Goal: Information Seeking & Learning: Check status

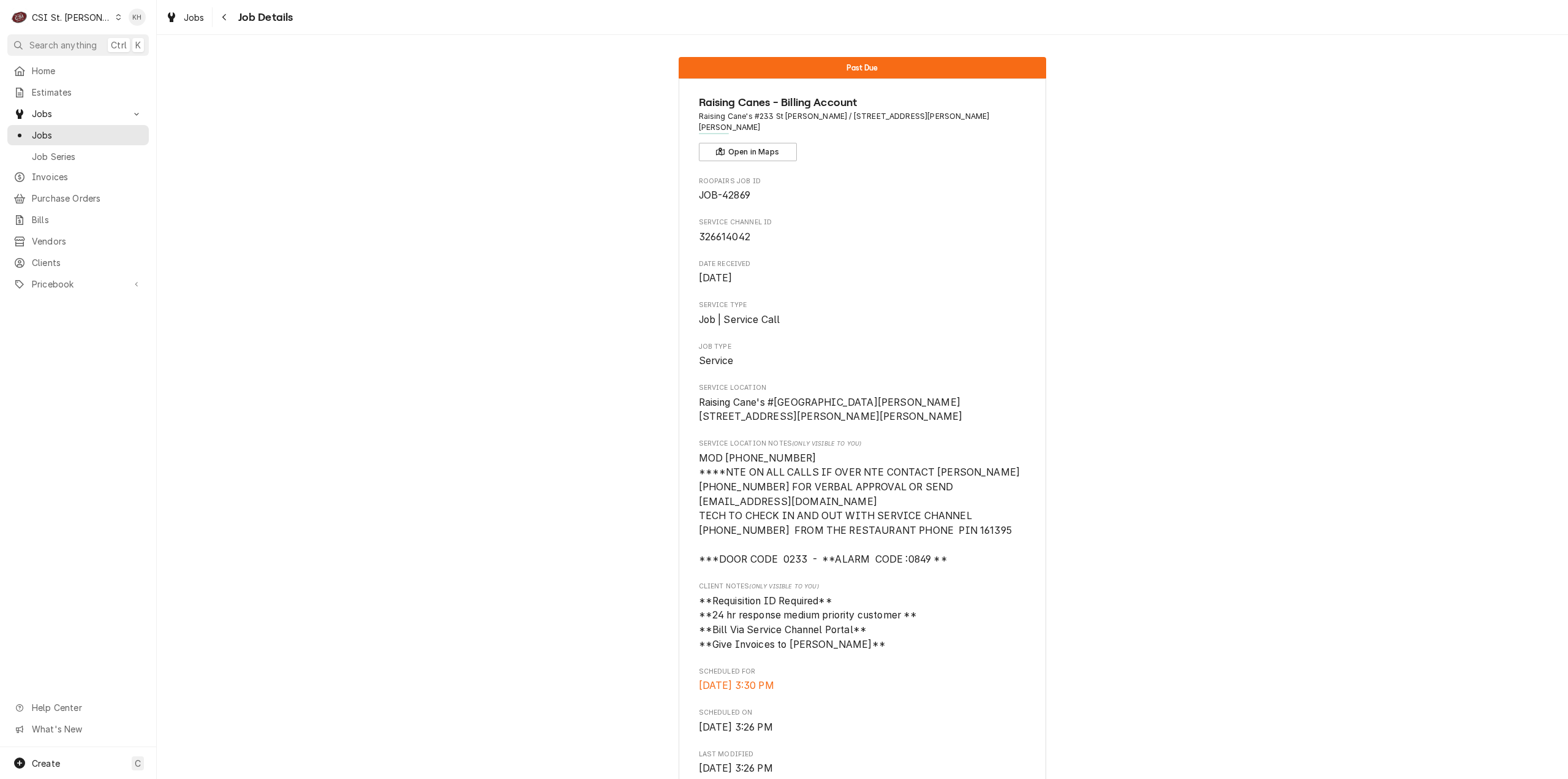
scroll to position [176, 0]
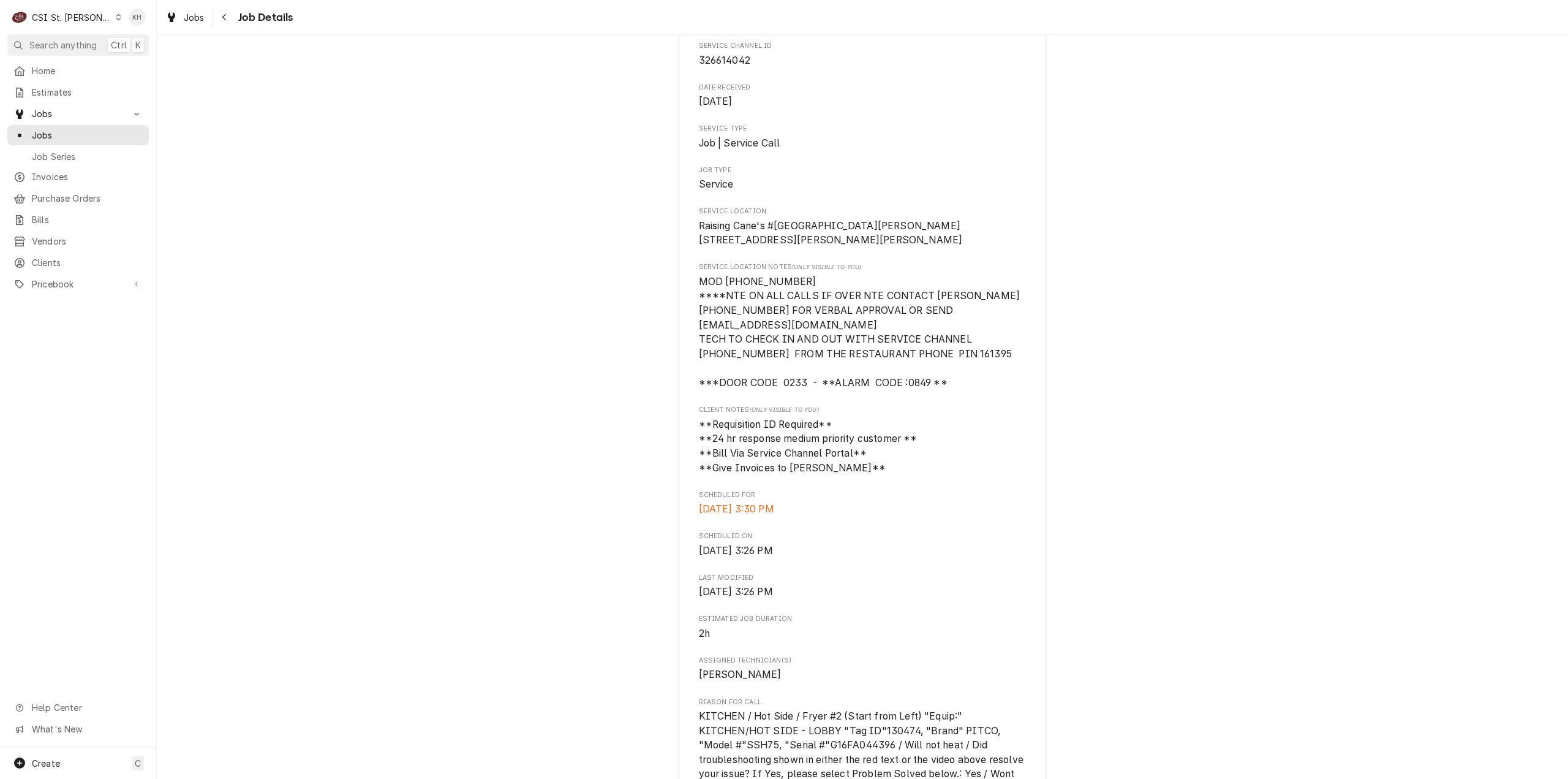
click at [353, 305] on div "Past Due Raising Canes - Billing Account Raising Cane's #233 St [PERSON_NAME] /…" at bounding box center [862, 663] width 1411 height 1583
click at [1318, 499] on div "Past Due Raising Canes - Billing Account Raising Cane's #233 St [PERSON_NAME] /…" at bounding box center [862, 663] width 1411 height 1583
click at [304, 200] on div "Past Due Raising Canes - Billing Account Raising Cane's #233 St Ann / 11080 Sai…" at bounding box center [862, 663] width 1411 height 1583
click at [1278, 422] on div "Past Due Raising Canes - Billing Account Raising Cane's #233 St Ann / 11080 Sai…" at bounding box center [862, 663] width 1411 height 1583
click at [66, 19] on div "CSI St. Louis" at bounding box center [71, 17] width 79 height 13
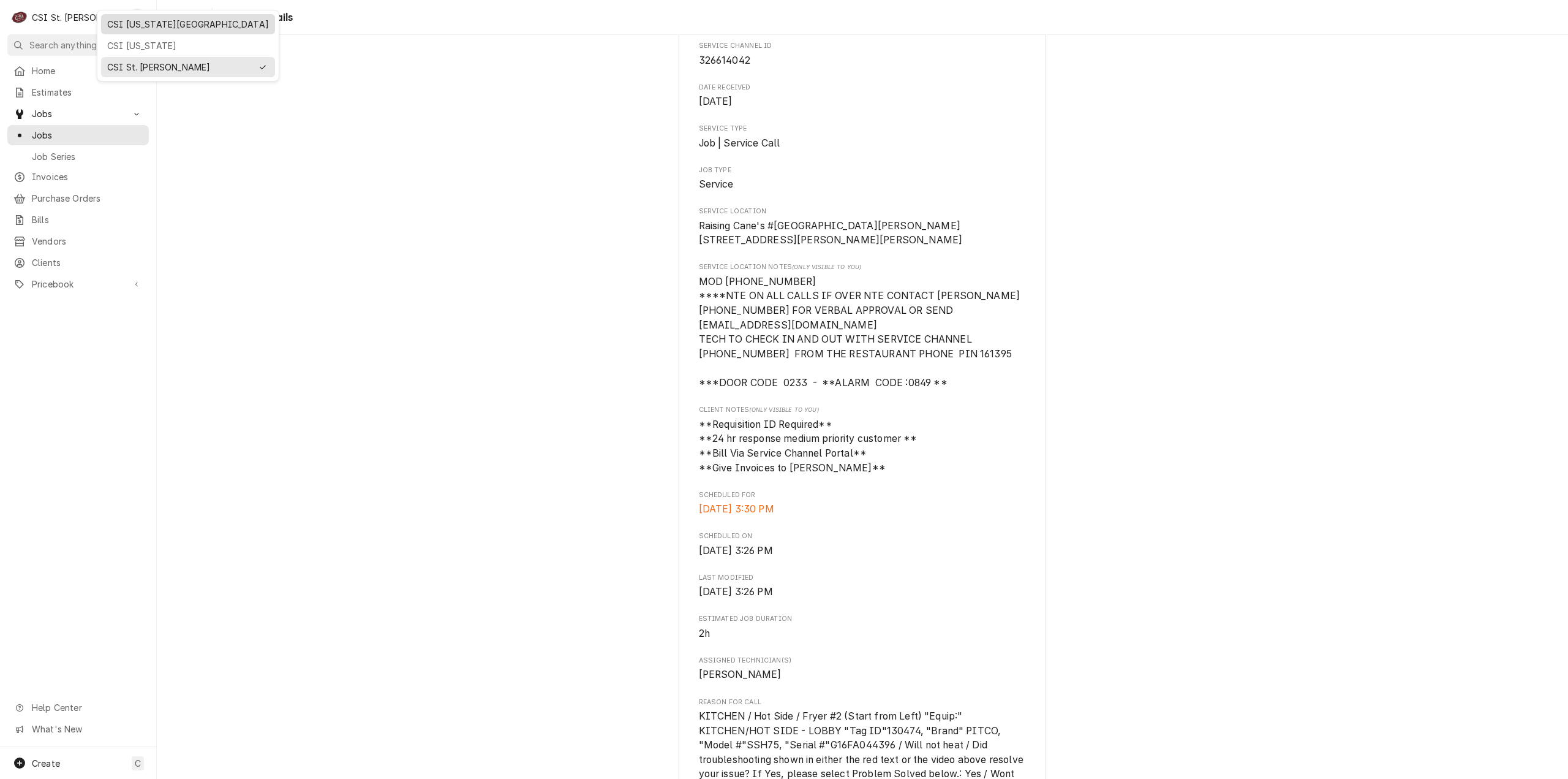
click at [121, 30] on div "CSI [US_STATE][GEOGRAPHIC_DATA]" at bounding box center [188, 25] width 162 height 13
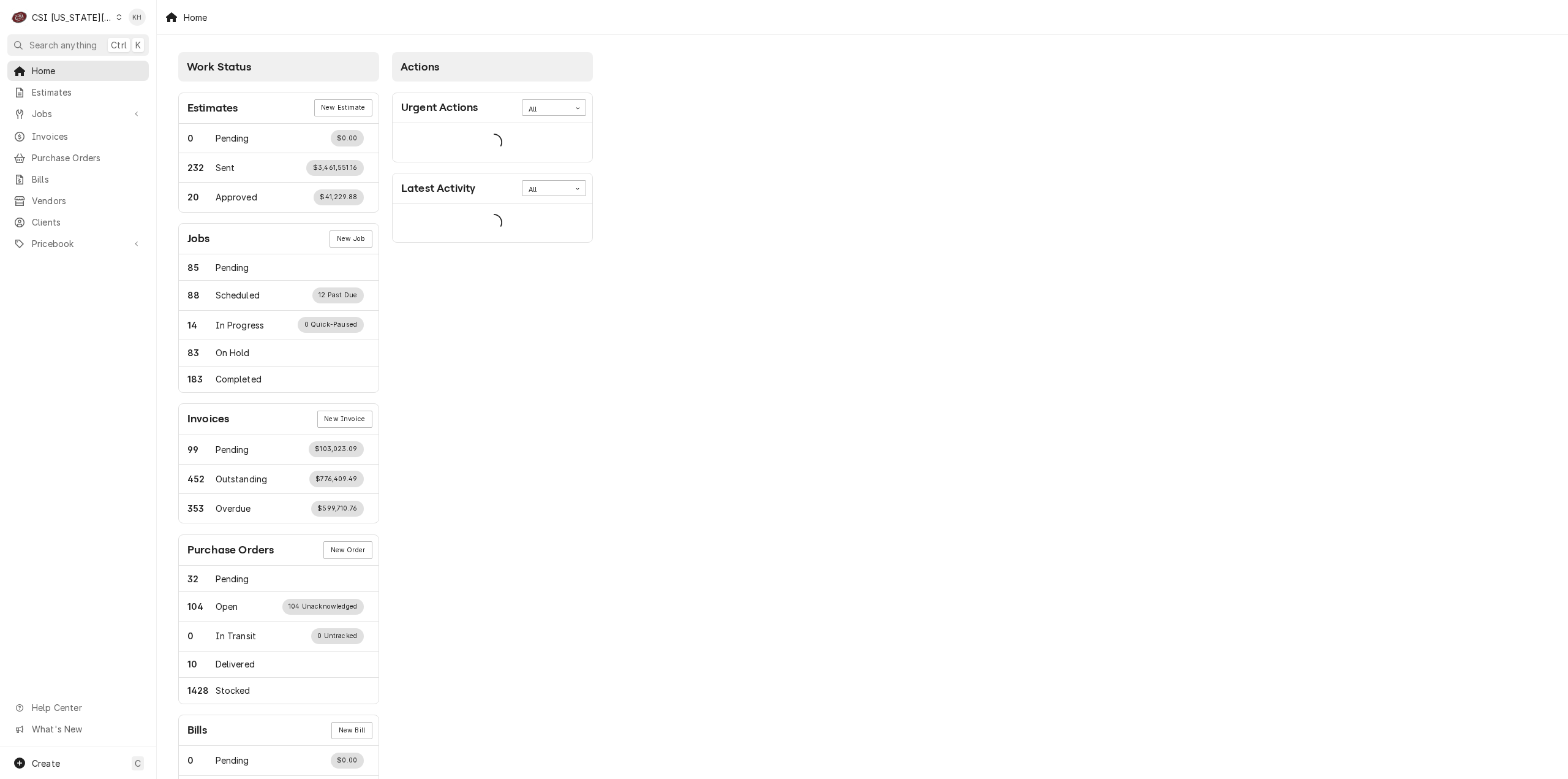
drag, startPoint x: 0, startPoint y: 0, endPoint x: 262, endPoint y: 52, distance: 267.1
click at [88, 39] on span "Search anything" at bounding box center [63, 45] width 67 height 13
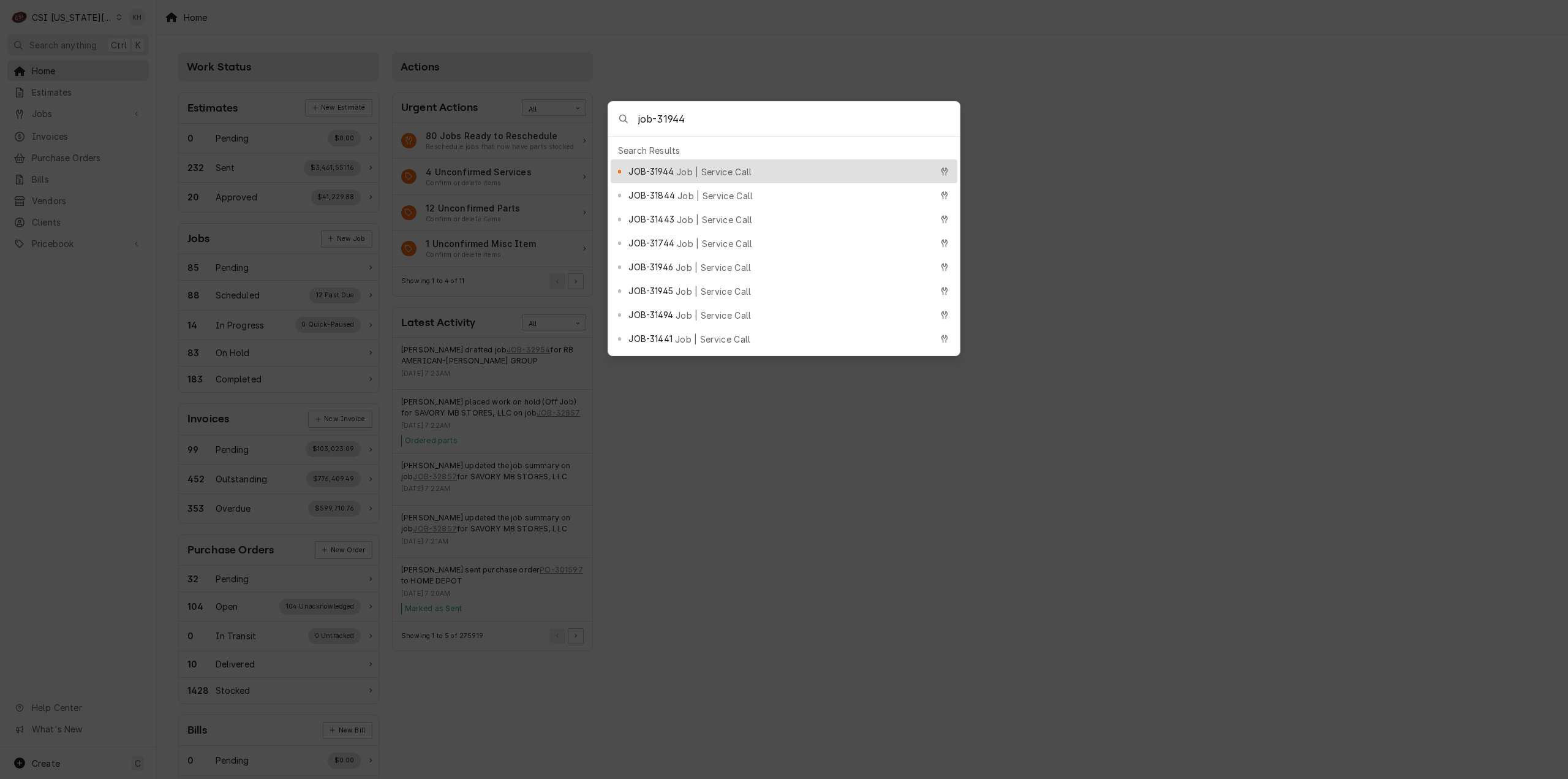
type input "job-31944"
click at [712, 164] on div "JOB-31944 Job | Service Call" at bounding box center [780, 171] width 303 height 14
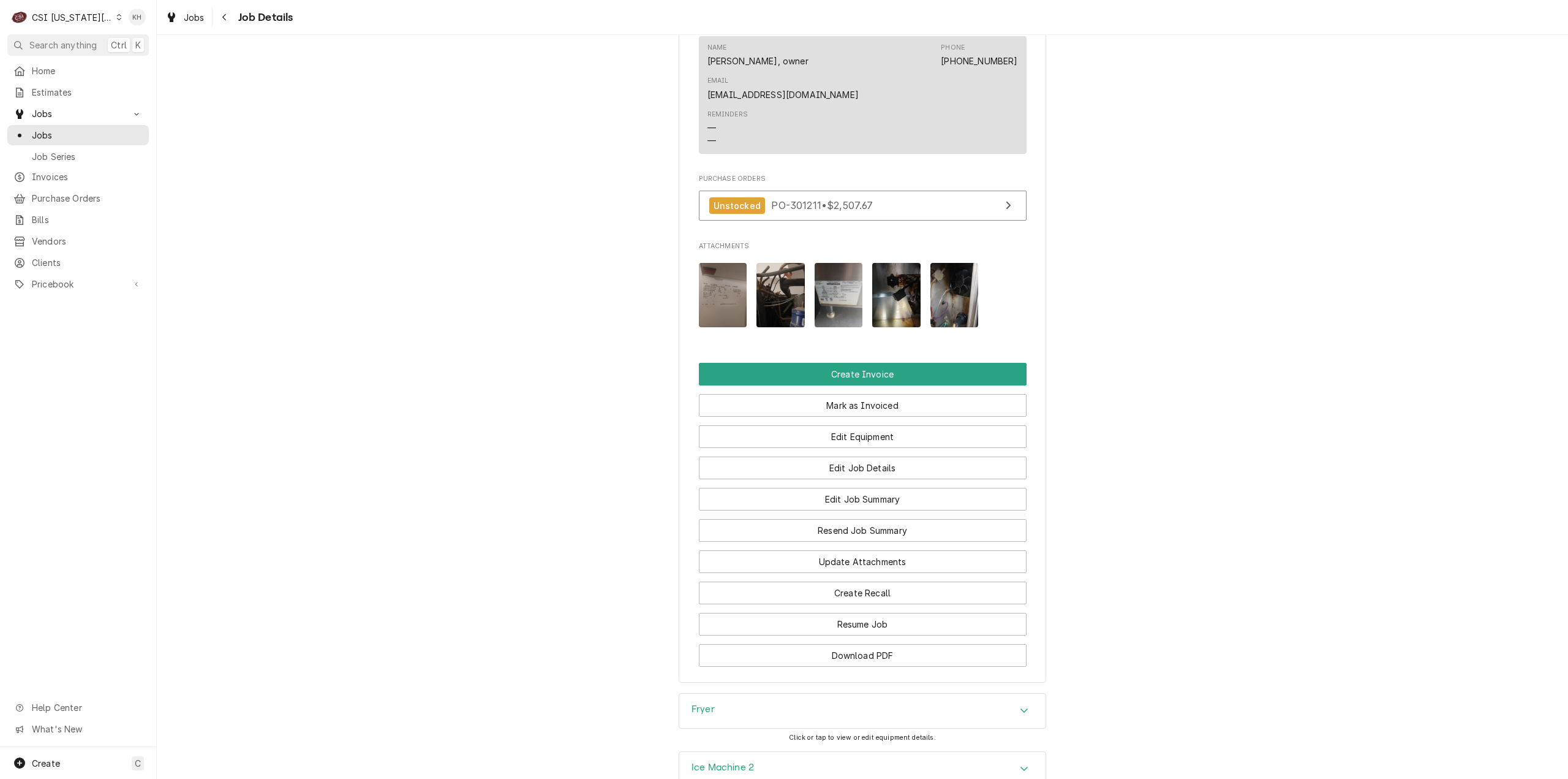
scroll to position [1421, 0]
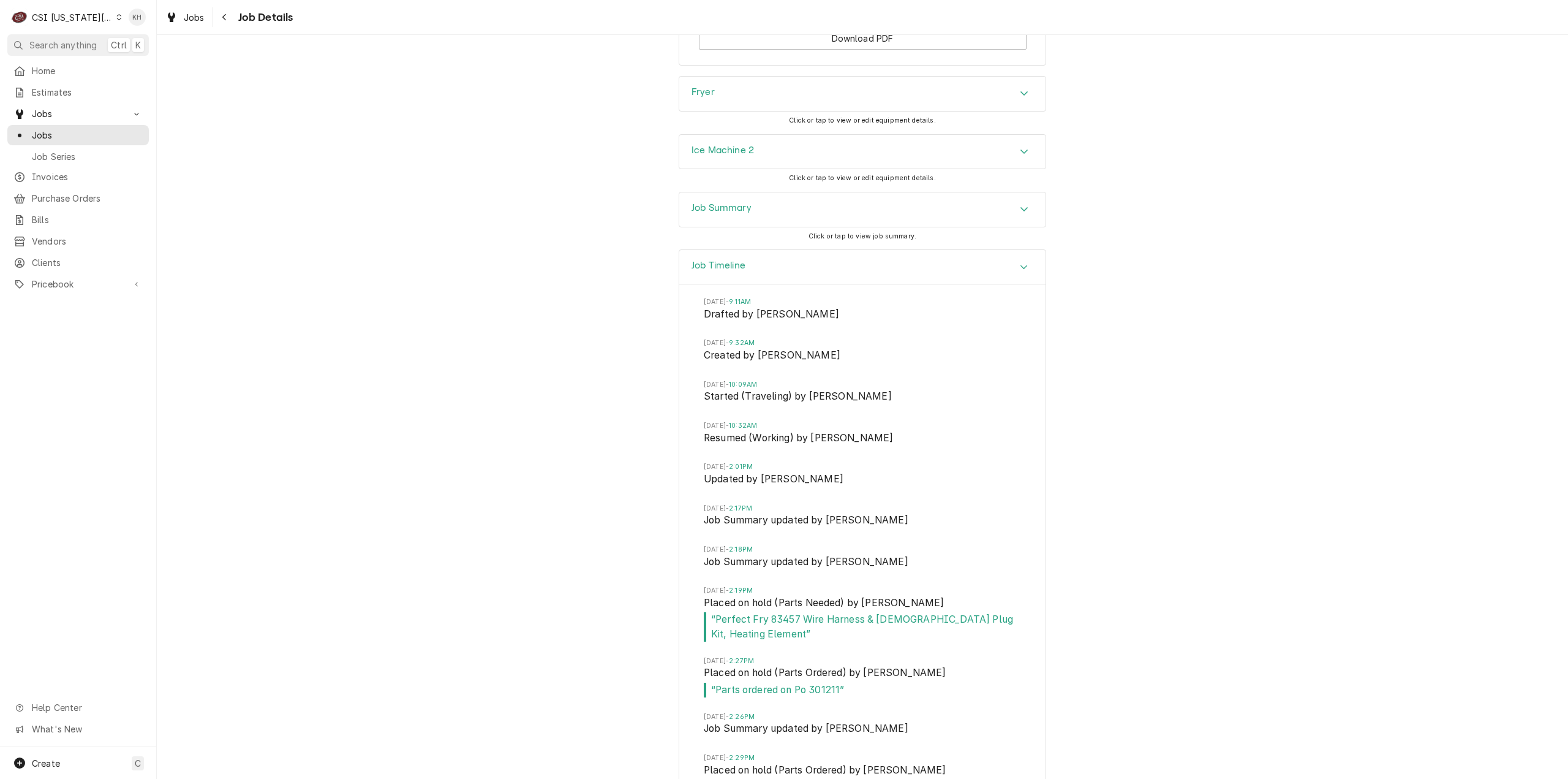
scroll to position [2239, 0]
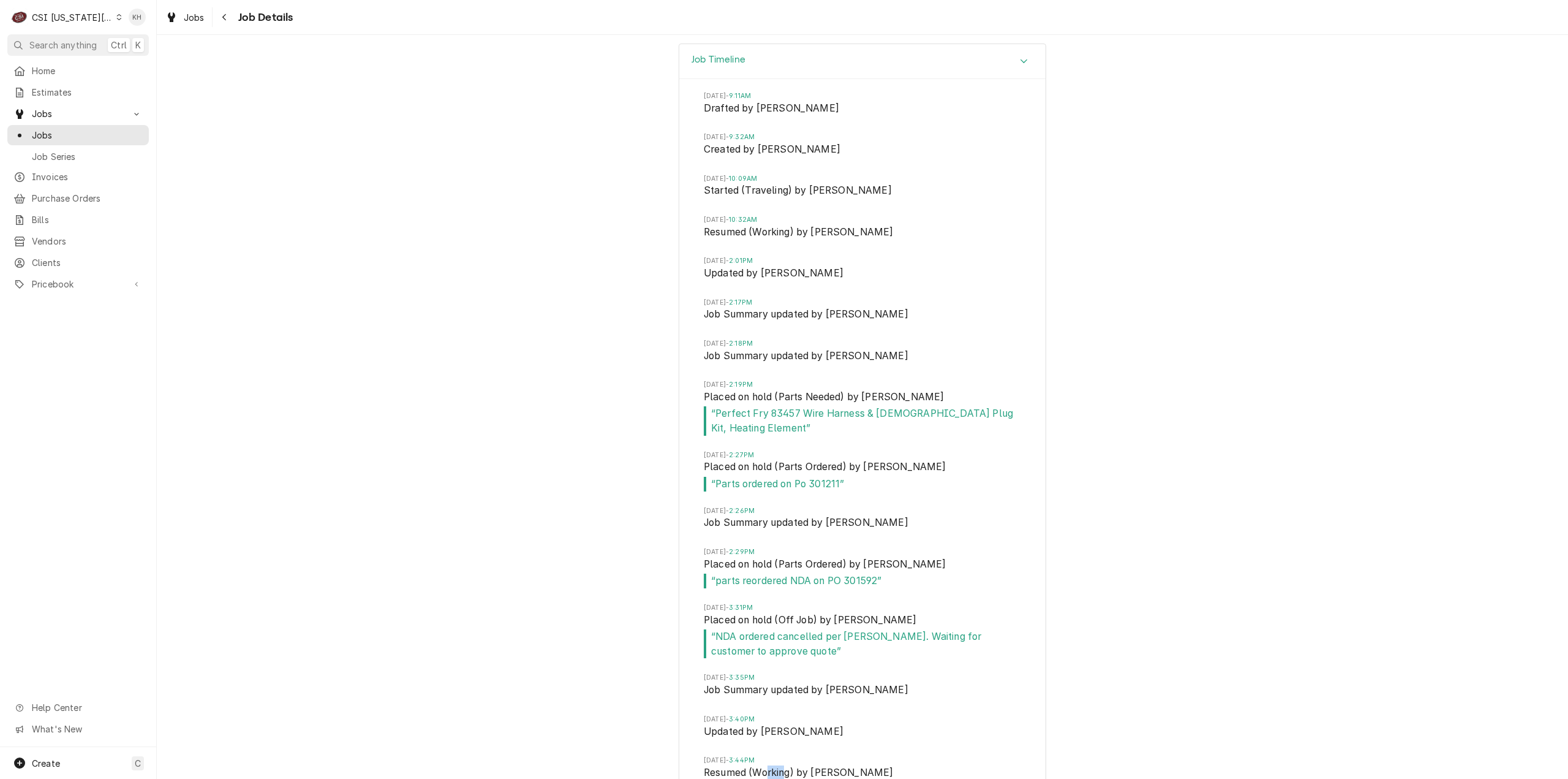
drag, startPoint x: 780, startPoint y: 576, endPoint x: 765, endPoint y: 570, distance: 16.2
click at [765, 765] on span "Resumed (Working) by David Fannin" at bounding box center [862, 774] width 318 height 17
drag, startPoint x: 753, startPoint y: 530, endPoint x: 740, endPoint y: 524, distance: 14.3
click at [740, 714] on li "Tue, Sep 23, 2025 - 3:40PM Updated by David Fannin" at bounding box center [862, 735] width 318 height 41
drag, startPoint x: 784, startPoint y: 455, endPoint x: 703, endPoint y: 436, distance: 83.2
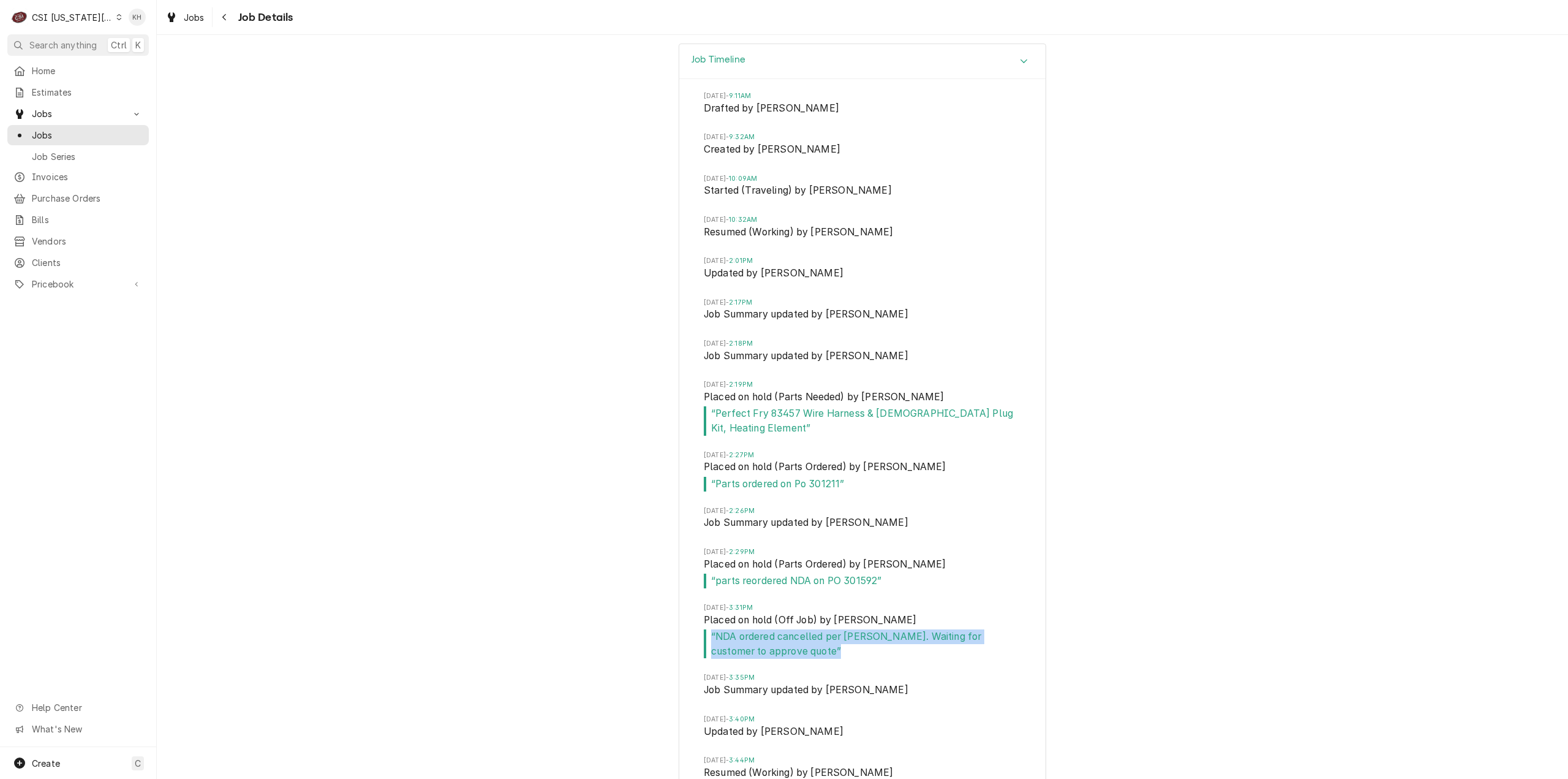
click at [704, 630] on span "“ NDA ordered cancelled per Fannin. Waiting for customer to approve quote ”" at bounding box center [862, 644] width 318 height 29
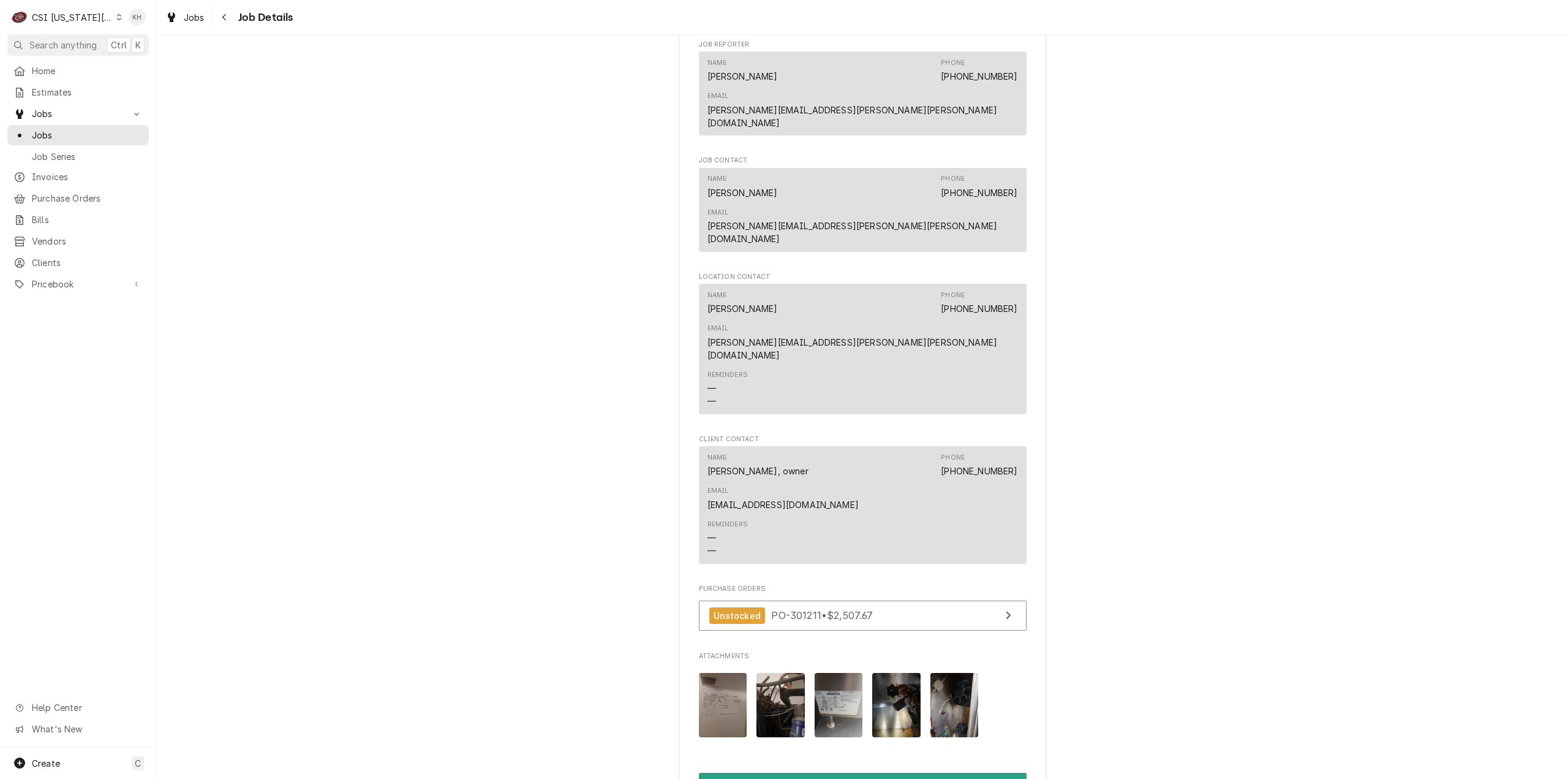
scroll to position [1075, 0]
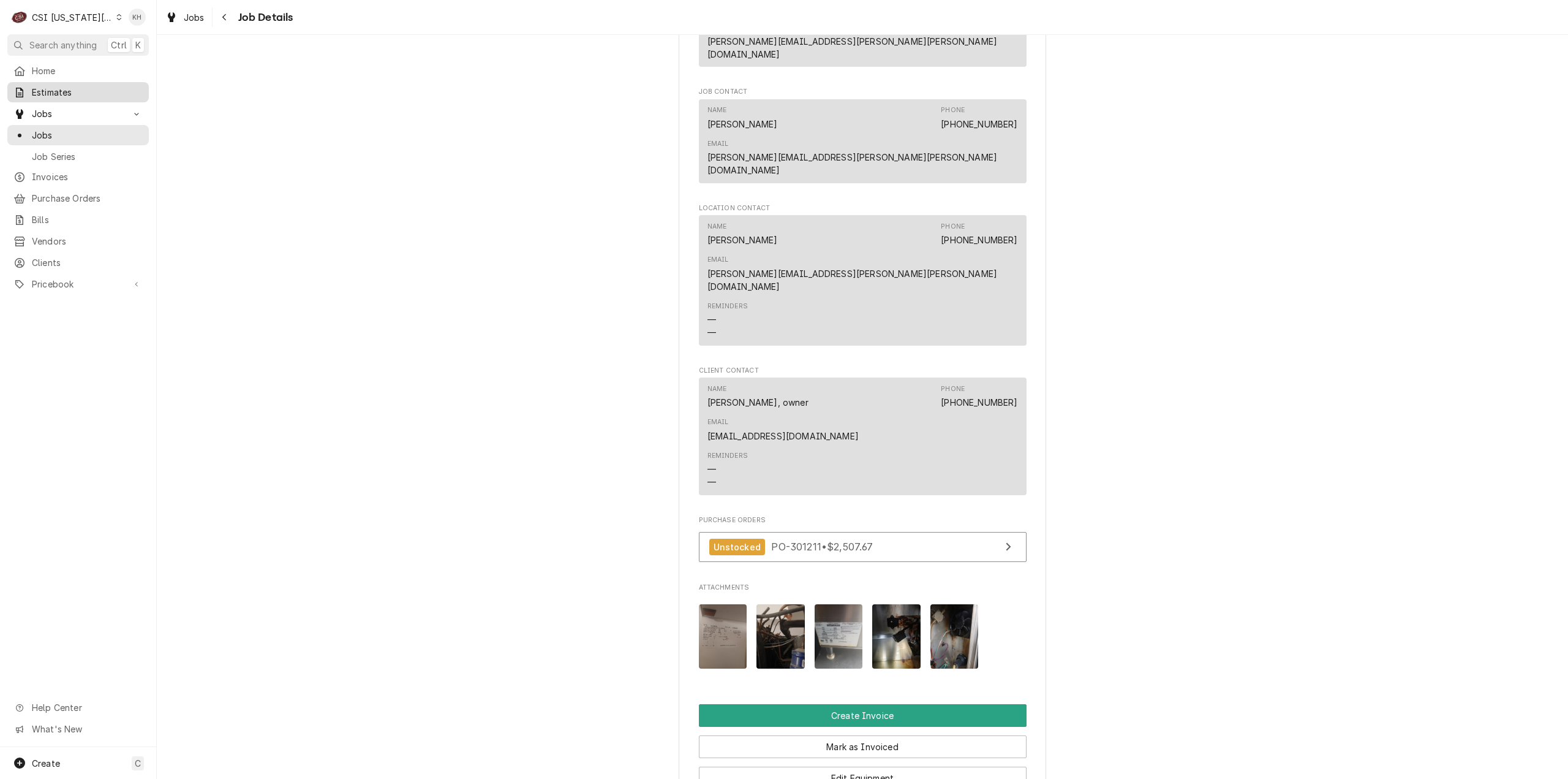
click at [64, 87] on span "Estimates" at bounding box center [87, 92] width 111 height 13
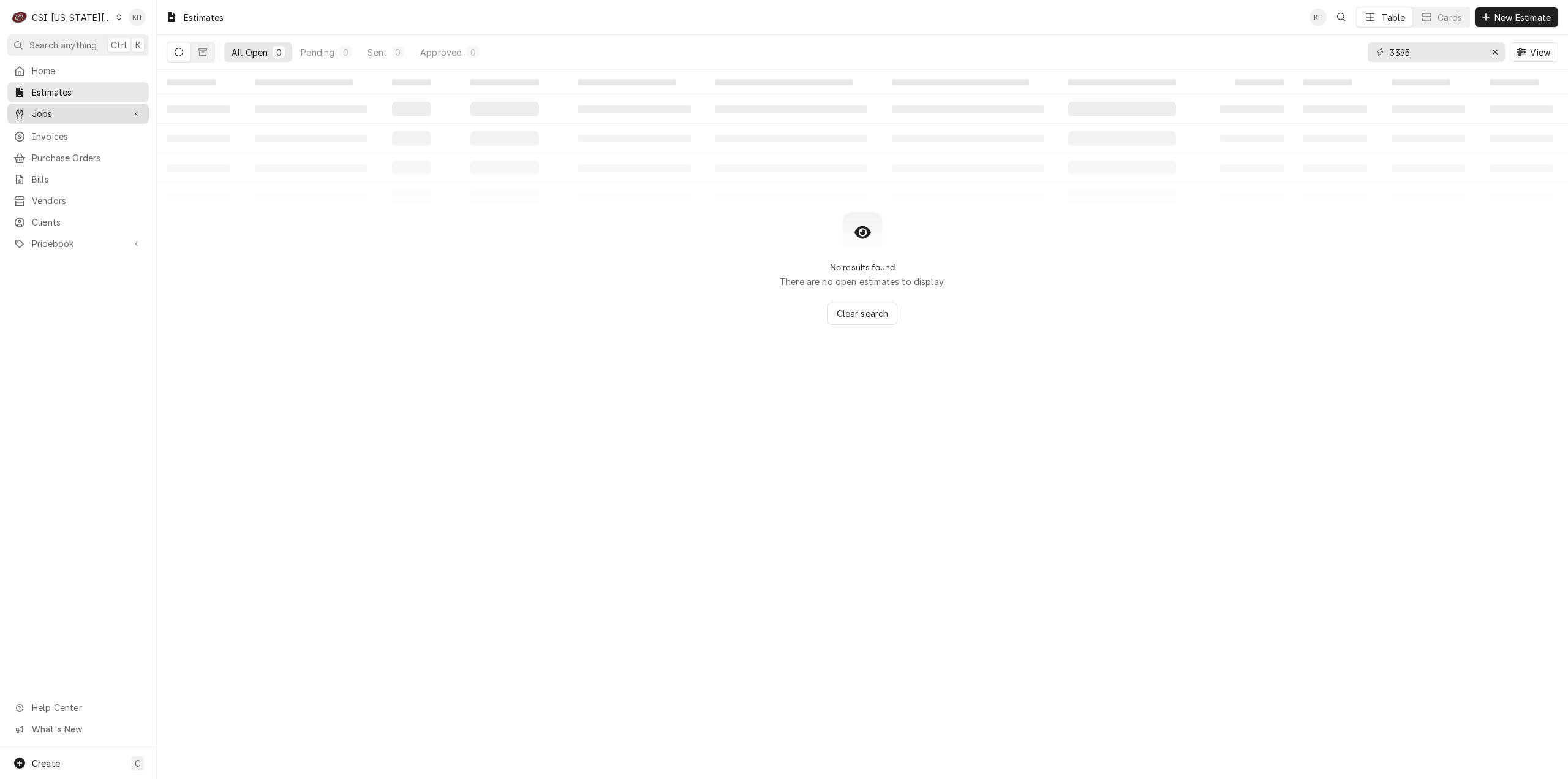
click at [77, 113] on span "Jobs" at bounding box center [77, 114] width 92 height 13
click at [77, 134] on span "Jobs" at bounding box center [87, 135] width 111 height 13
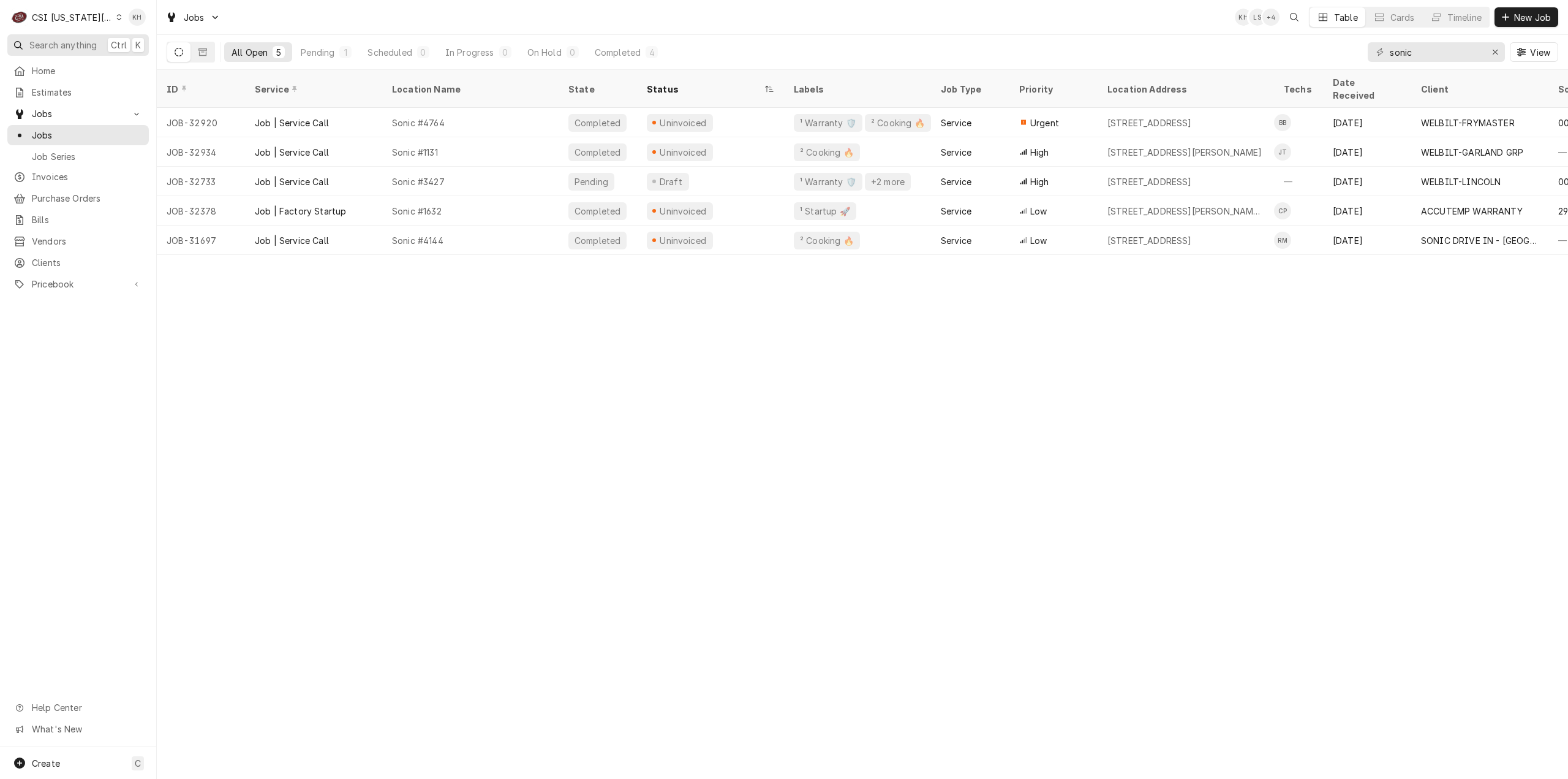
drag, startPoint x: 66, startPoint y: 34, endPoint x: 75, endPoint y: 45, distance: 14.2
click at [67, 36] on nav "C CSI Kansas City KH Search anything Ctrl K Home Estimates Jobs Jobs Job Series…" at bounding box center [78, 390] width 157 height 779
click at [75, 46] on span "Search anything" at bounding box center [63, 45] width 67 height 13
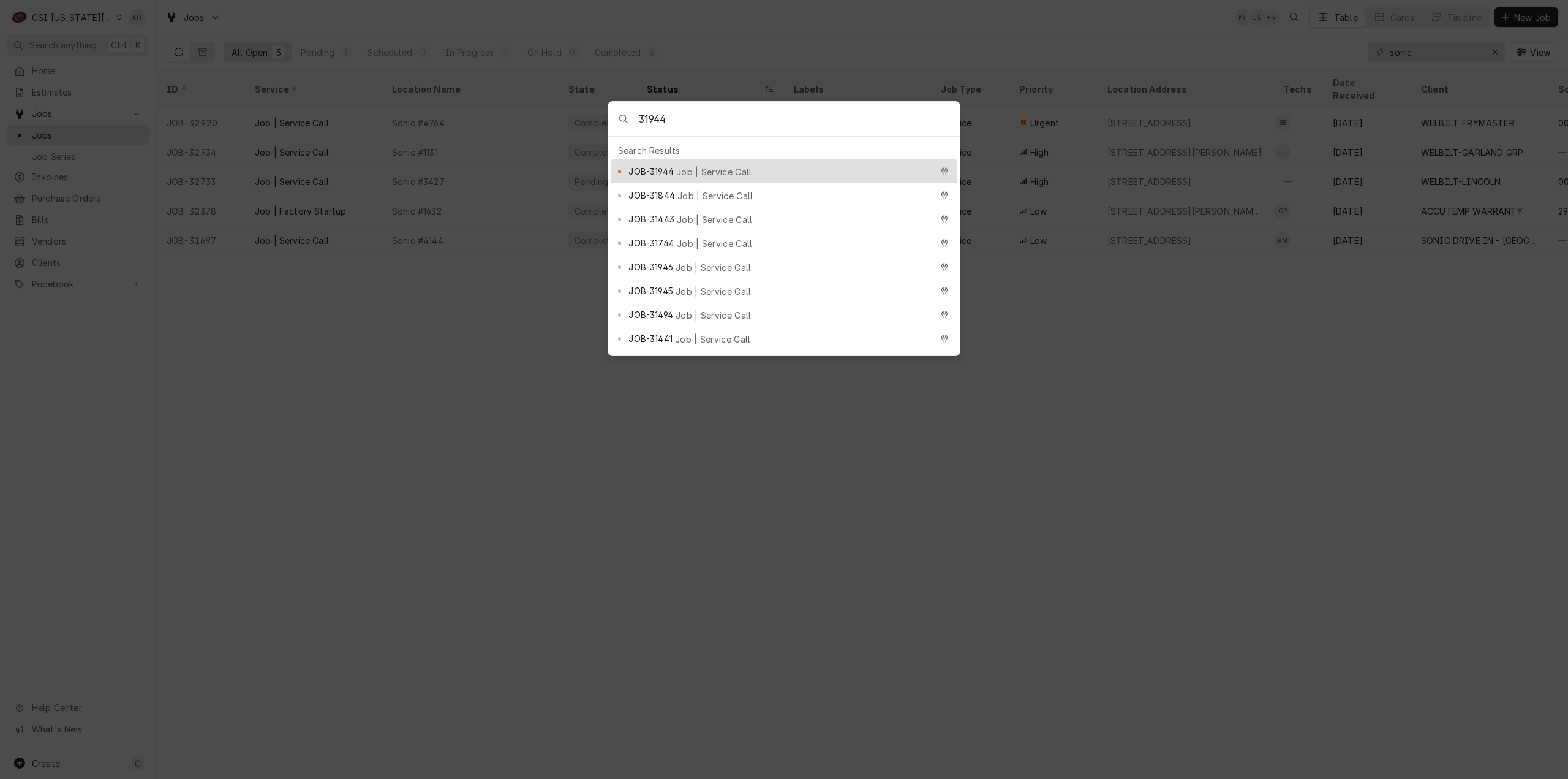
type input "31944"
click at [703, 164] on div "JOB-31944 Job | Service Call" at bounding box center [780, 171] width 303 height 14
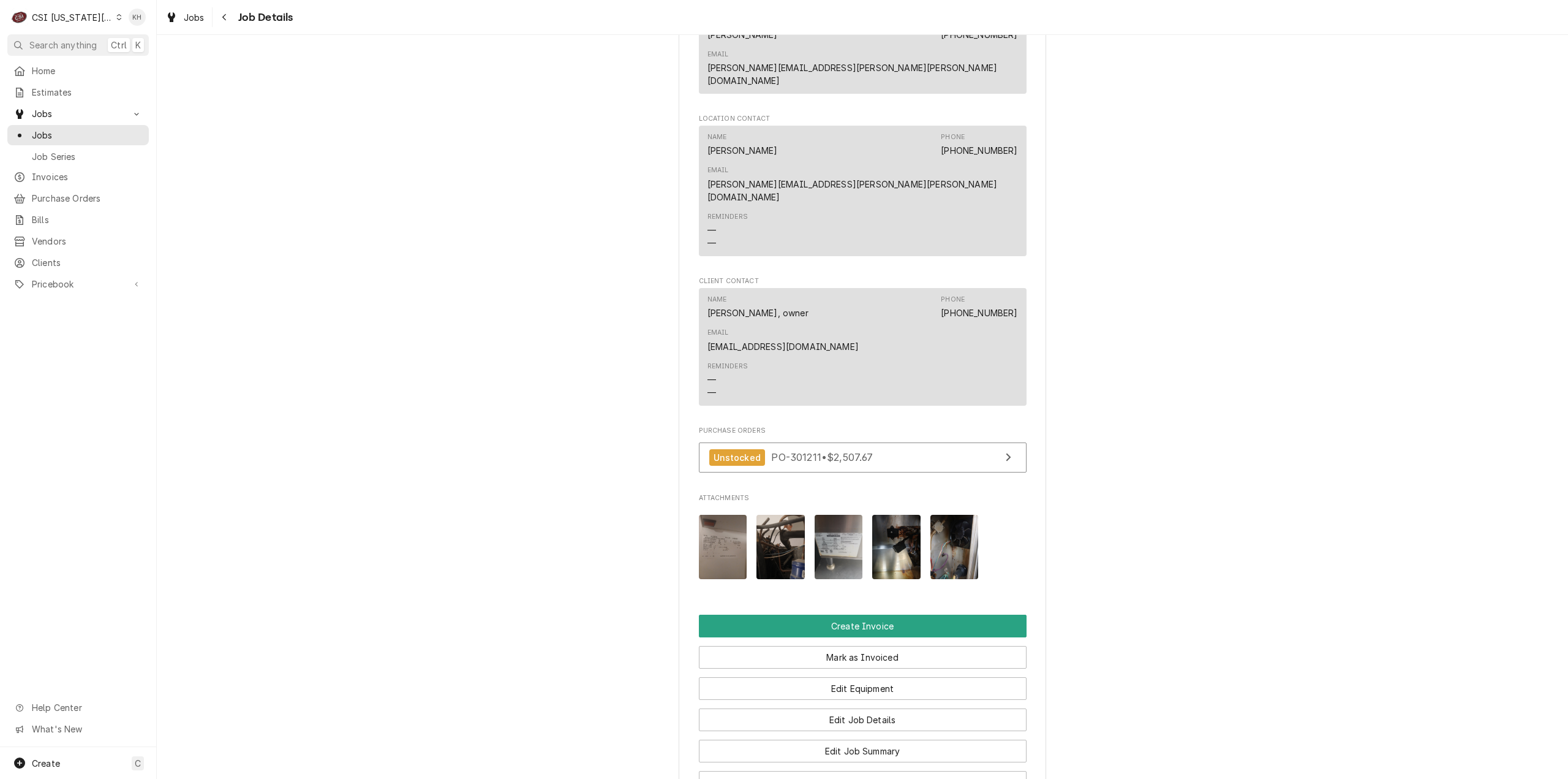
scroll to position [1421, 0]
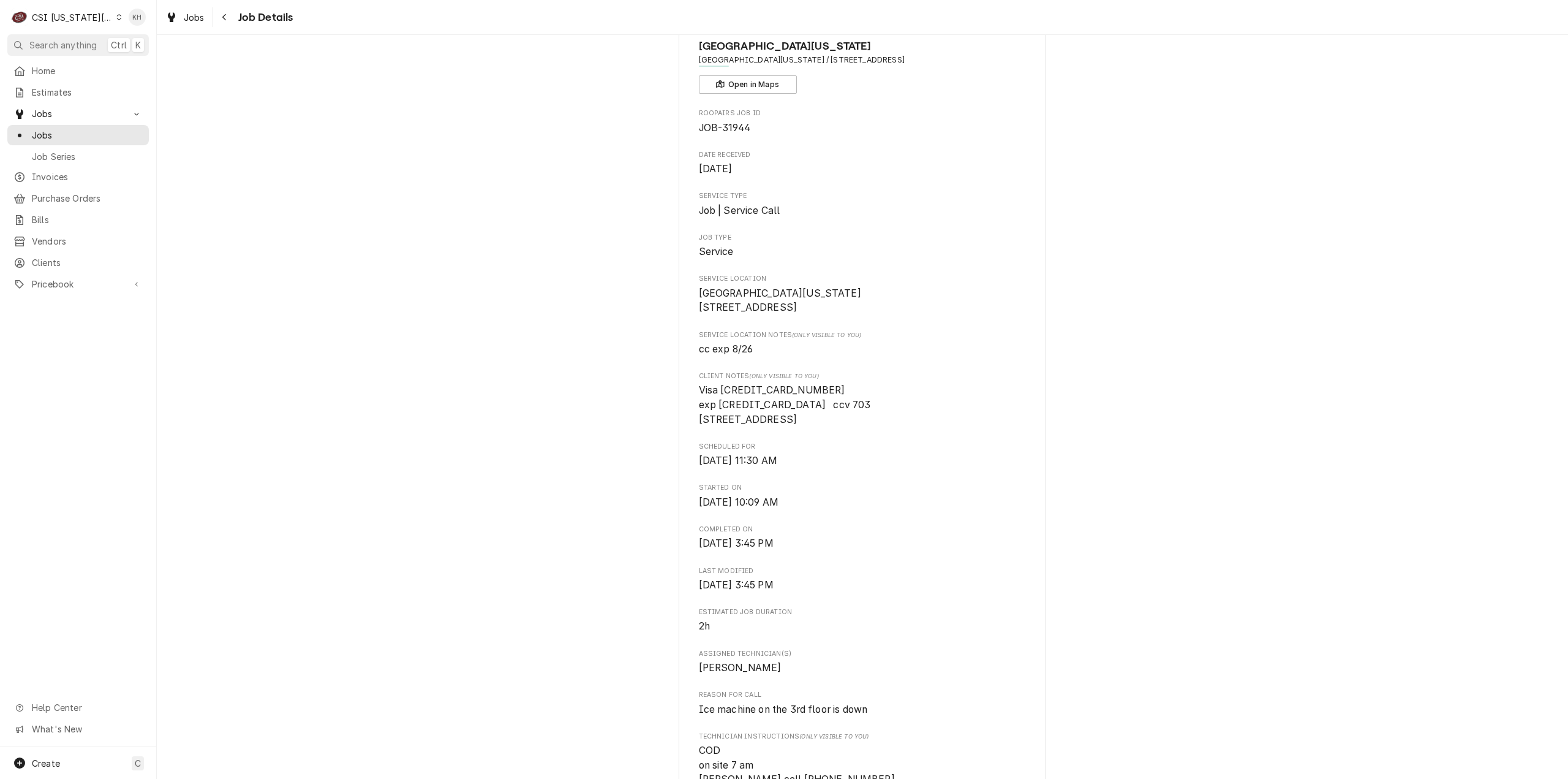
scroll to position [0, 0]
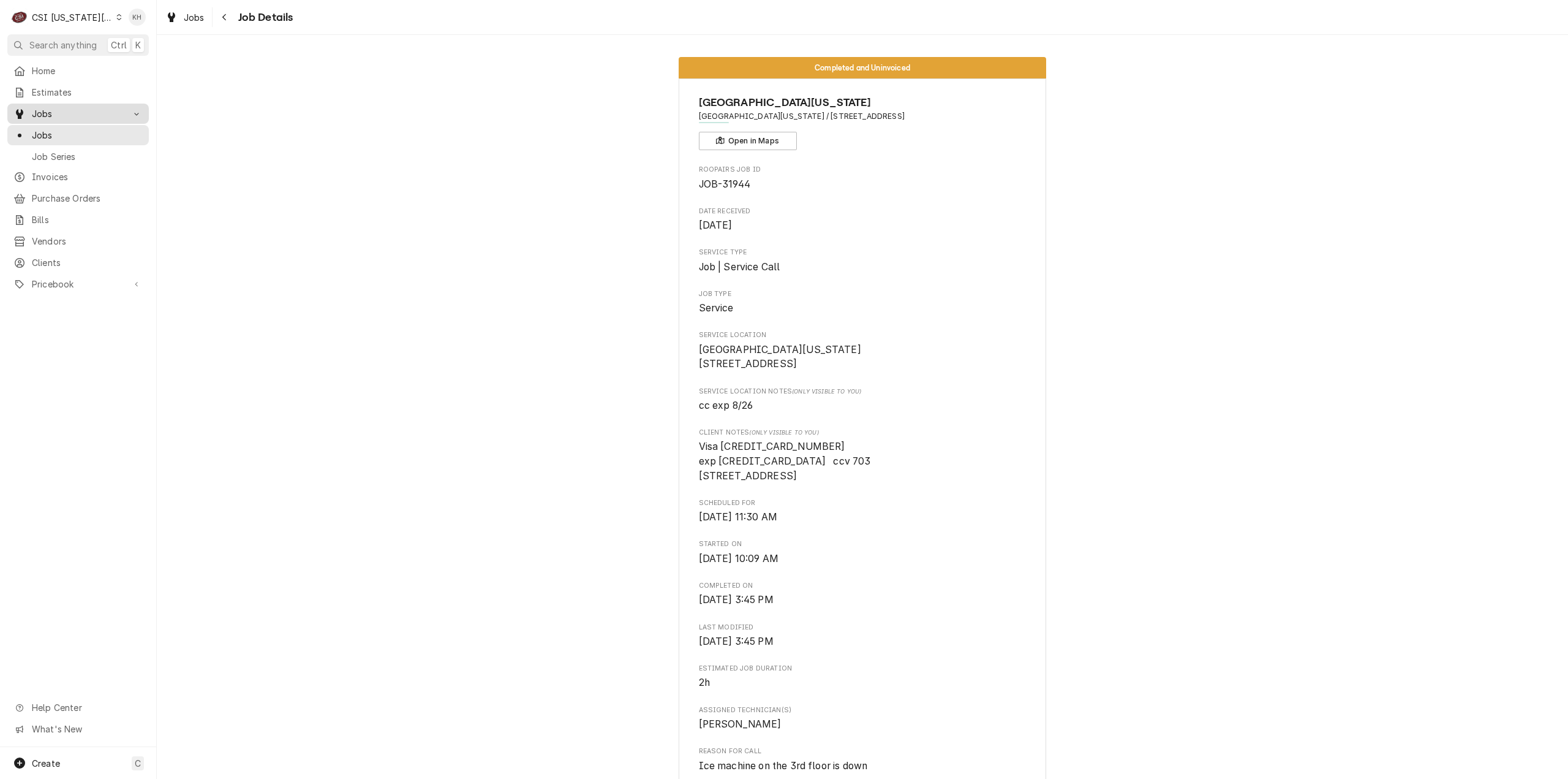
click at [94, 107] on span "Jobs" at bounding box center [77, 114] width 92 height 13
drag, startPoint x: 88, startPoint y: 89, endPoint x: 386, endPoint y: 71, distance: 298.5
click at [88, 90] on span "Estimates" at bounding box center [87, 92] width 111 height 13
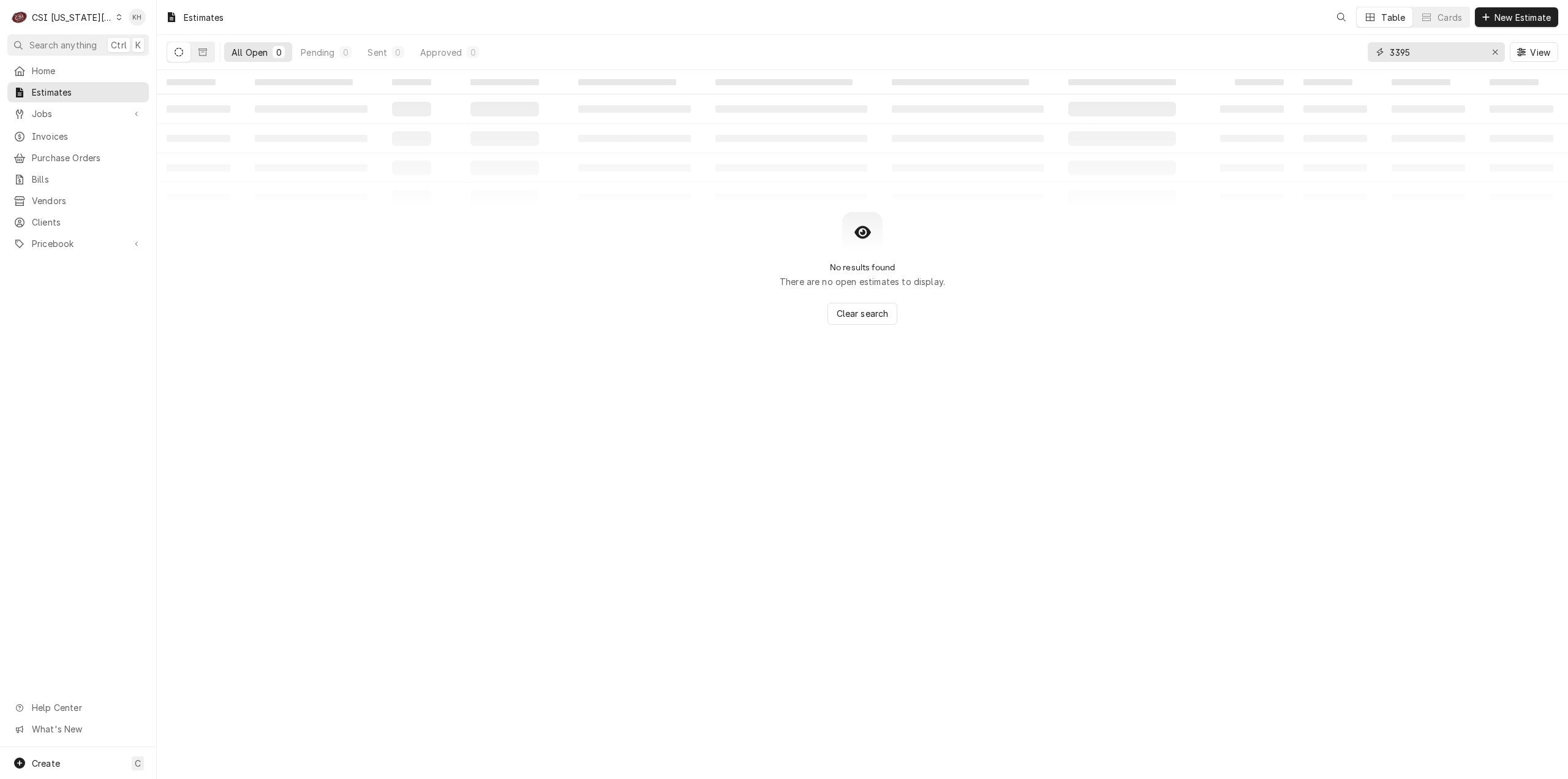
drag, startPoint x: 1362, startPoint y: 51, endPoint x: 1335, endPoint y: 51, distance: 27.0
click at [1335, 51] on div "All Open 0 Pending 0 Sent 0 Approved 0 3395 View" at bounding box center [862, 52] width 1392 height 34
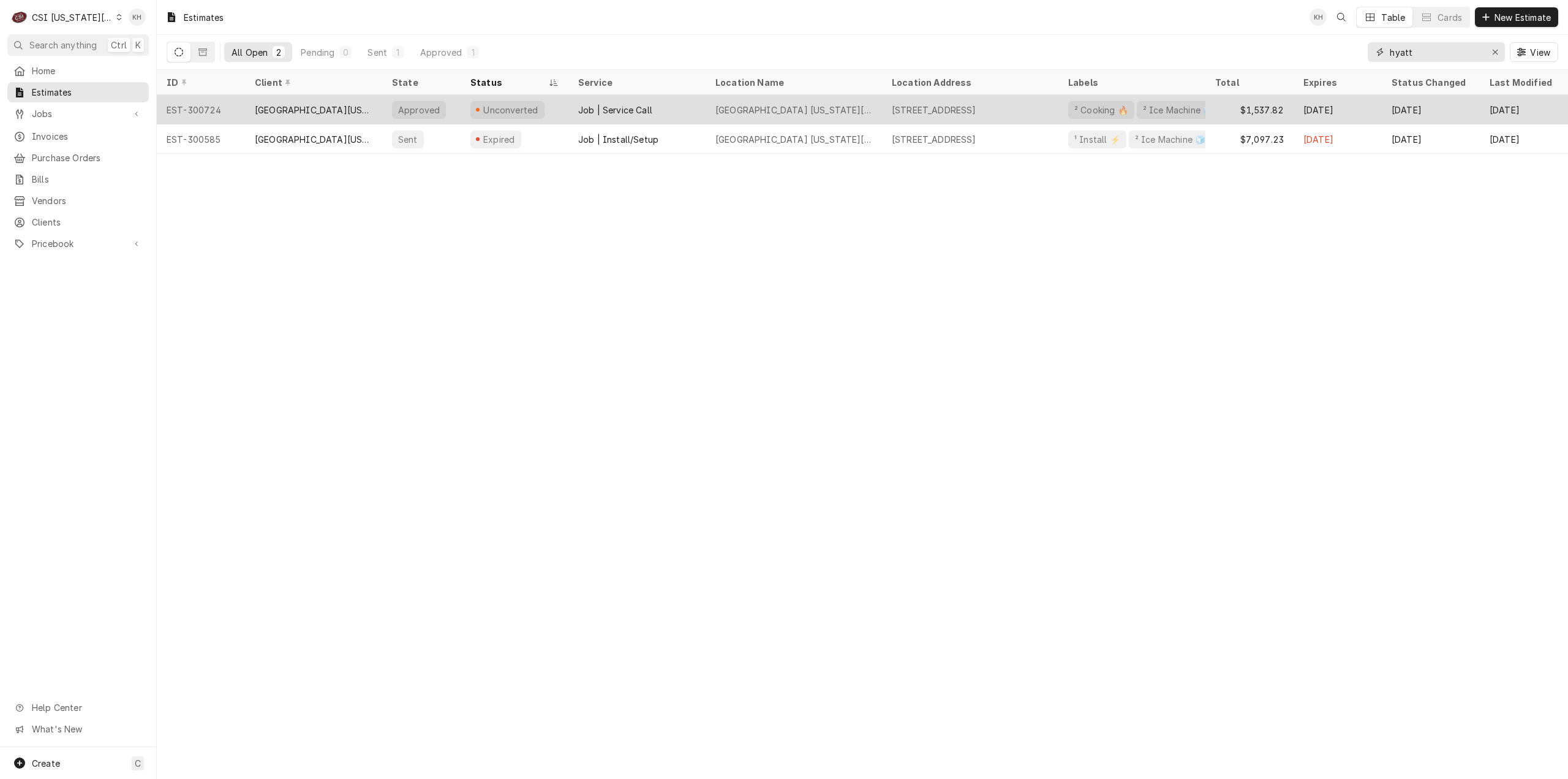
type input "hyatt"
click at [638, 103] on div "Job | Service Call" at bounding box center [615, 110] width 74 height 13
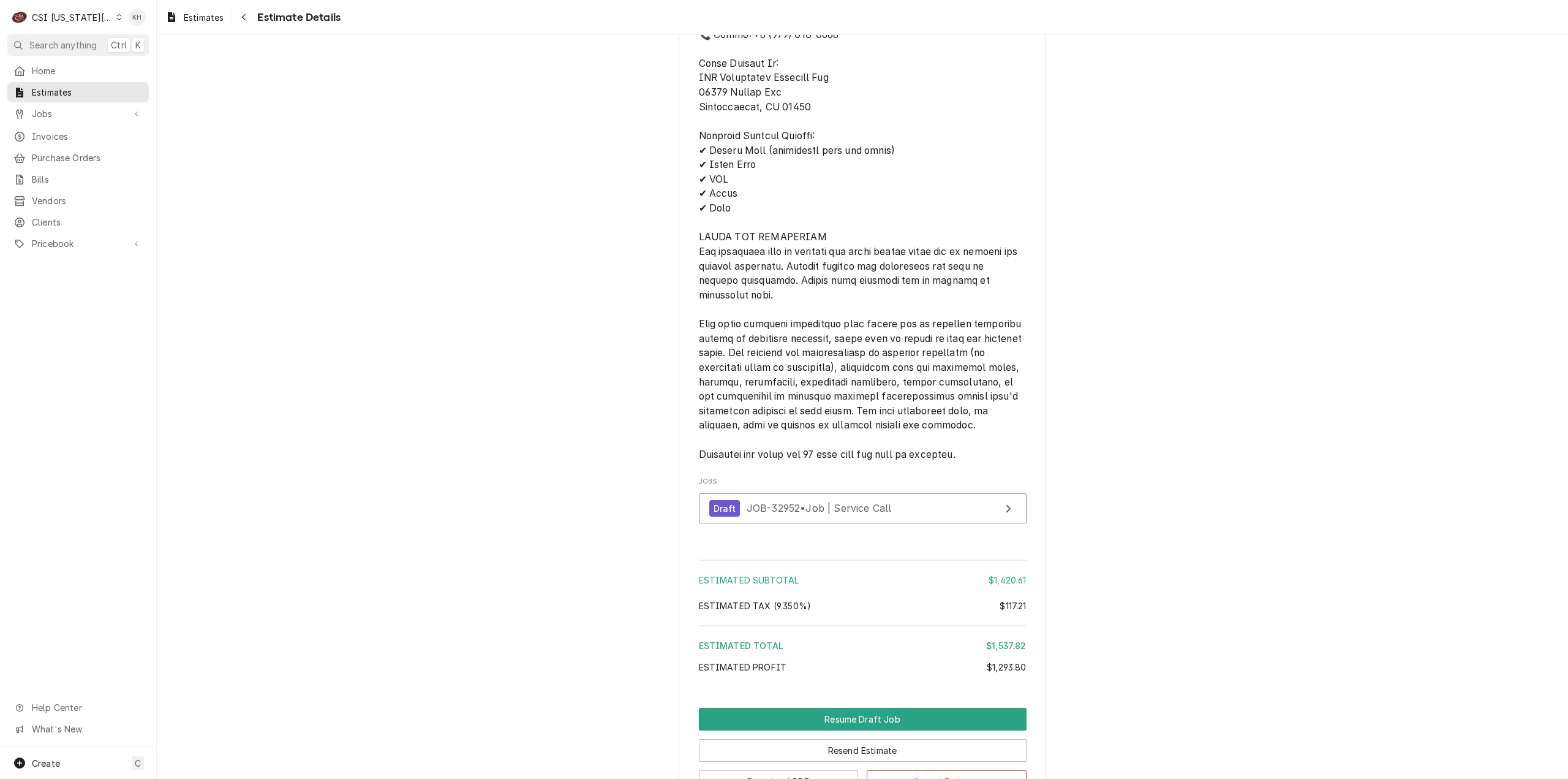
scroll to position [2613, 0]
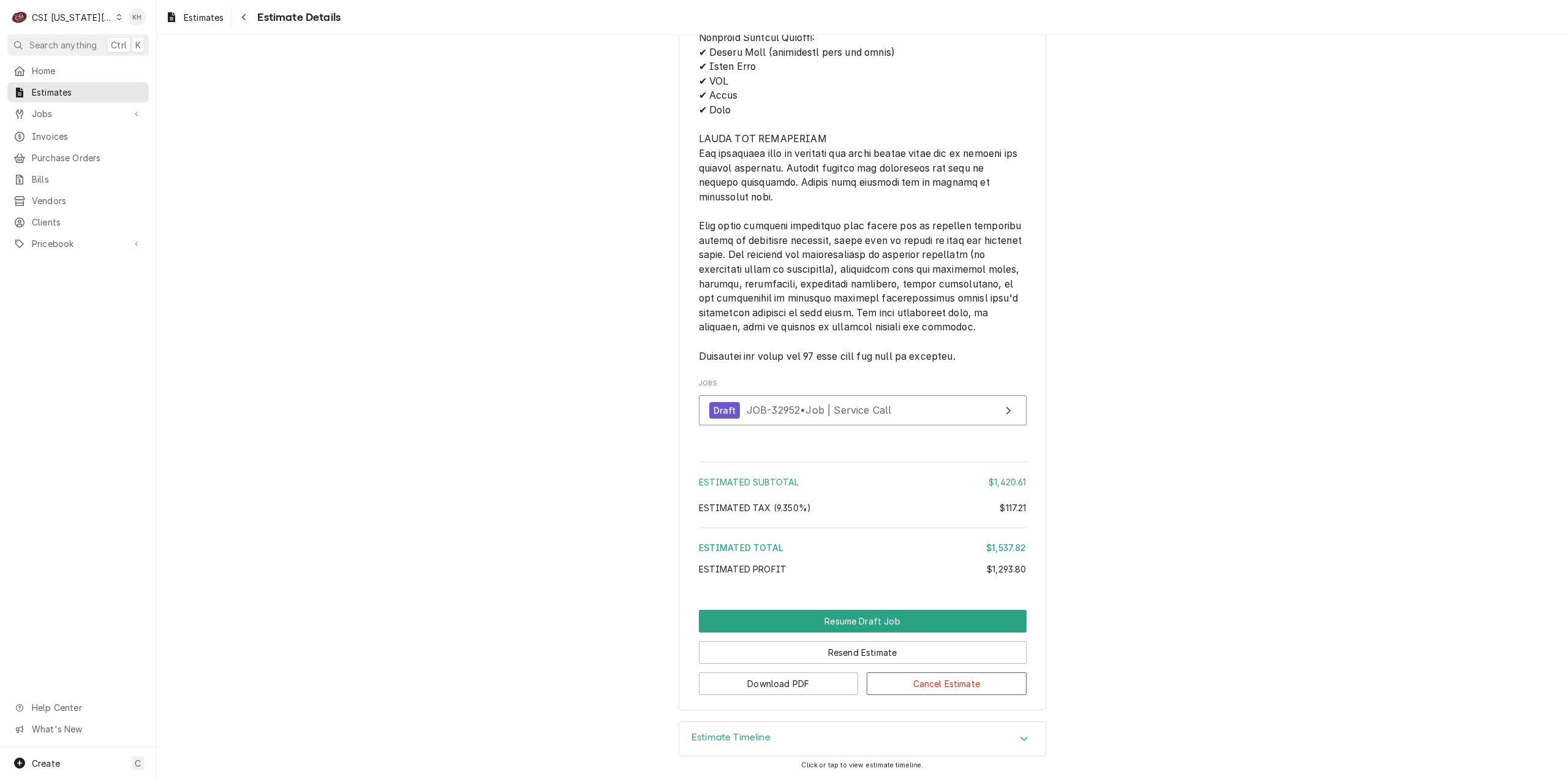
click at [768, 735] on div "Estimate Timeline" at bounding box center [862, 739] width 366 height 34
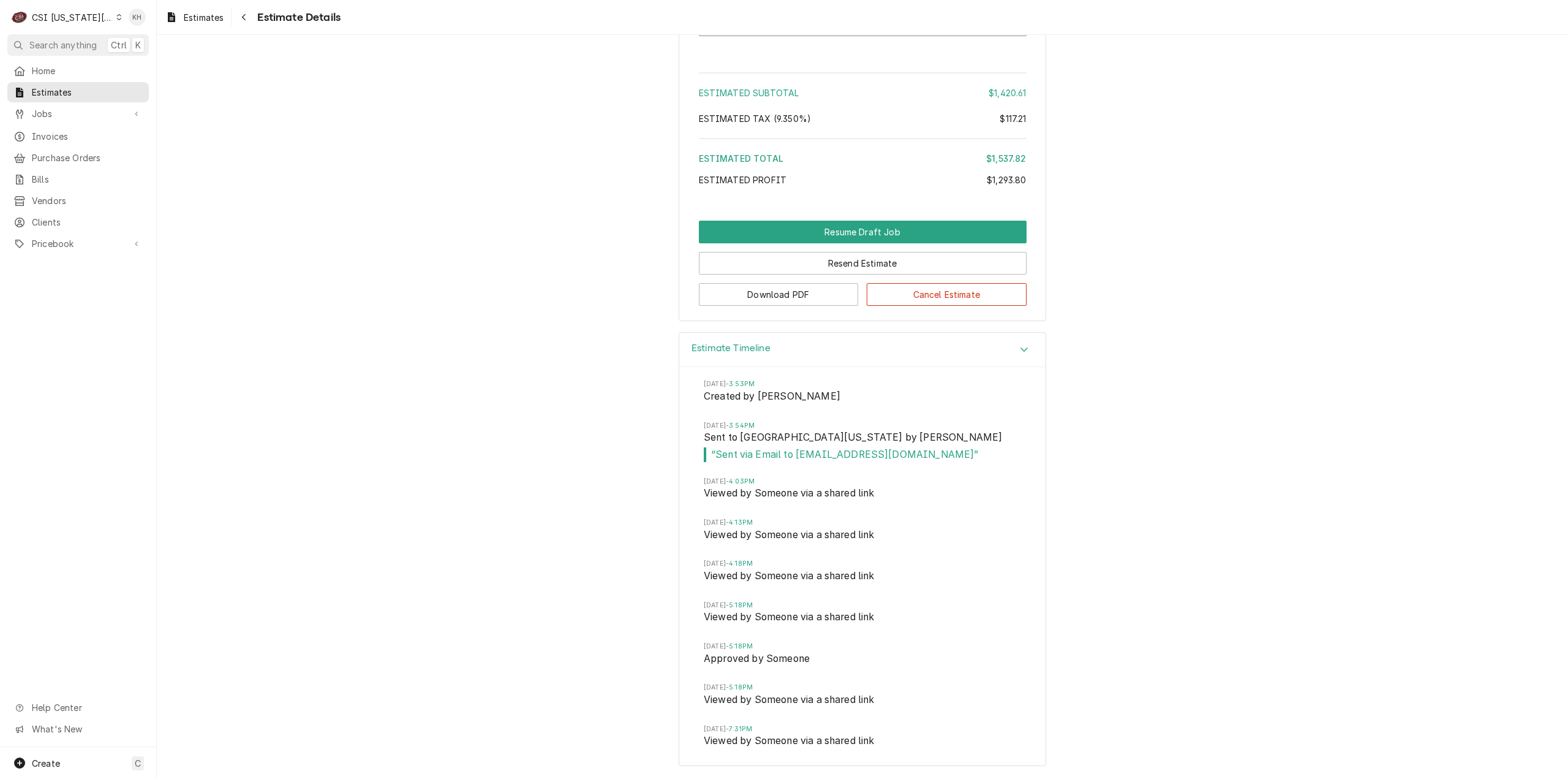
scroll to position [3002, 0]
click at [56, 88] on span "Estimates" at bounding box center [87, 92] width 111 height 13
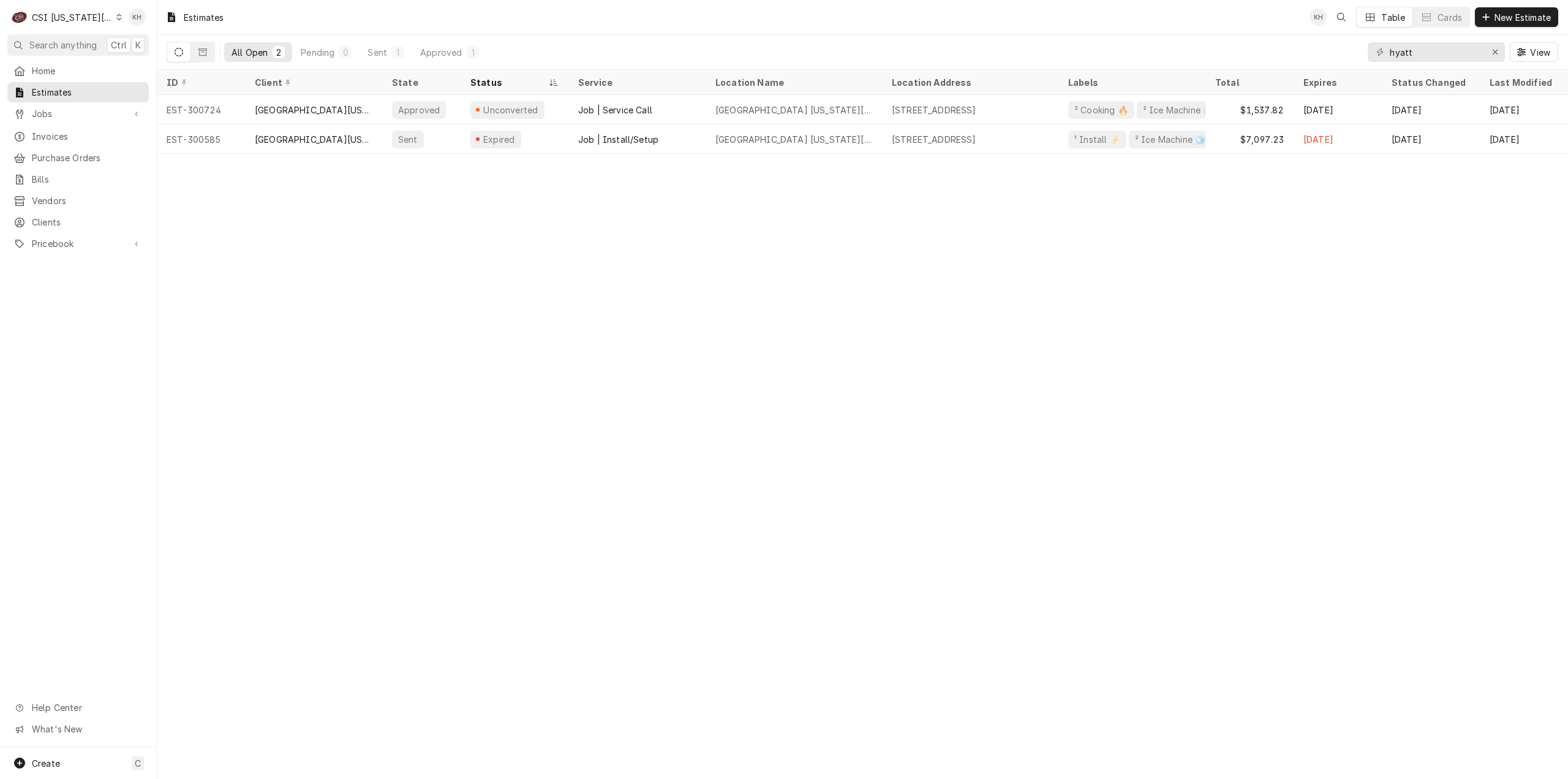
click at [282, 339] on div "Estimates KH Table Cards New Estimate All Open 2 Pending 0 Sent 1 Approved 1 hy…" at bounding box center [862, 390] width 1411 height 779
click at [511, 559] on div "Estimates KH Table Cards New Estimate All Open 2 Pending 0 Sent 1 Approved 1 hy…" at bounding box center [862, 390] width 1411 height 779
click at [83, 49] on span "Search anything" at bounding box center [63, 45] width 67 height 13
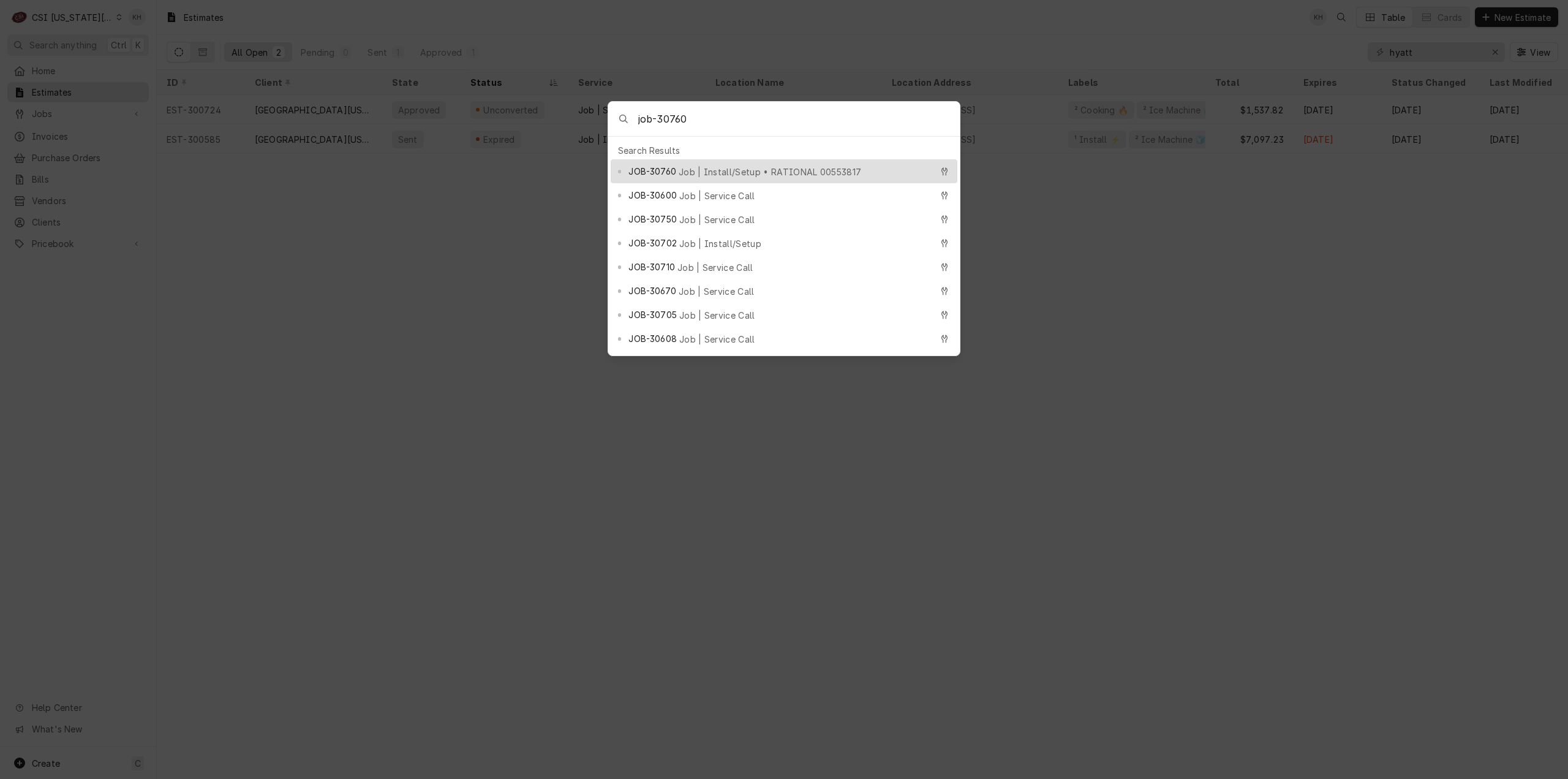
type input "job-30760"
click at [775, 164] on div "JOB-30760 Job | Install/Setup • RATIONAL 00553817" at bounding box center [780, 171] width 303 height 14
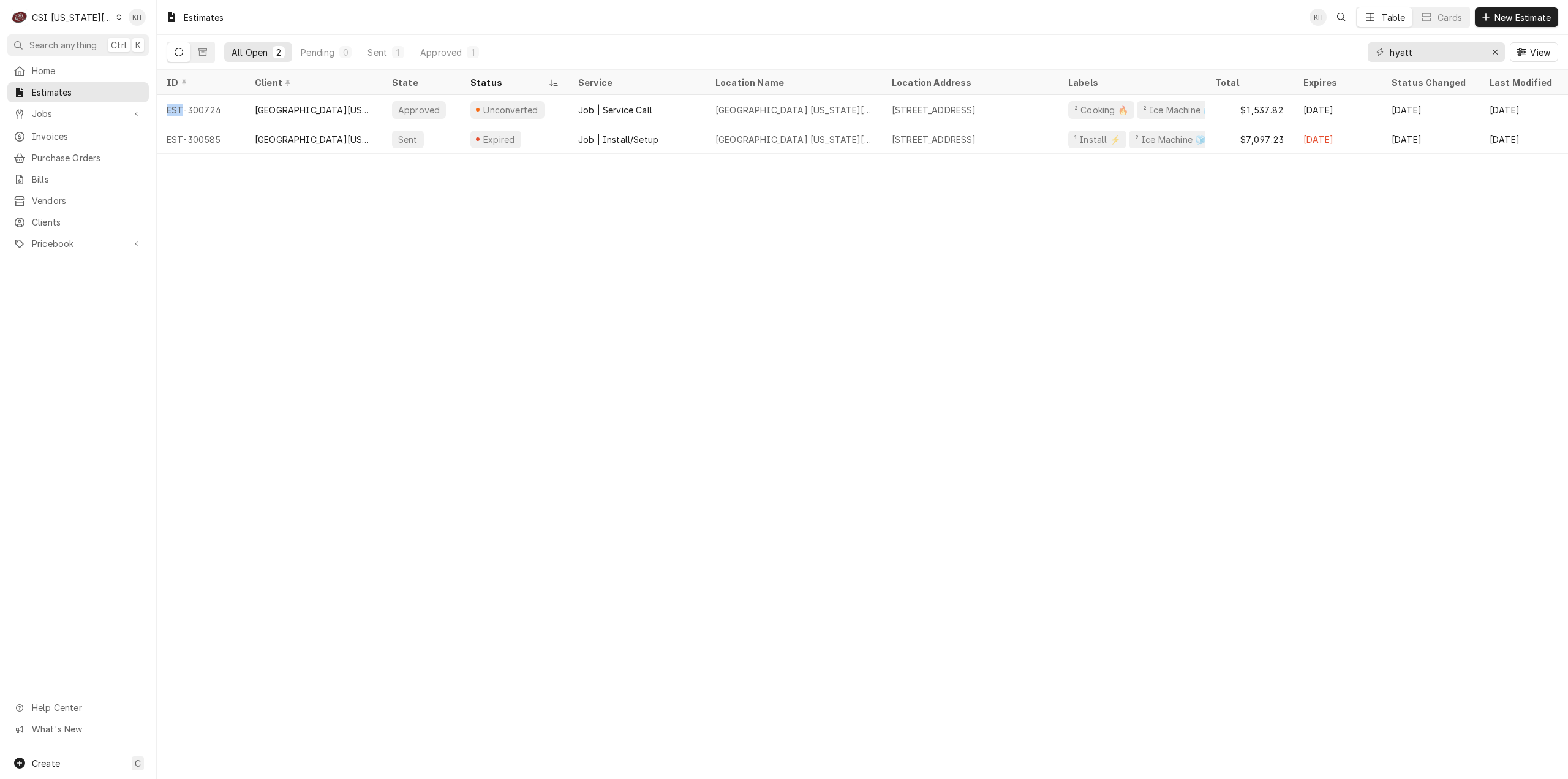
click at [775, 162] on div "Estimates KH Table Cards New Estimate All Open 2 Pending 0 Sent 1 Approved 1 hy…" at bounding box center [862, 390] width 1411 height 779
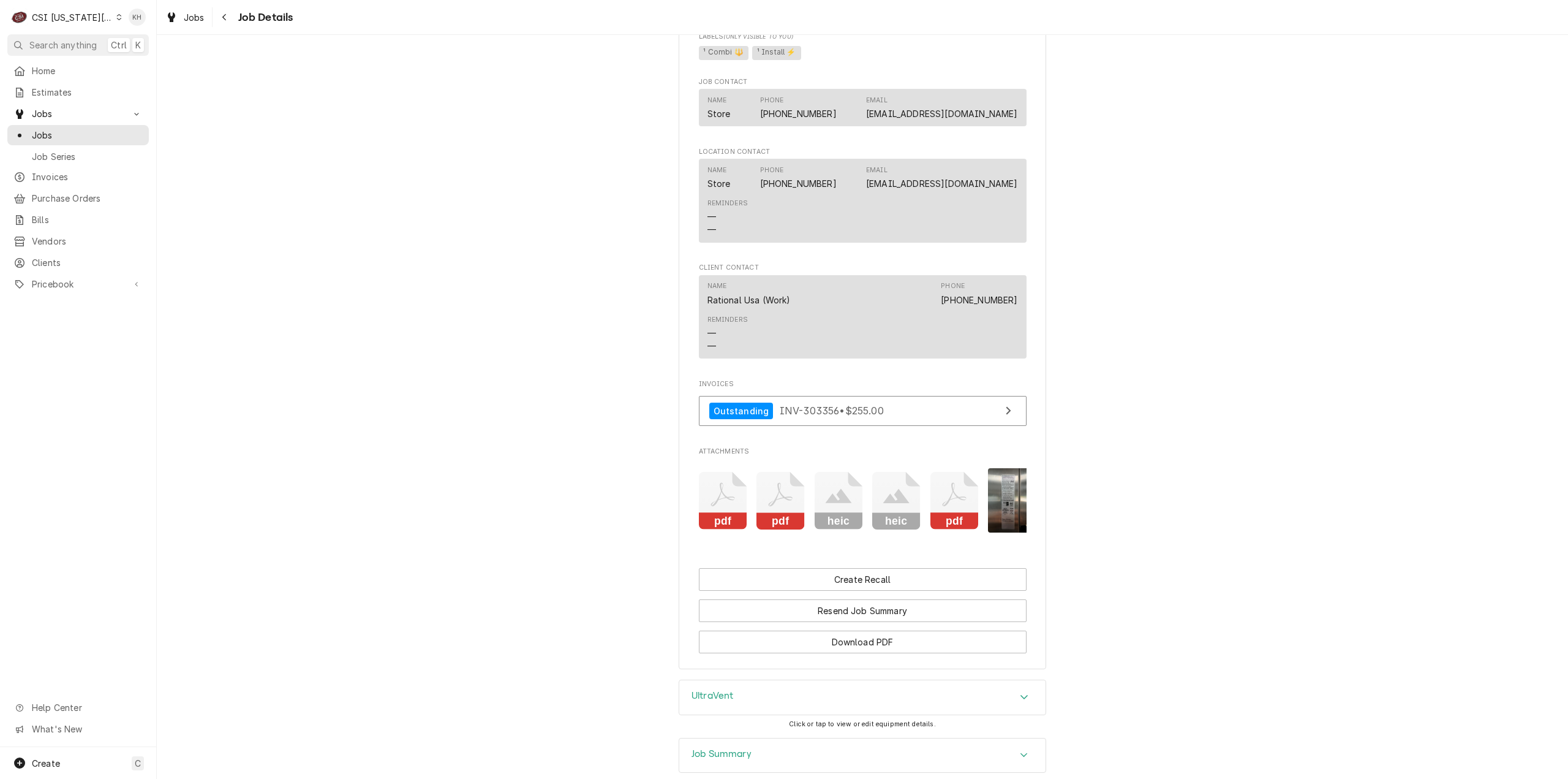
scroll to position [1349, 0]
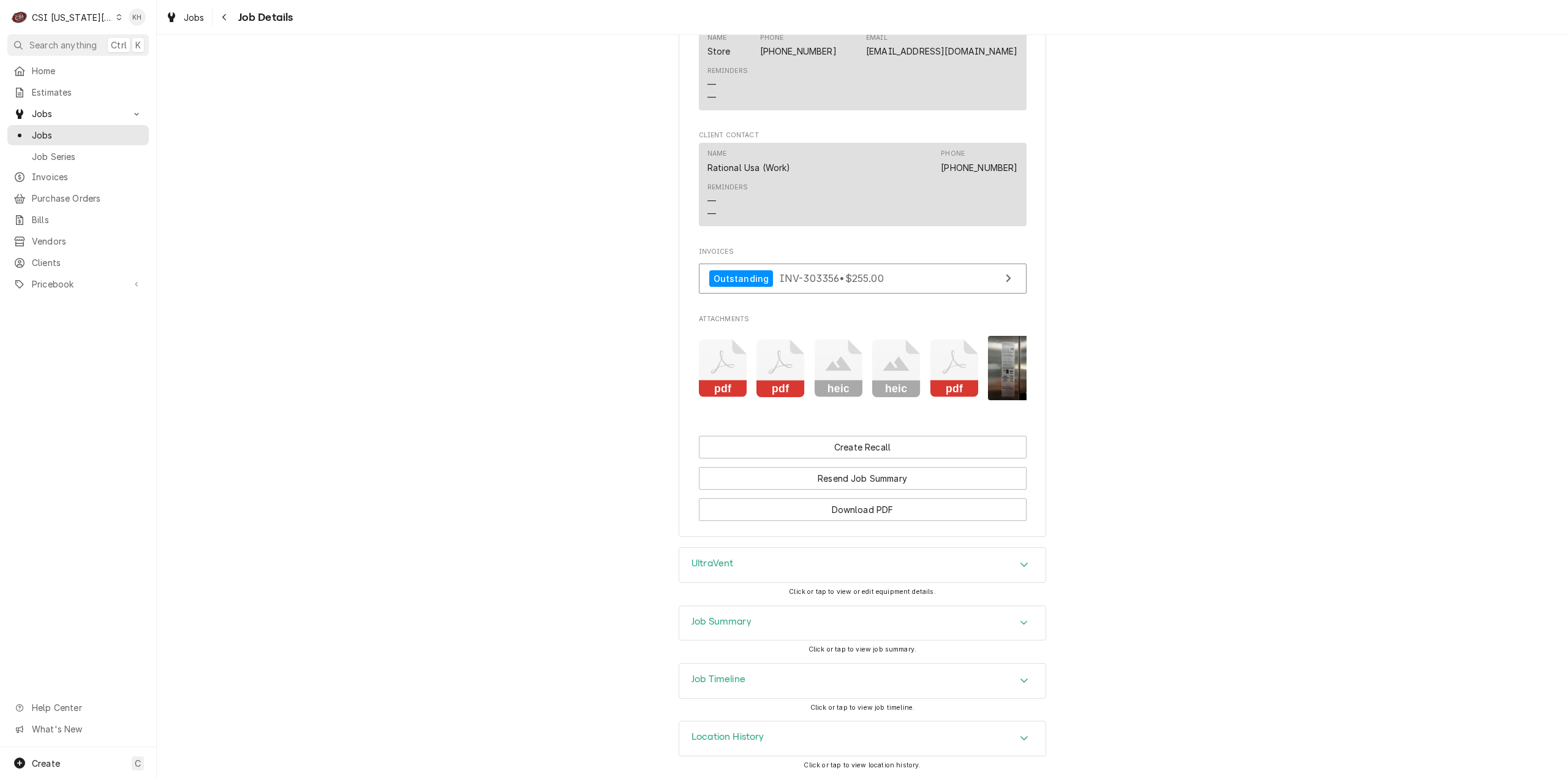
click at [727, 684] on h3 "Job Timeline" at bounding box center [718, 680] width 54 height 12
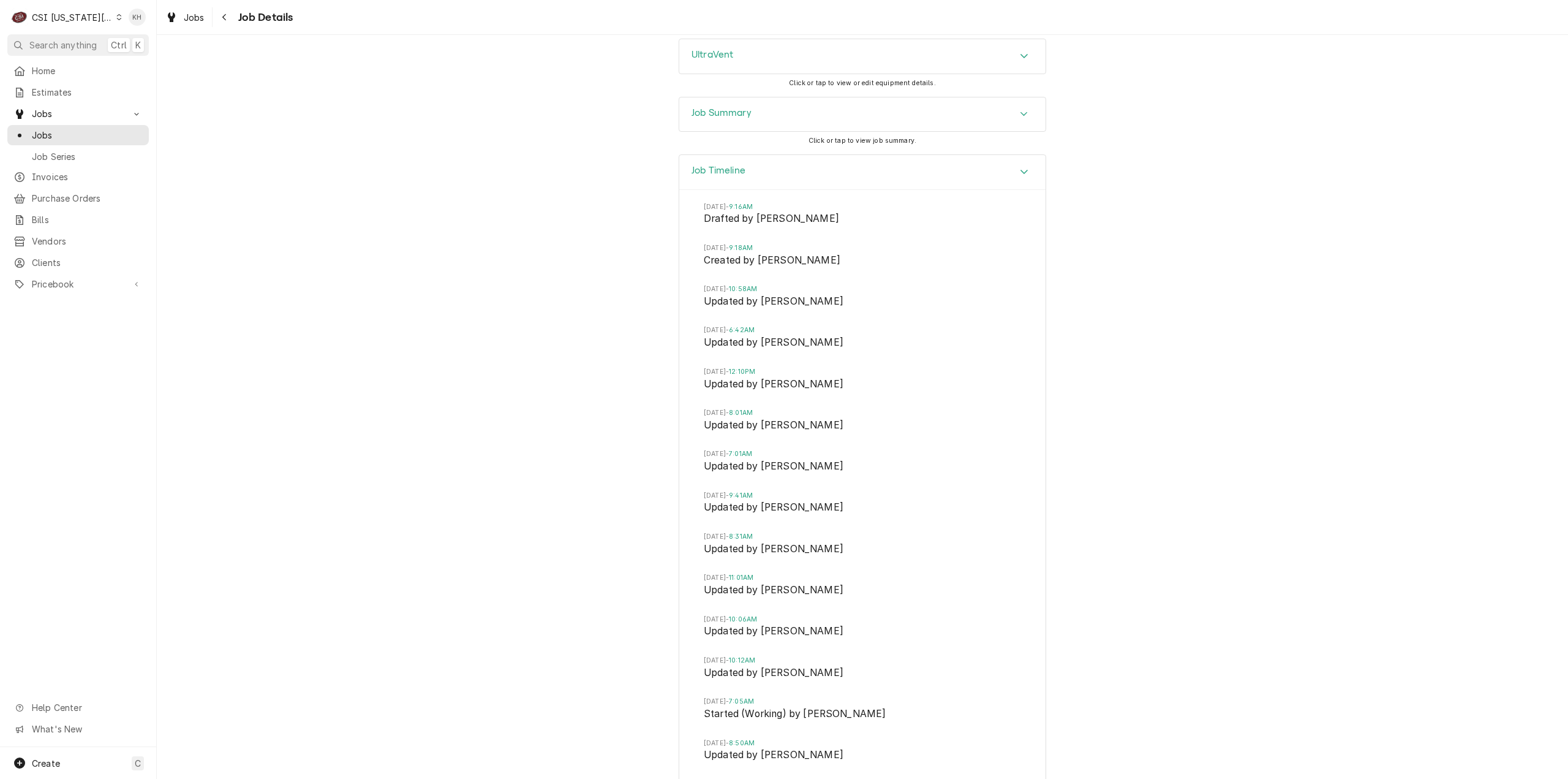
scroll to position [2130, 0]
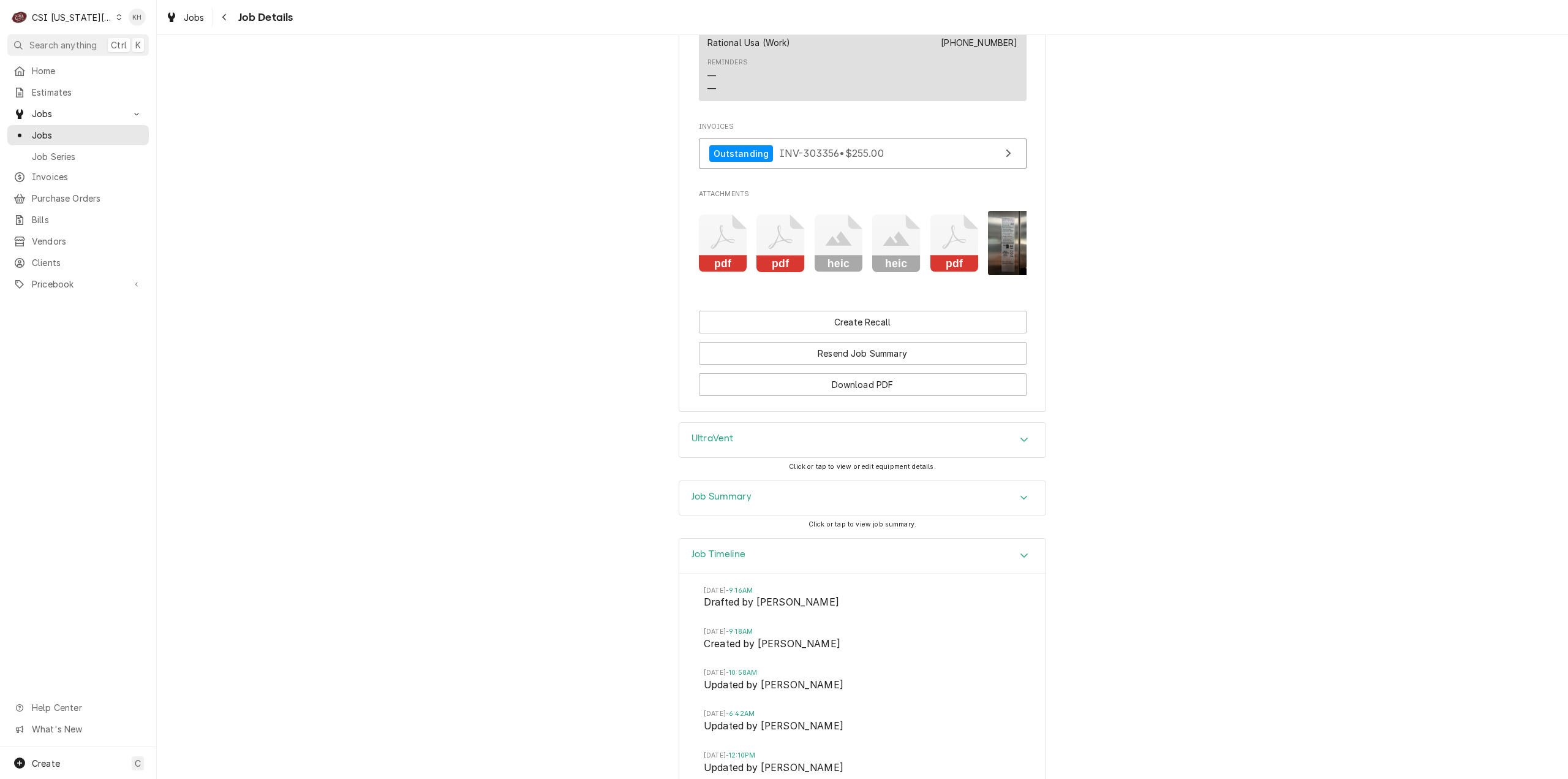
click at [759, 515] on div "Job Summary" at bounding box center [862, 498] width 366 height 34
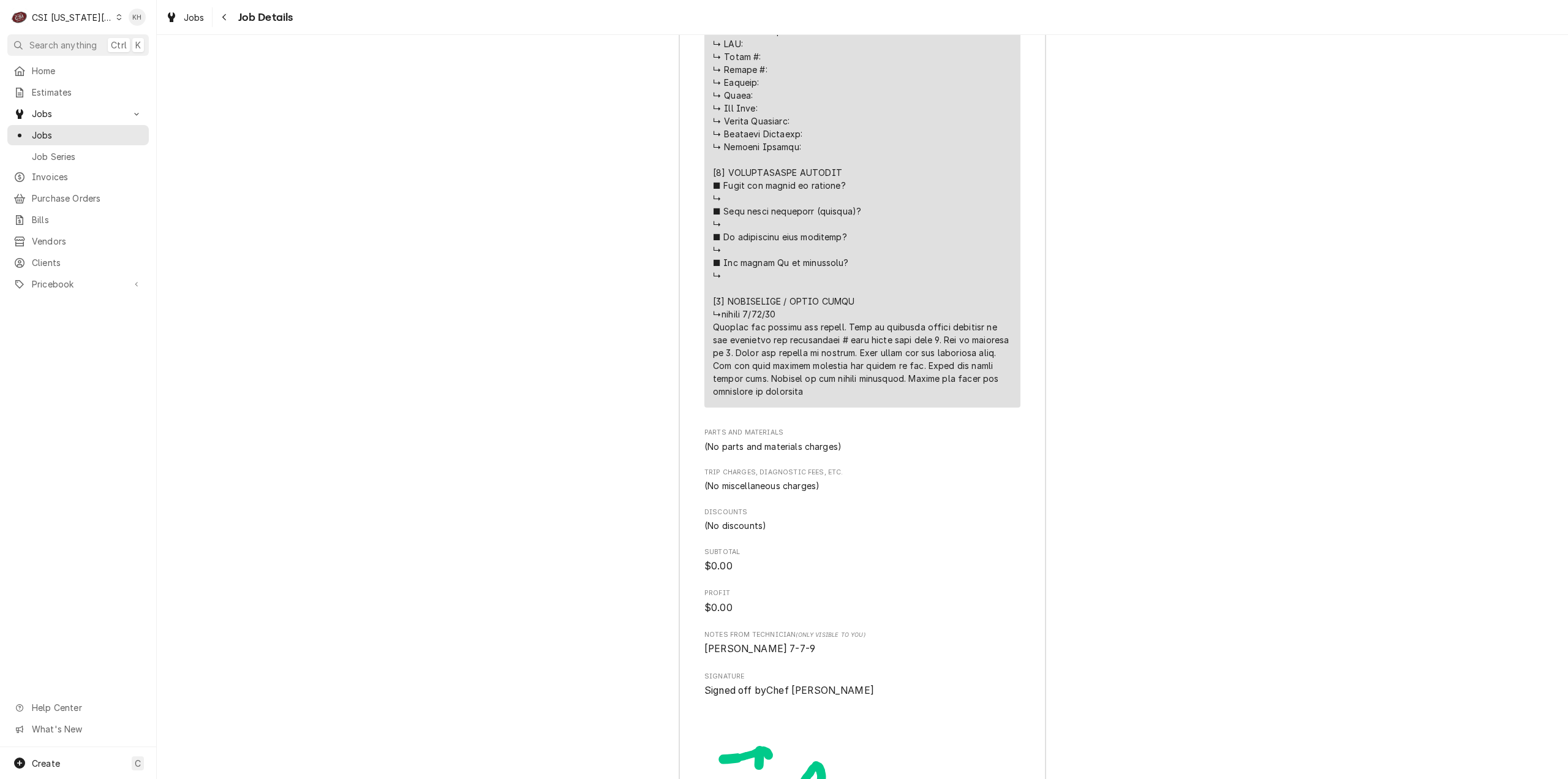
scroll to position [2513, 0]
click at [85, 20] on div "CSI Kansas City" at bounding box center [72, 17] width 81 height 13
click at [134, 63] on div "CSI St. [PERSON_NAME]" at bounding box center [210, 67] width 179 height 13
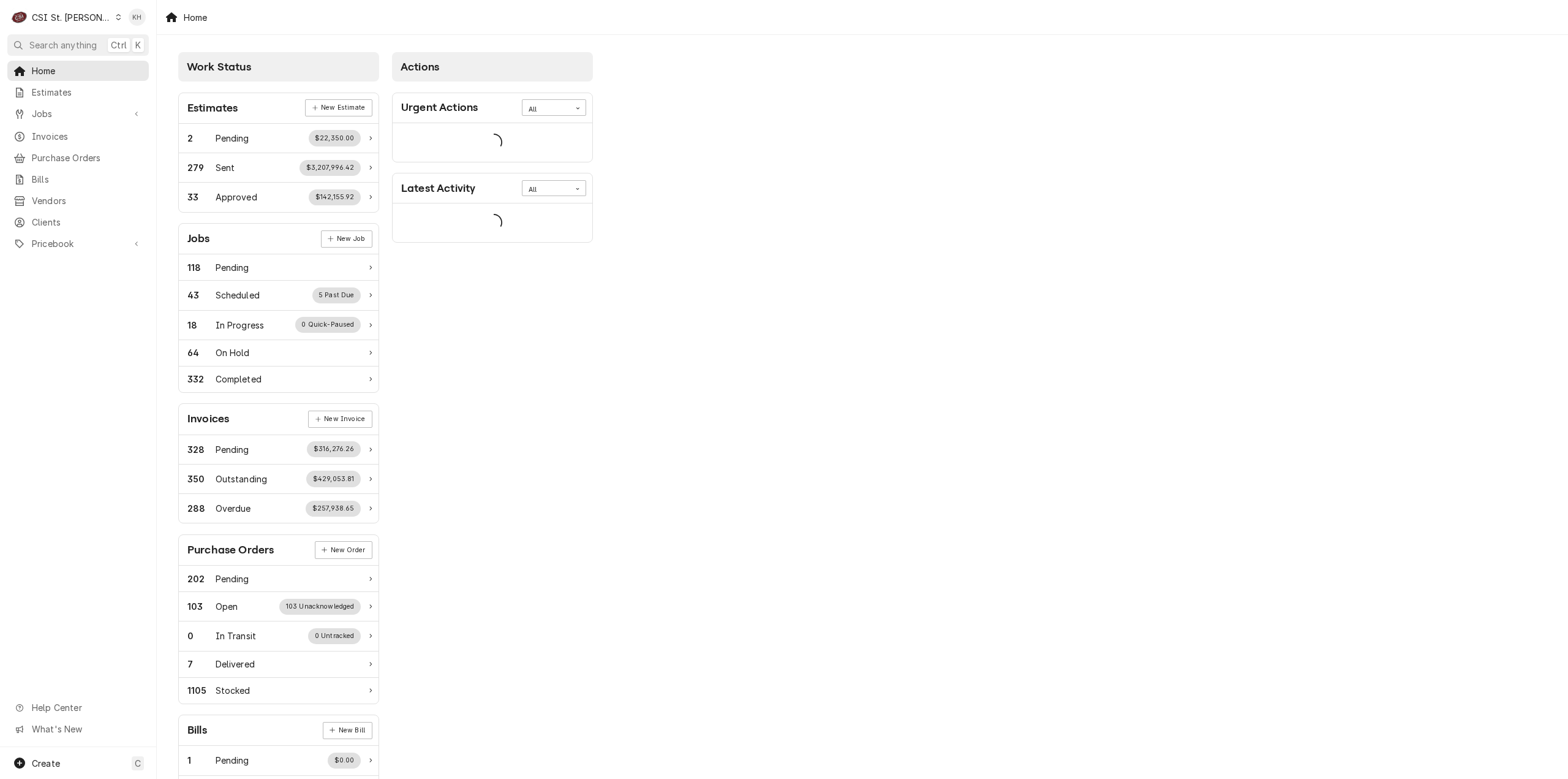
drag, startPoint x: 0, startPoint y: 0, endPoint x: 77, endPoint y: 41, distance: 87.2
click at [76, 41] on span "Search anything" at bounding box center [63, 45] width 67 height 13
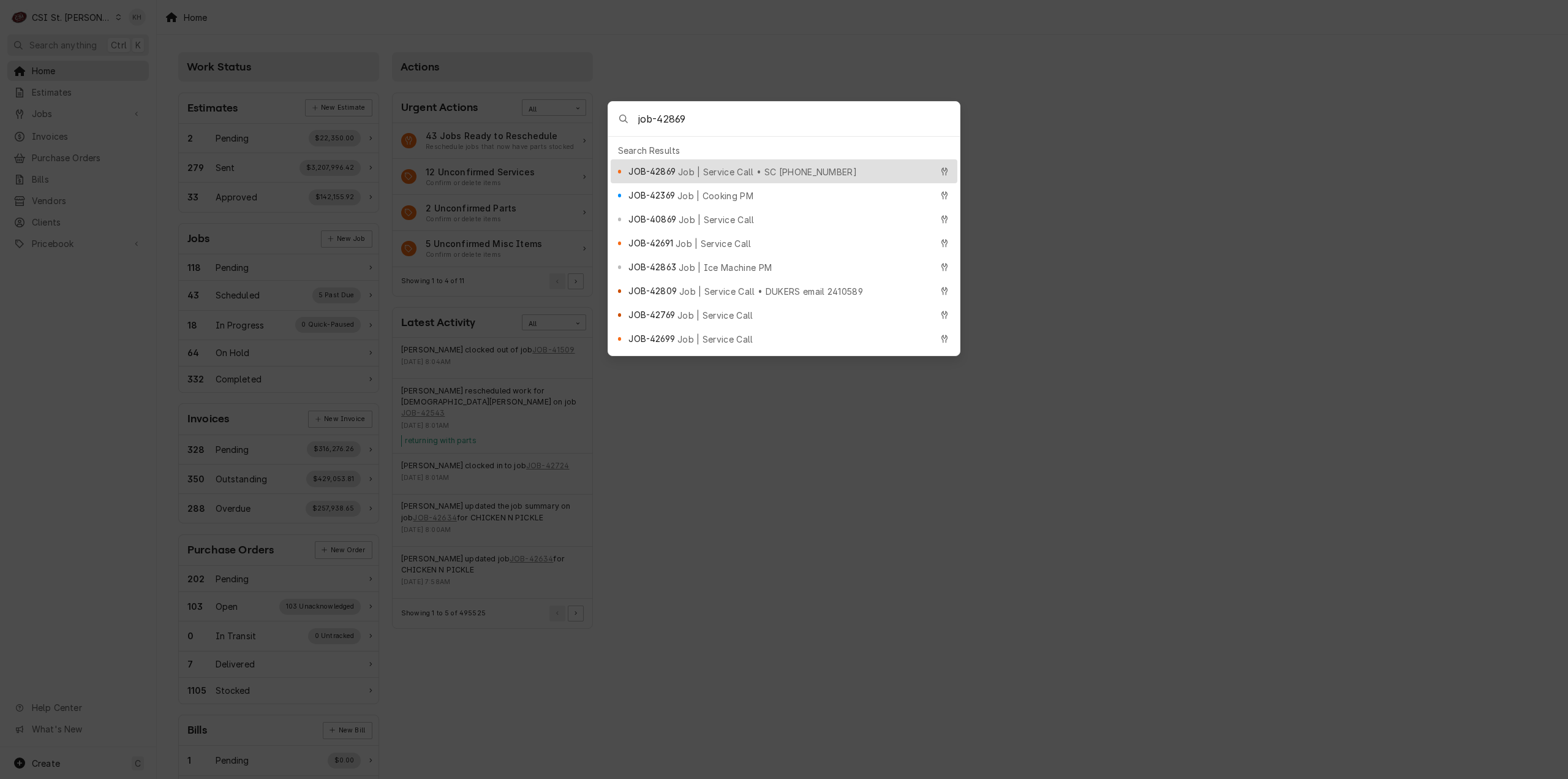
type input "job-42869"
click at [717, 169] on span "Job | Service Call • SC 326614042" at bounding box center [767, 172] width 179 height 13
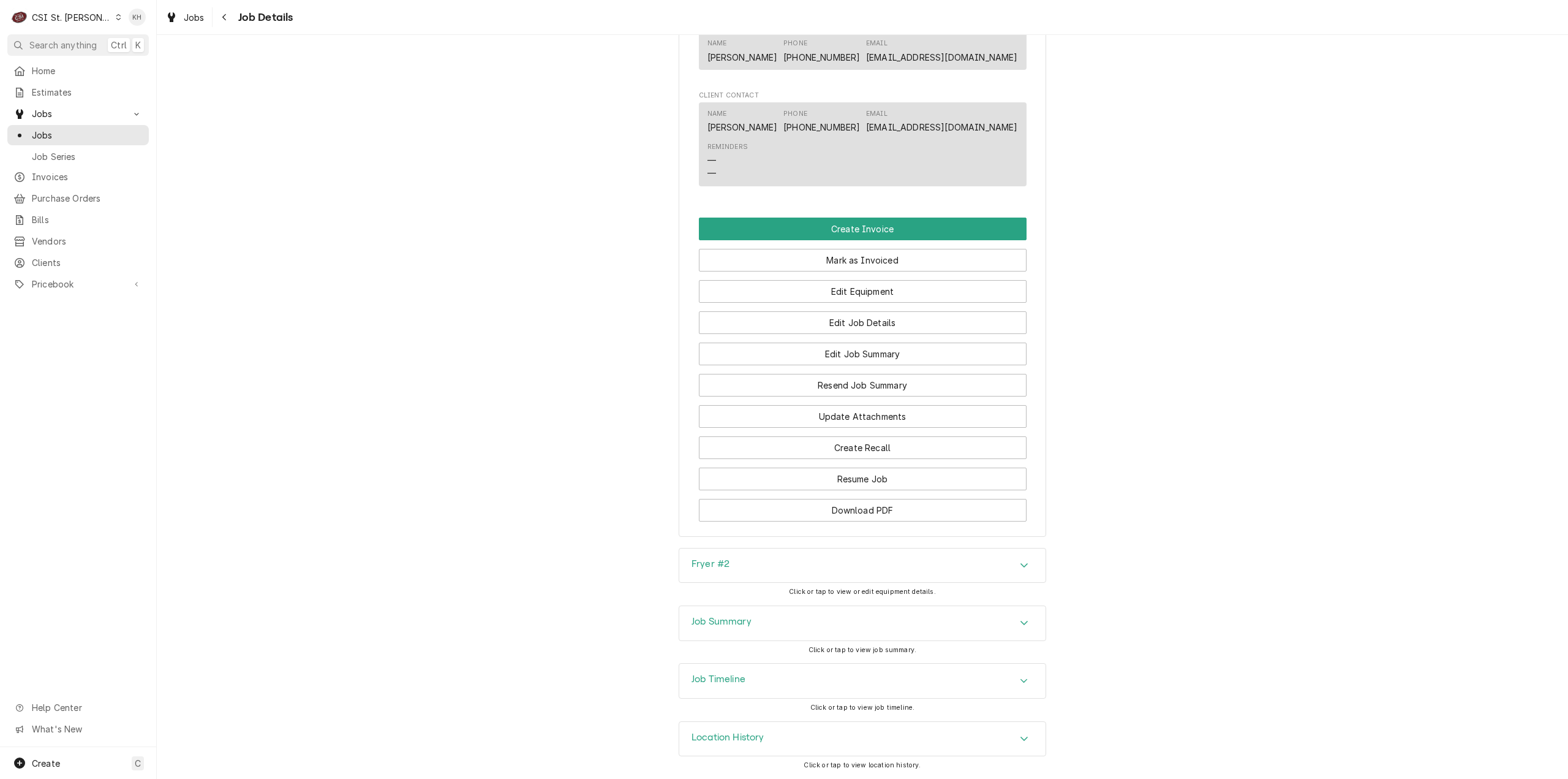
click at [734, 636] on div "Job Summary" at bounding box center [862, 623] width 366 height 34
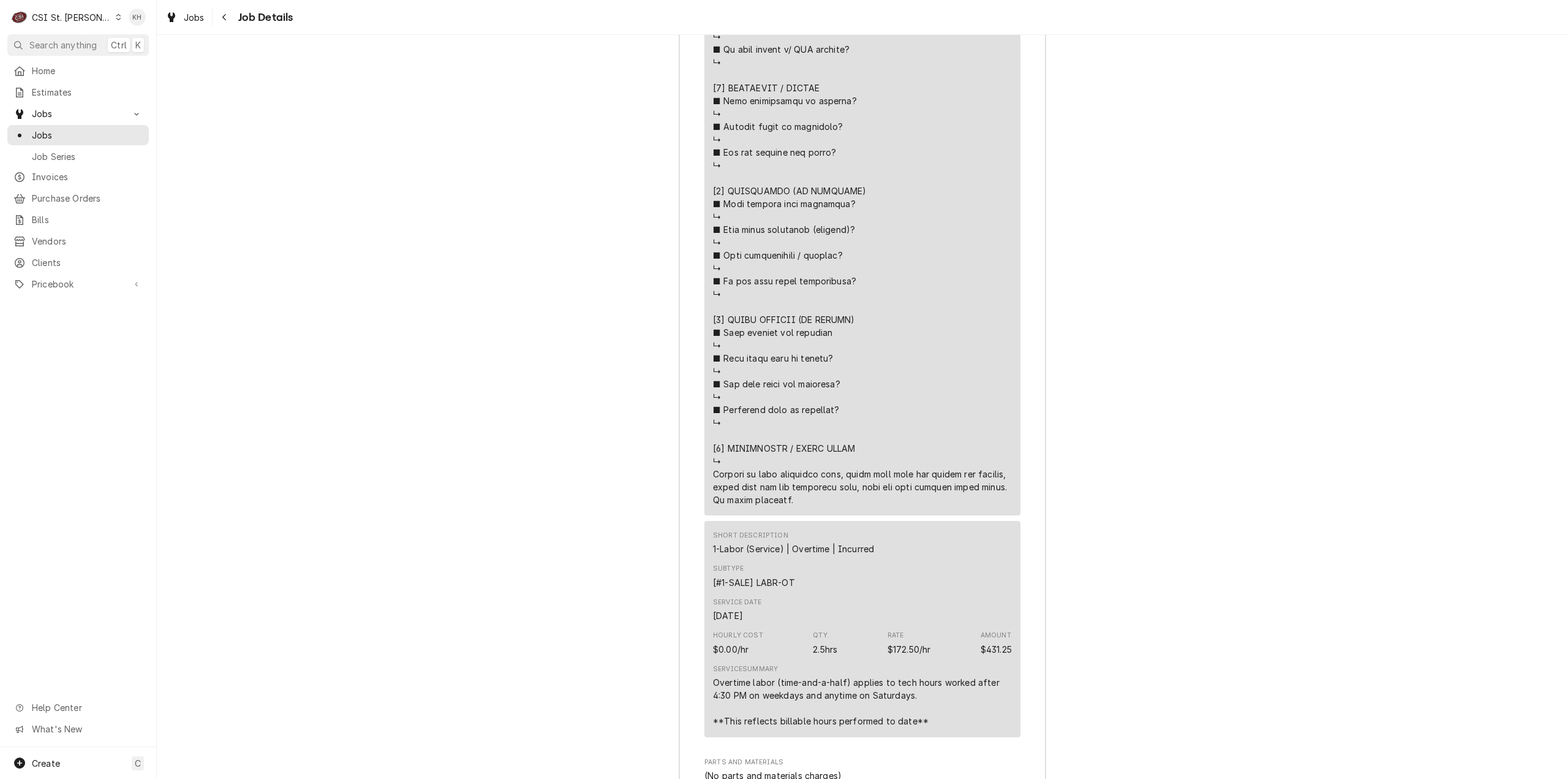
scroll to position [2695, 0]
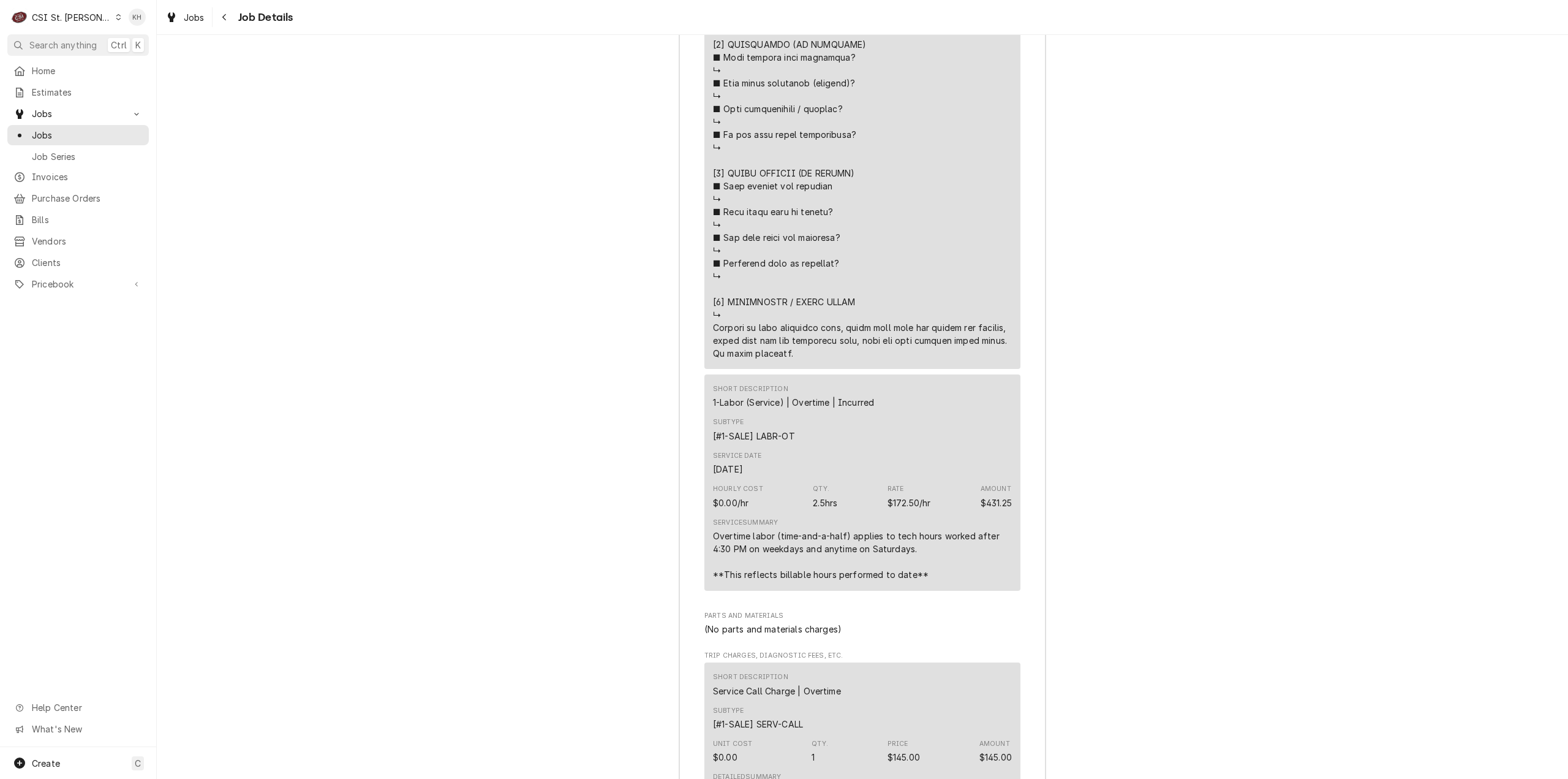
drag, startPoint x: 83, startPoint y: 19, endPoint x: 94, endPoint y: 32, distance: 17.0
click at [82, 19] on div "CSI St. [PERSON_NAME]" at bounding box center [71, 17] width 79 height 13
click at [127, 21] on div "CSI Kansas City" at bounding box center [188, 25] width 162 height 13
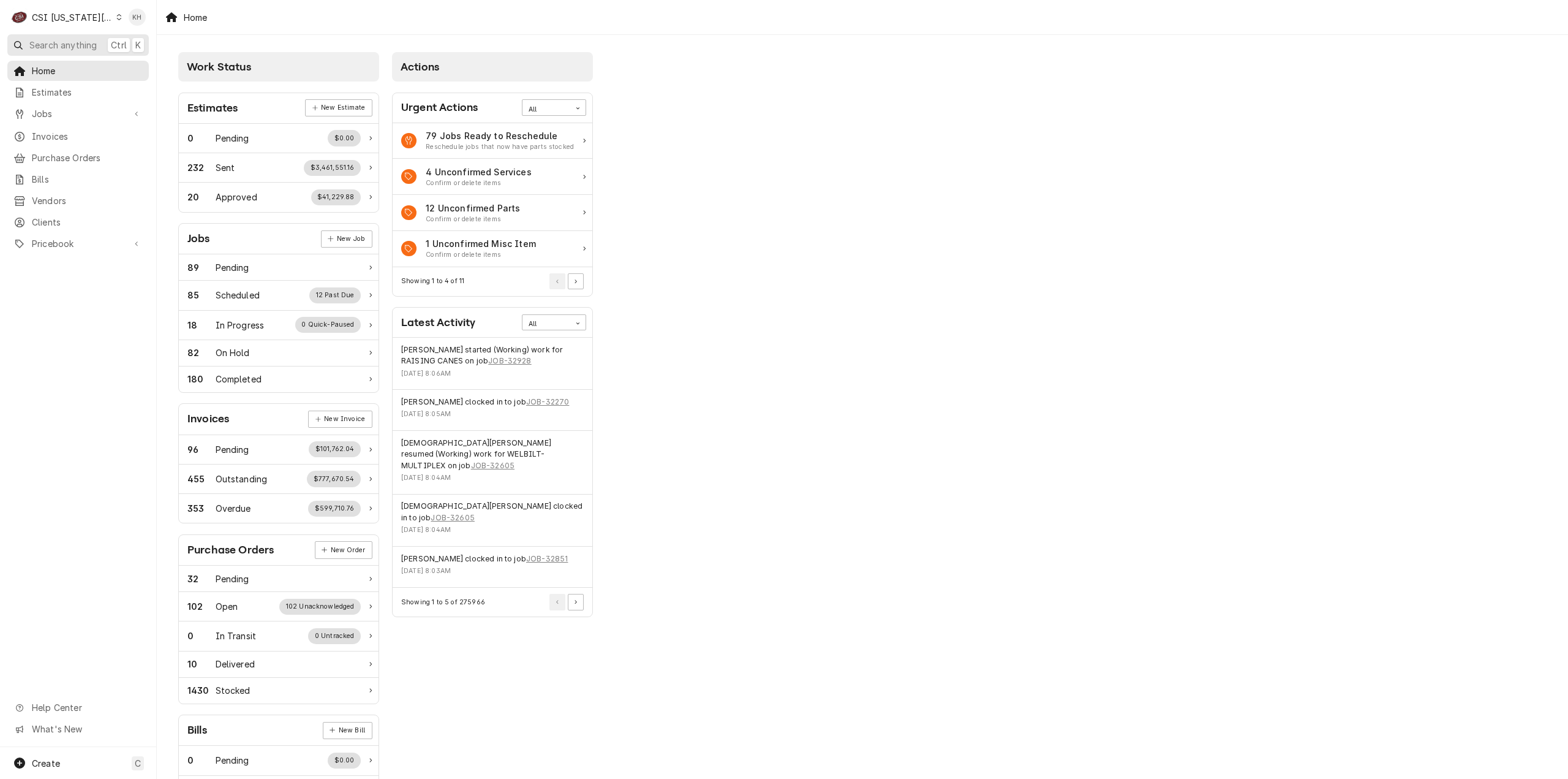
click at [89, 43] on span "Search anything" at bounding box center [63, 45] width 67 height 13
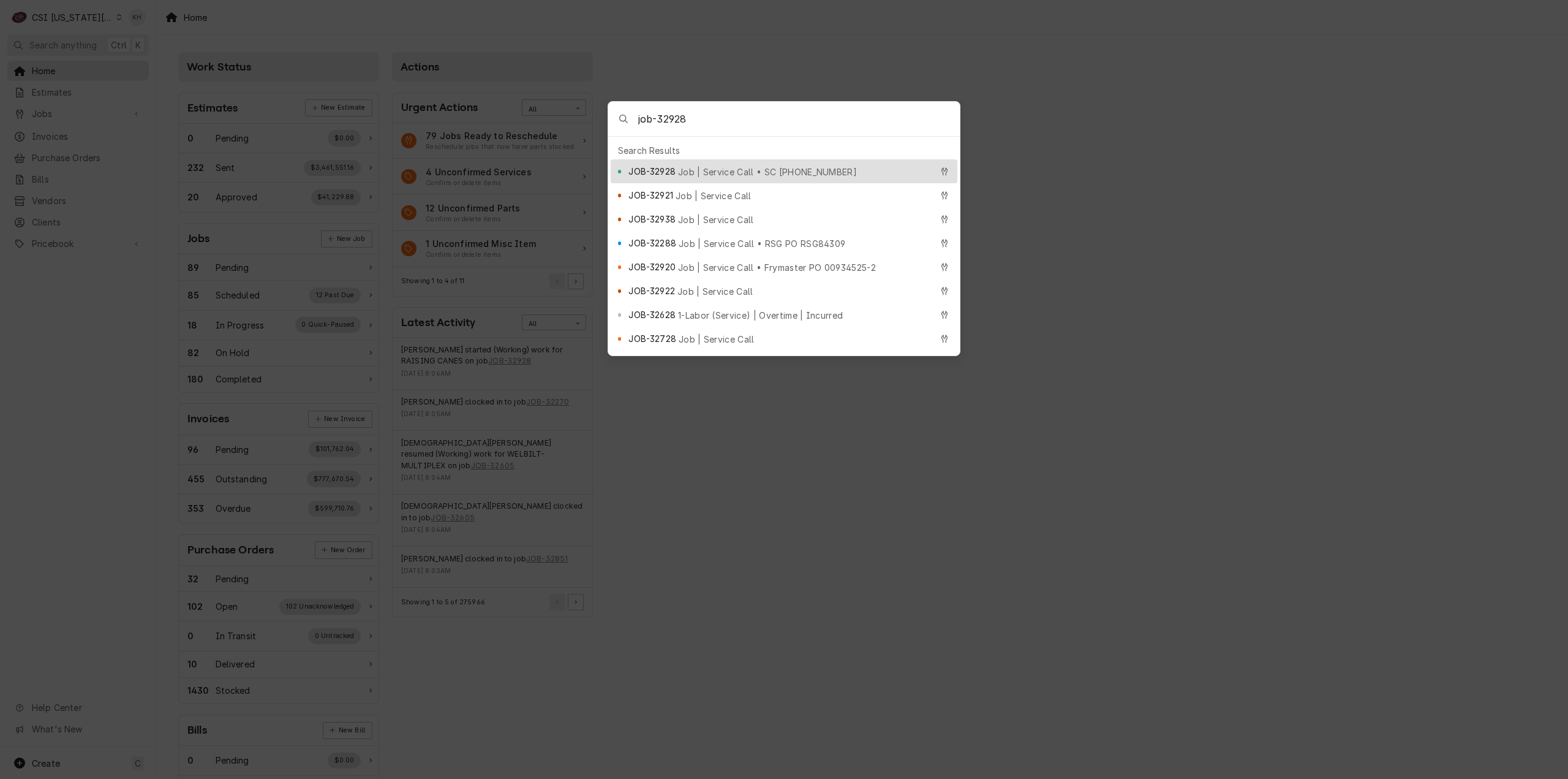
type input "job-32928"
click at [726, 172] on span "Job | Service Call • SC 326527711" at bounding box center [767, 172] width 179 height 13
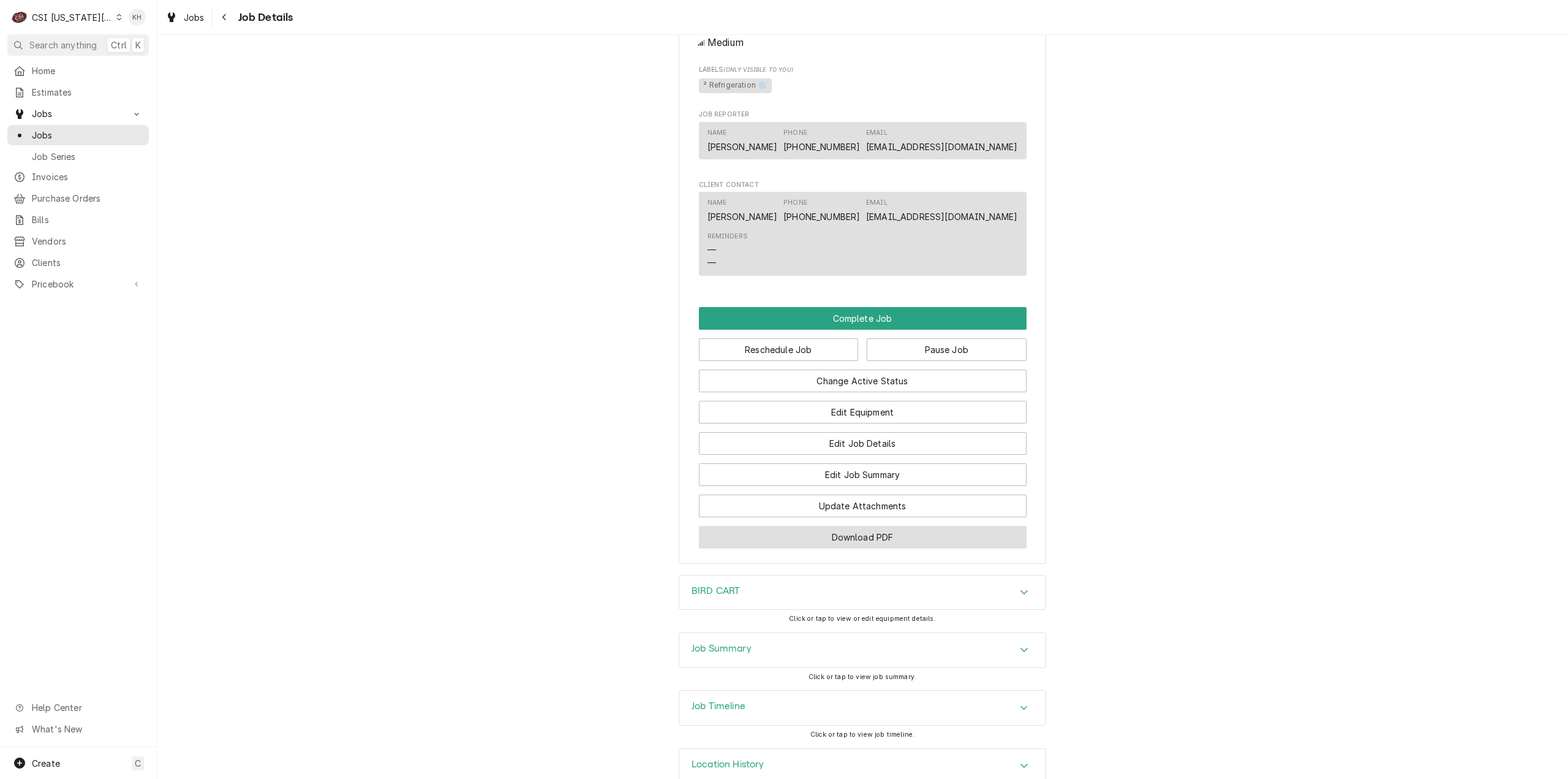
scroll to position [1553, 0]
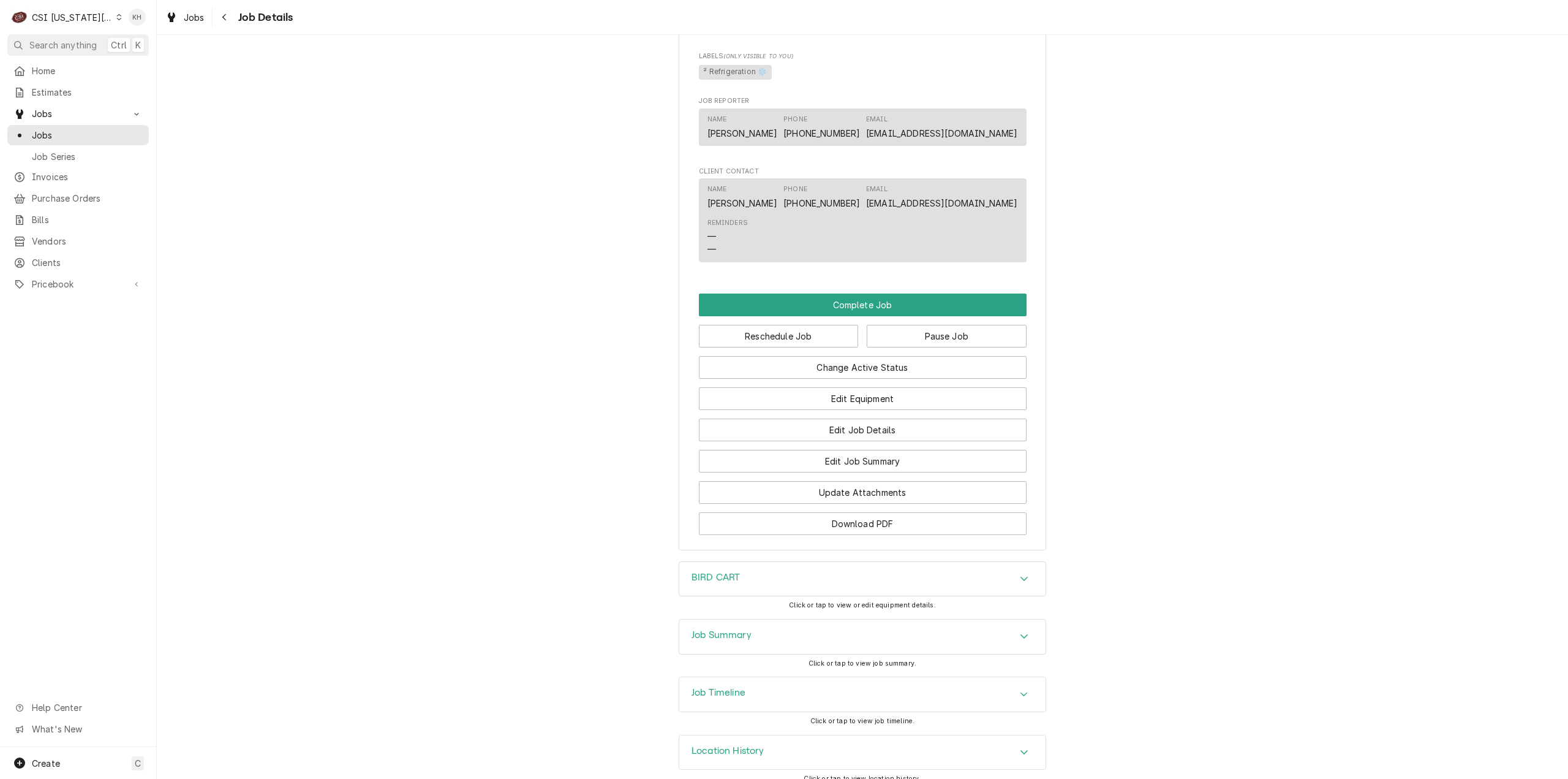
click at [732, 662] on div "Job Summary Click or tap to view job summary." at bounding box center [862, 647] width 367 height 57
click at [735, 687] on h3 "Job Timeline" at bounding box center [718, 693] width 54 height 12
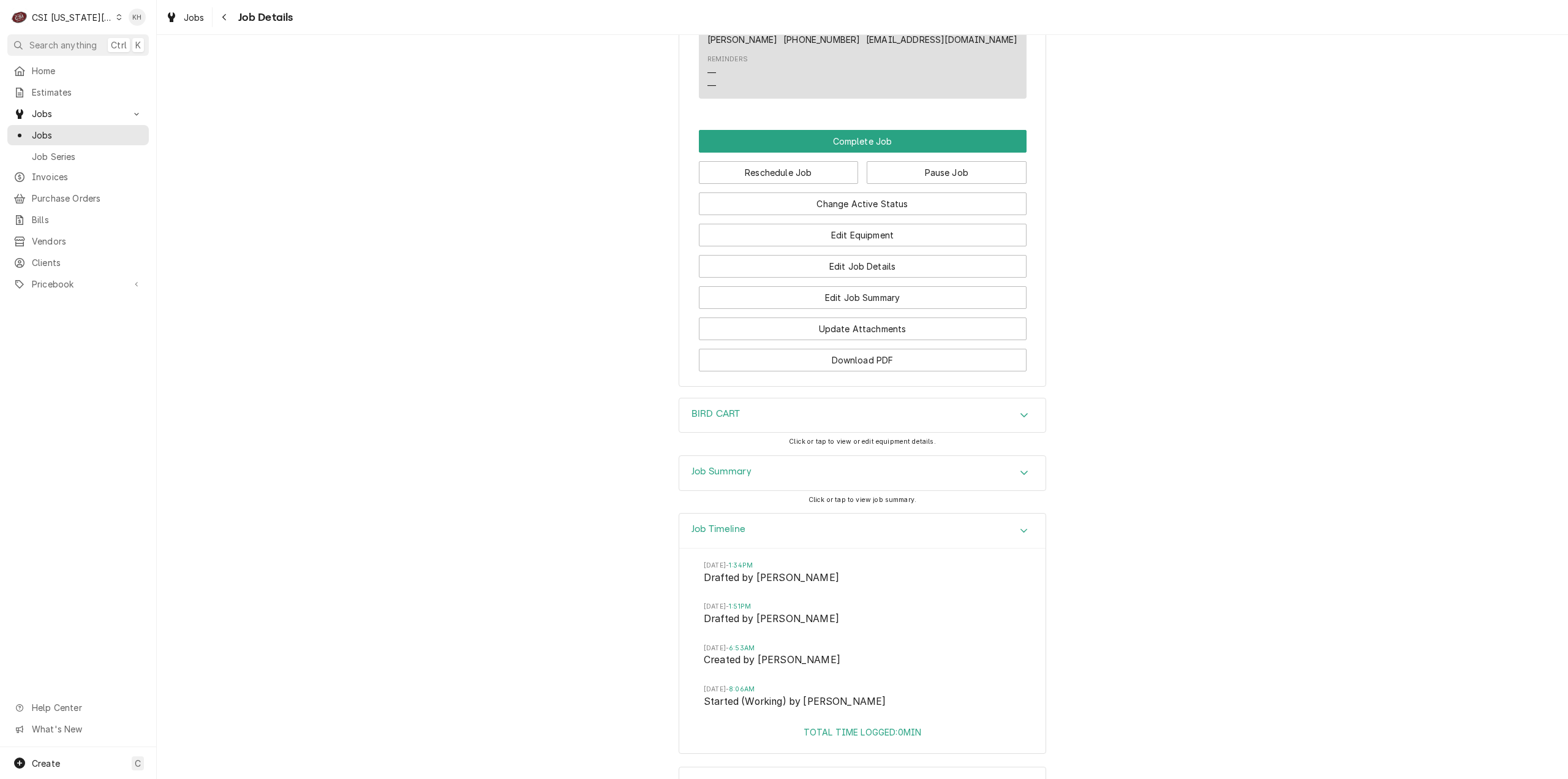
scroll to position [1749, 0]
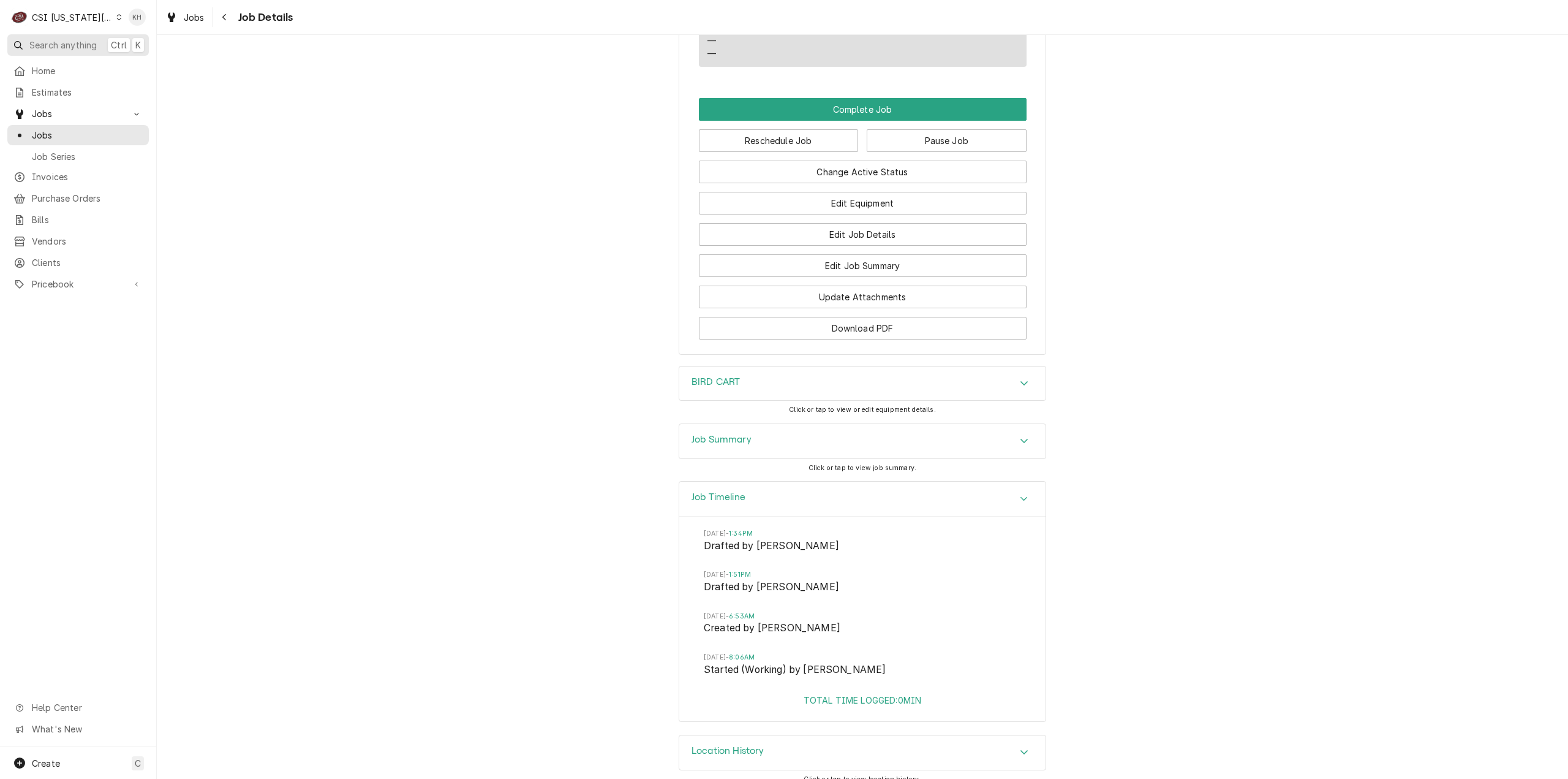
click at [88, 47] on span "Search anything" at bounding box center [63, 45] width 67 height 13
click at [85, 16] on body "C CSI Kansas City KH Search anything Ctrl K Home Estimates Jobs Jobs Job Series…" at bounding box center [784, 390] width 1568 height 779
click at [85, 16] on div "CSI Kansas City" at bounding box center [72, 17] width 81 height 13
click at [150, 61] on div "CSI St. [PERSON_NAME]" at bounding box center [210, 67] width 179 height 13
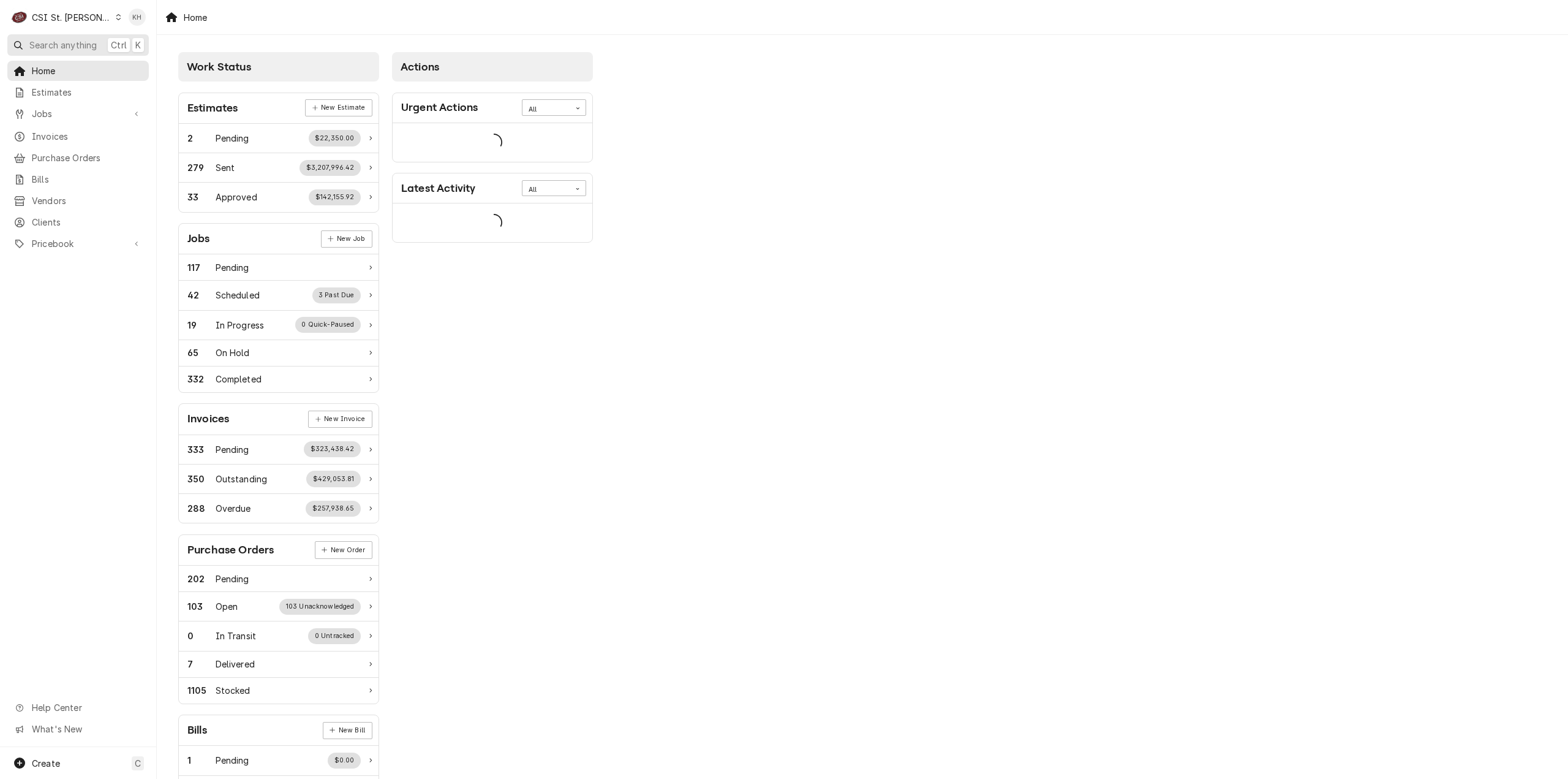
click at [74, 45] on span "Search anything" at bounding box center [63, 45] width 67 height 13
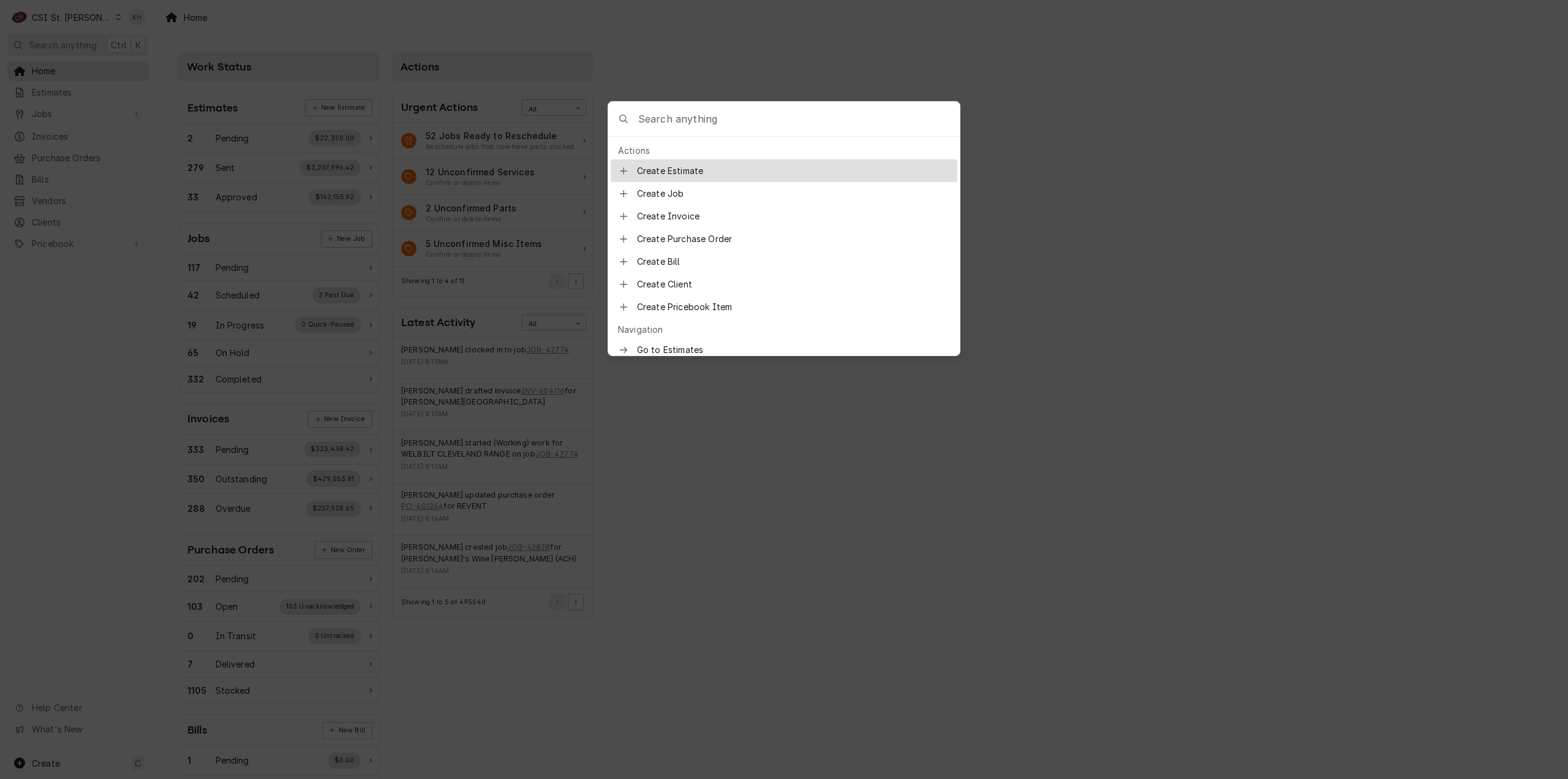
click at [722, 123] on input "Global Command Menu" at bounding box center [799, 119] width 321 height 34
type input "job-42695"
click at [704, 167] on span "Job | Service Call • SC 326000512" at bounding box center [766, 172] width 179 height 13
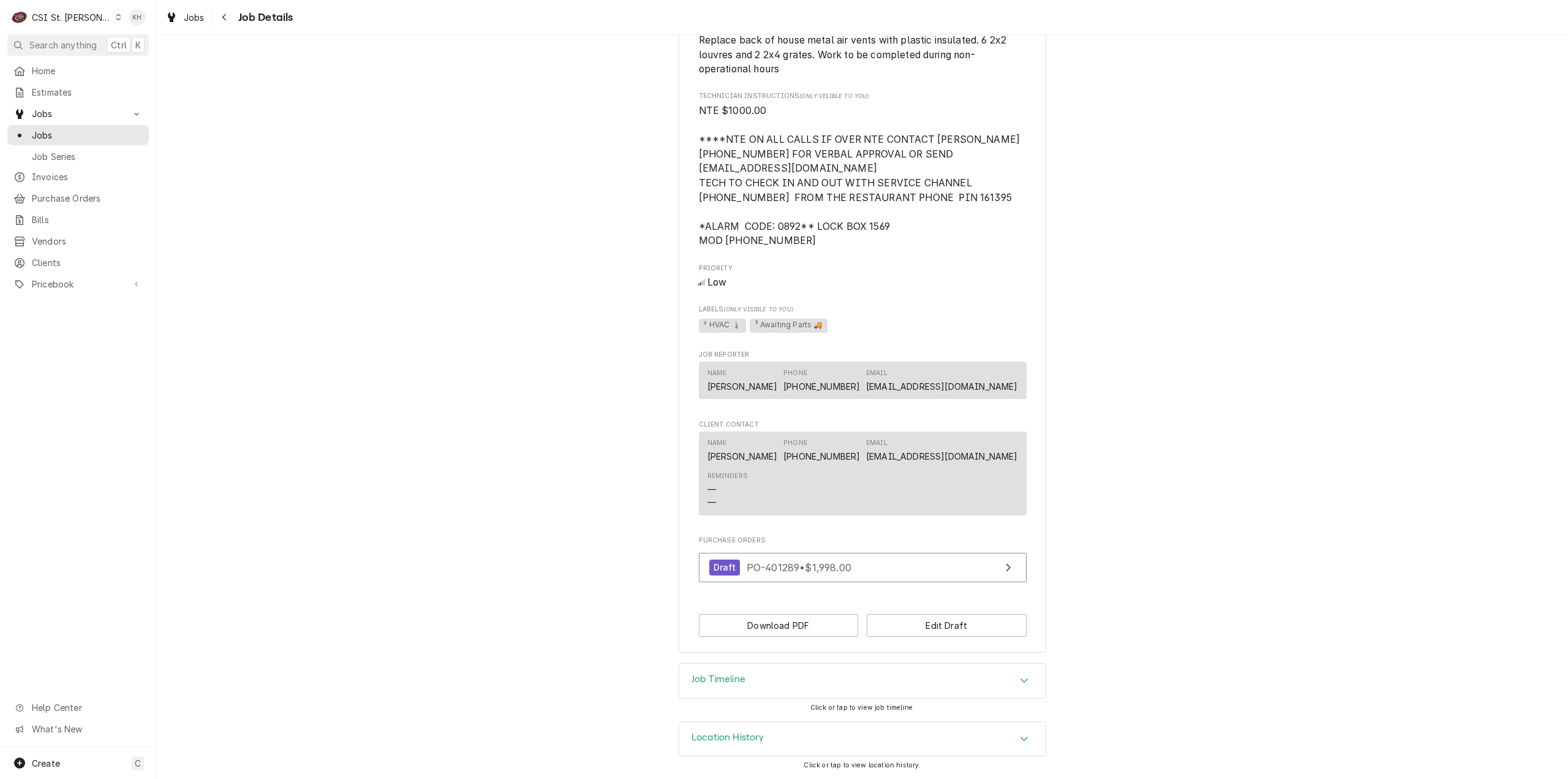
scroll to position [803, 0]
click at [753, 690] on div "Job Timeline" at bounding box center [862, 681] width 366 height 34
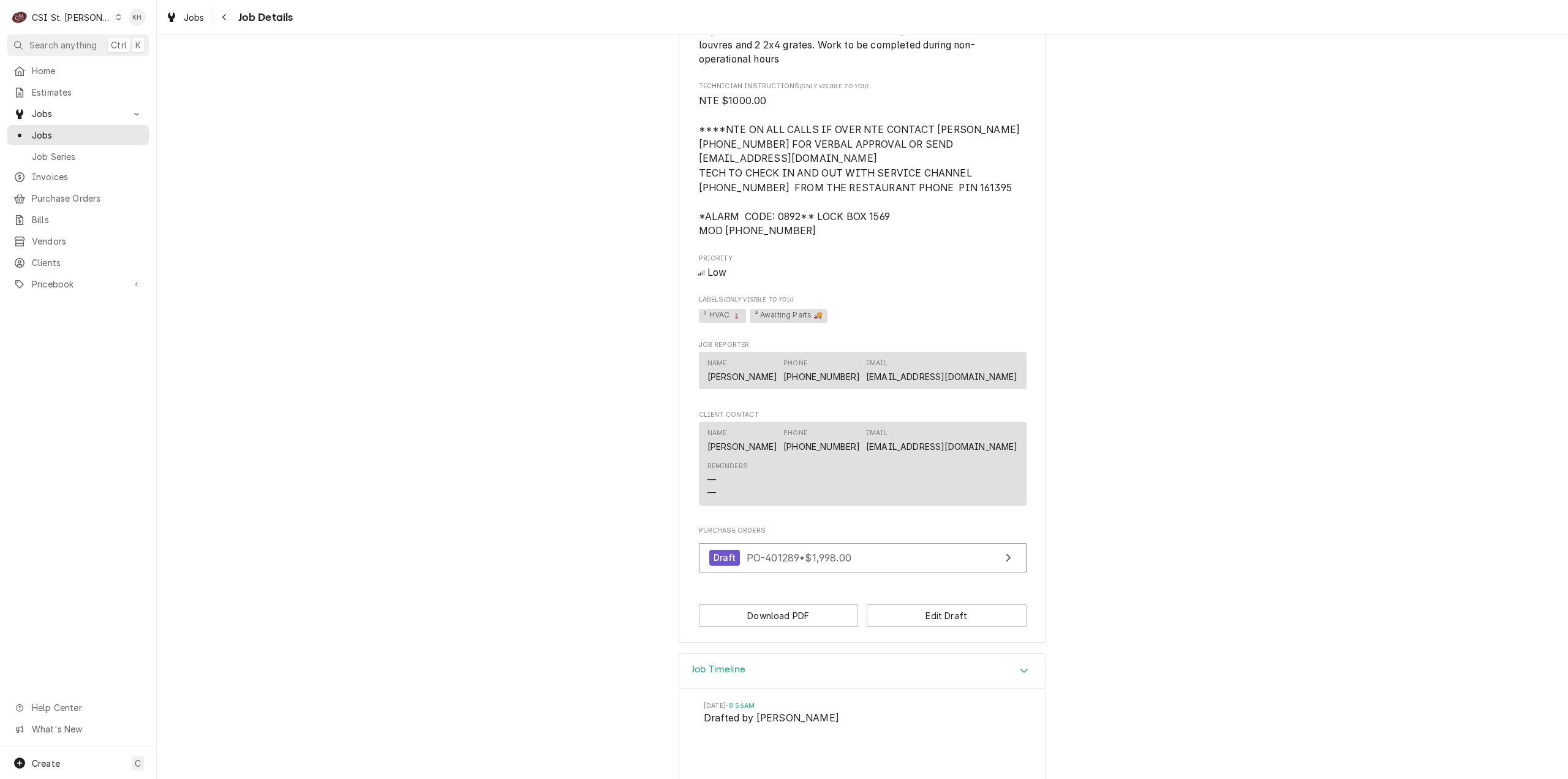
scroll to position [931, 0]
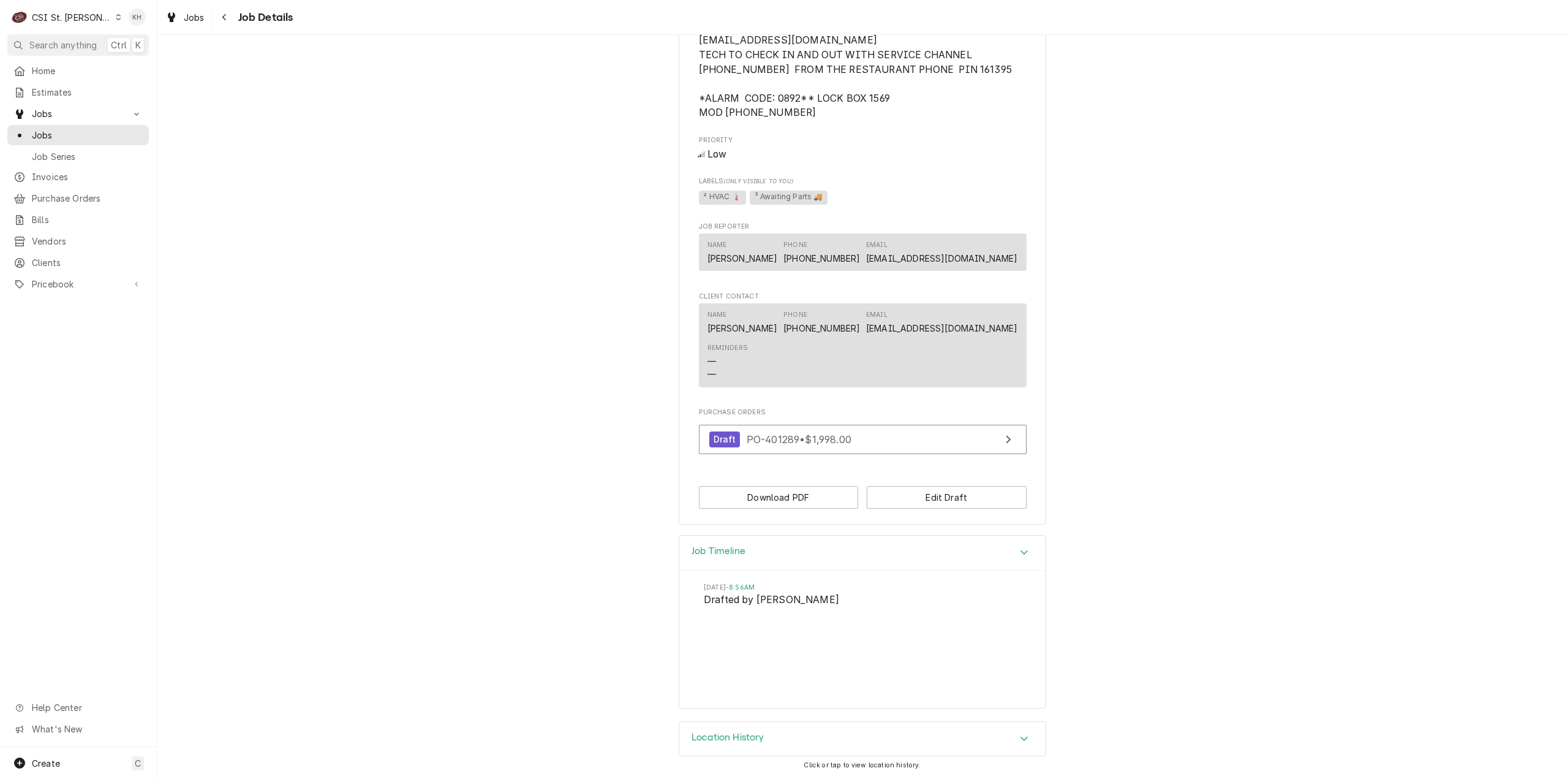
click at [63, 42] on span "Search anything" at bounding box center [63, 45] width 67 height 13
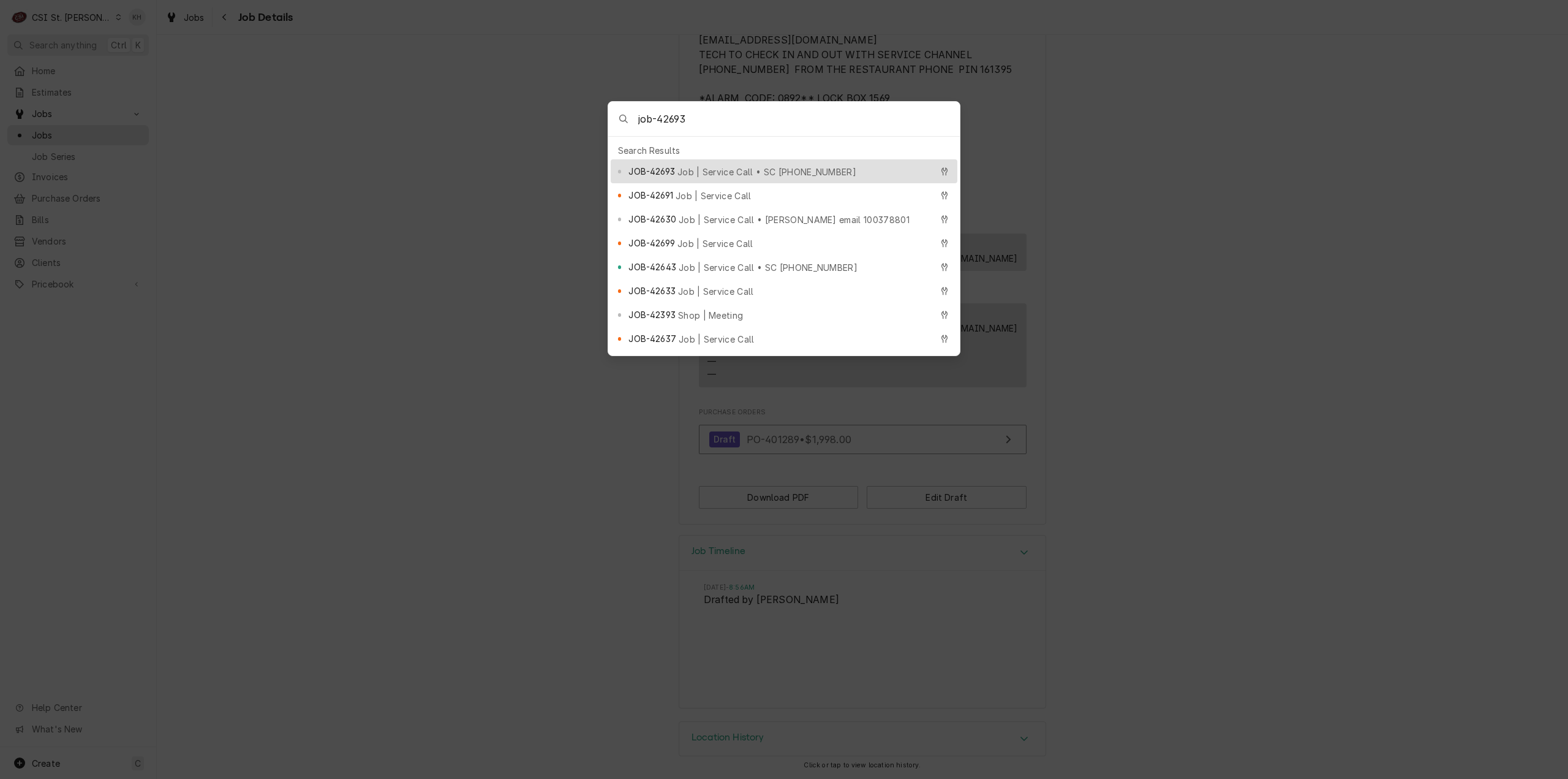
type input "job-42693"
click at [707, 165] on span "Job | Service Call • SC [PHONE_NUMBER]" at bounding box center [766, 172] width 179 height 13
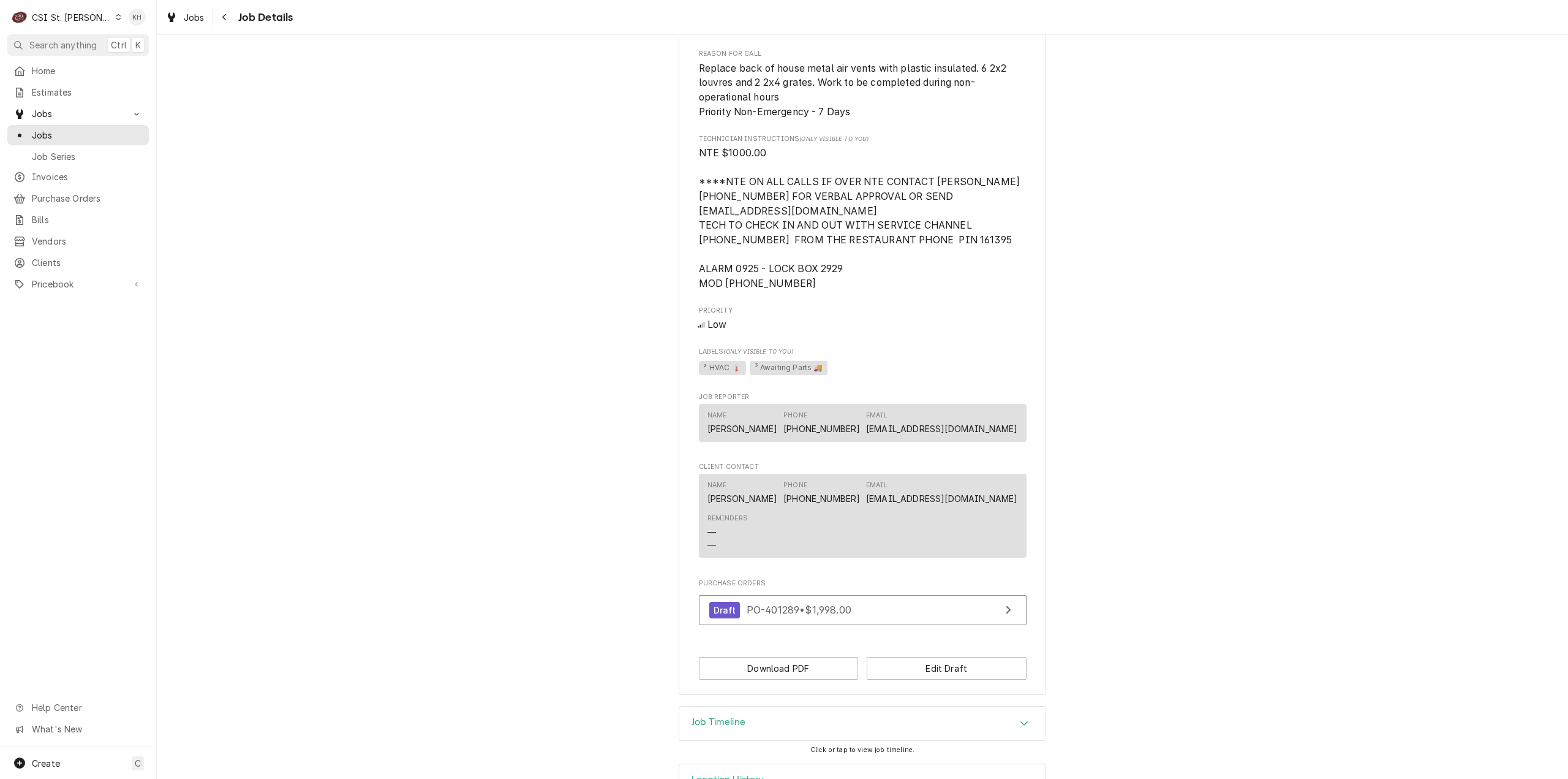
scroll to position [703, 0]
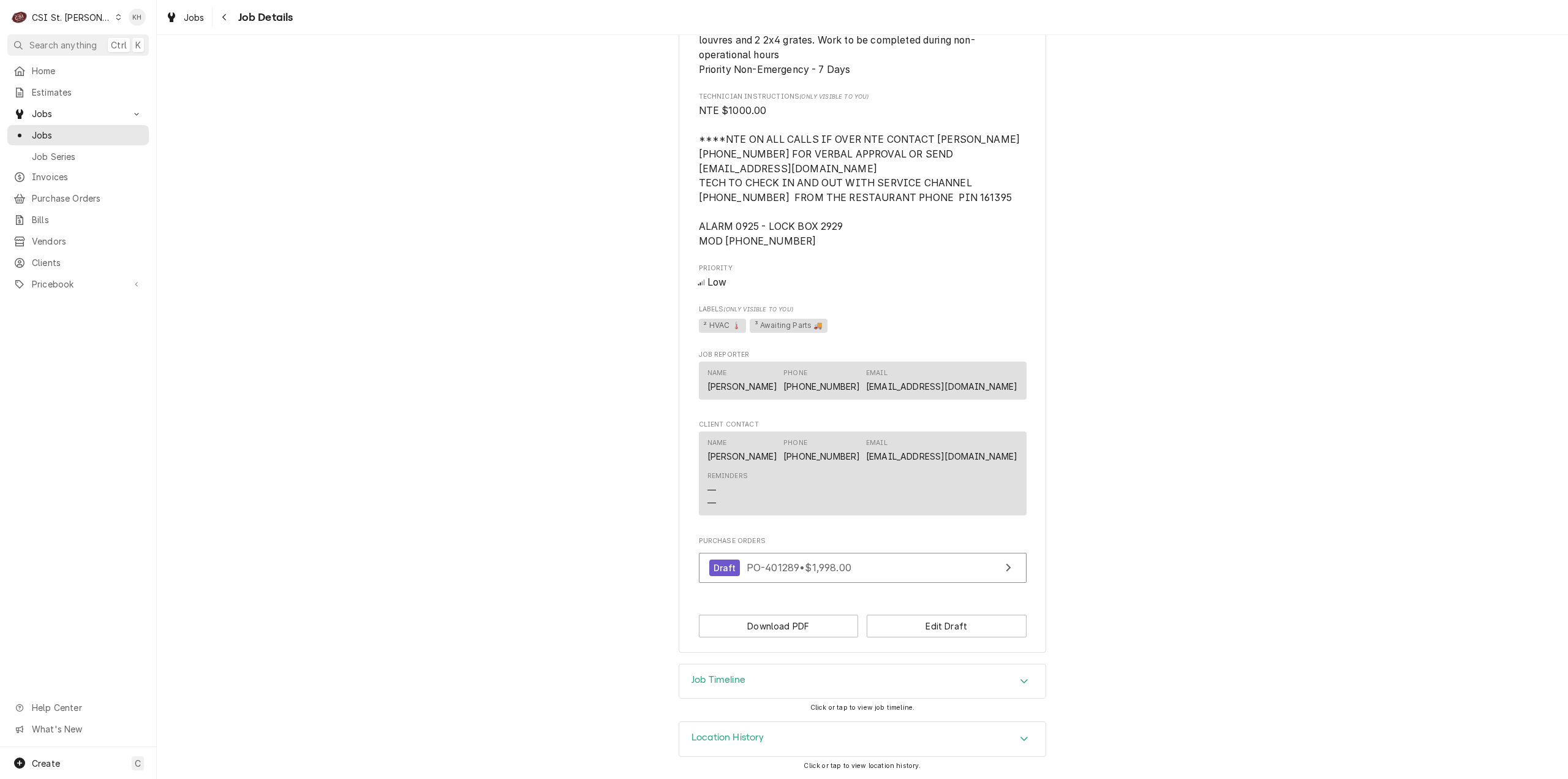
click at [763, 676] on div "Job Timeline" at bounding box center [862, 681] width 366 height 34
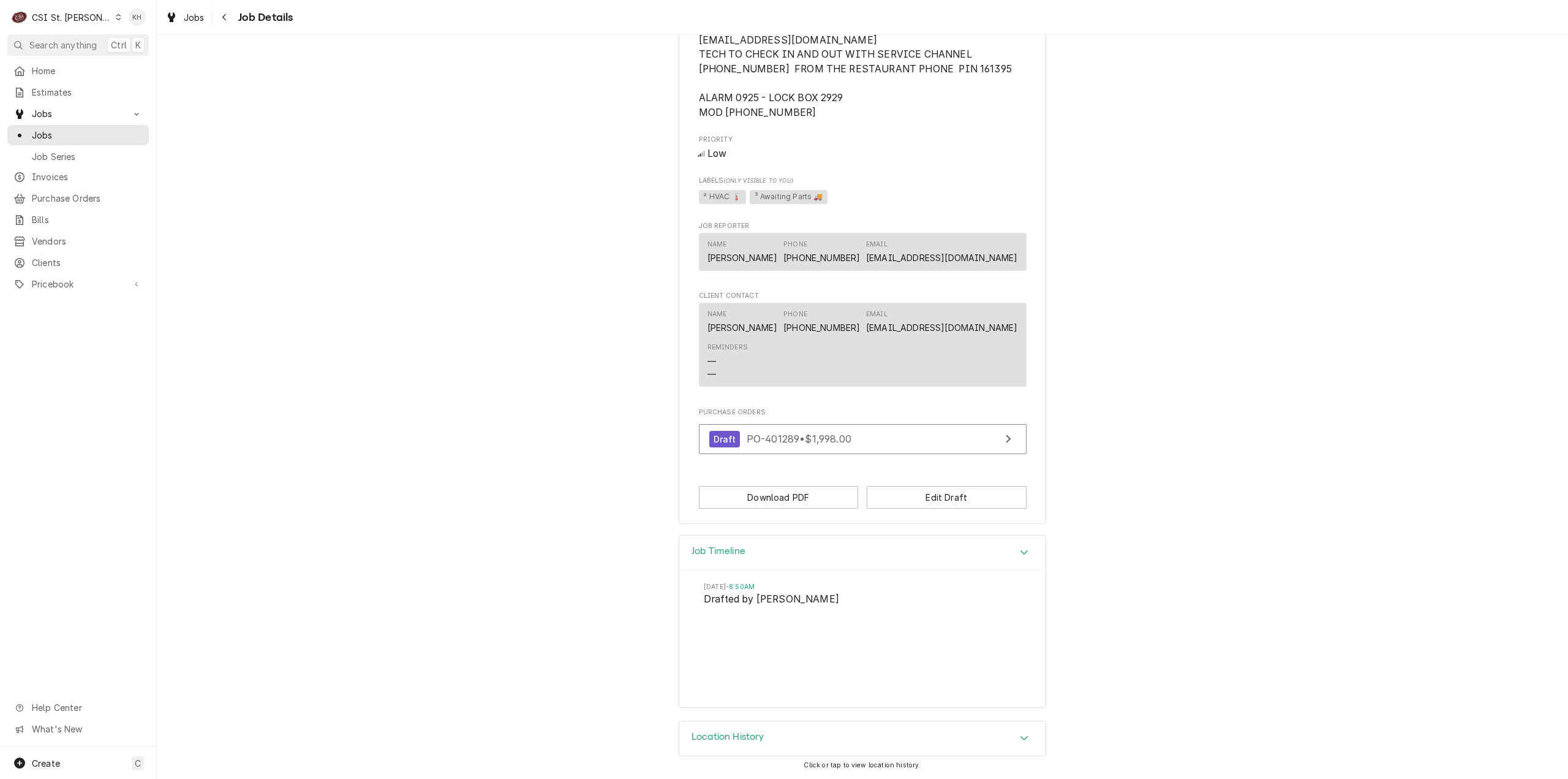
scroll to position [402, 0]
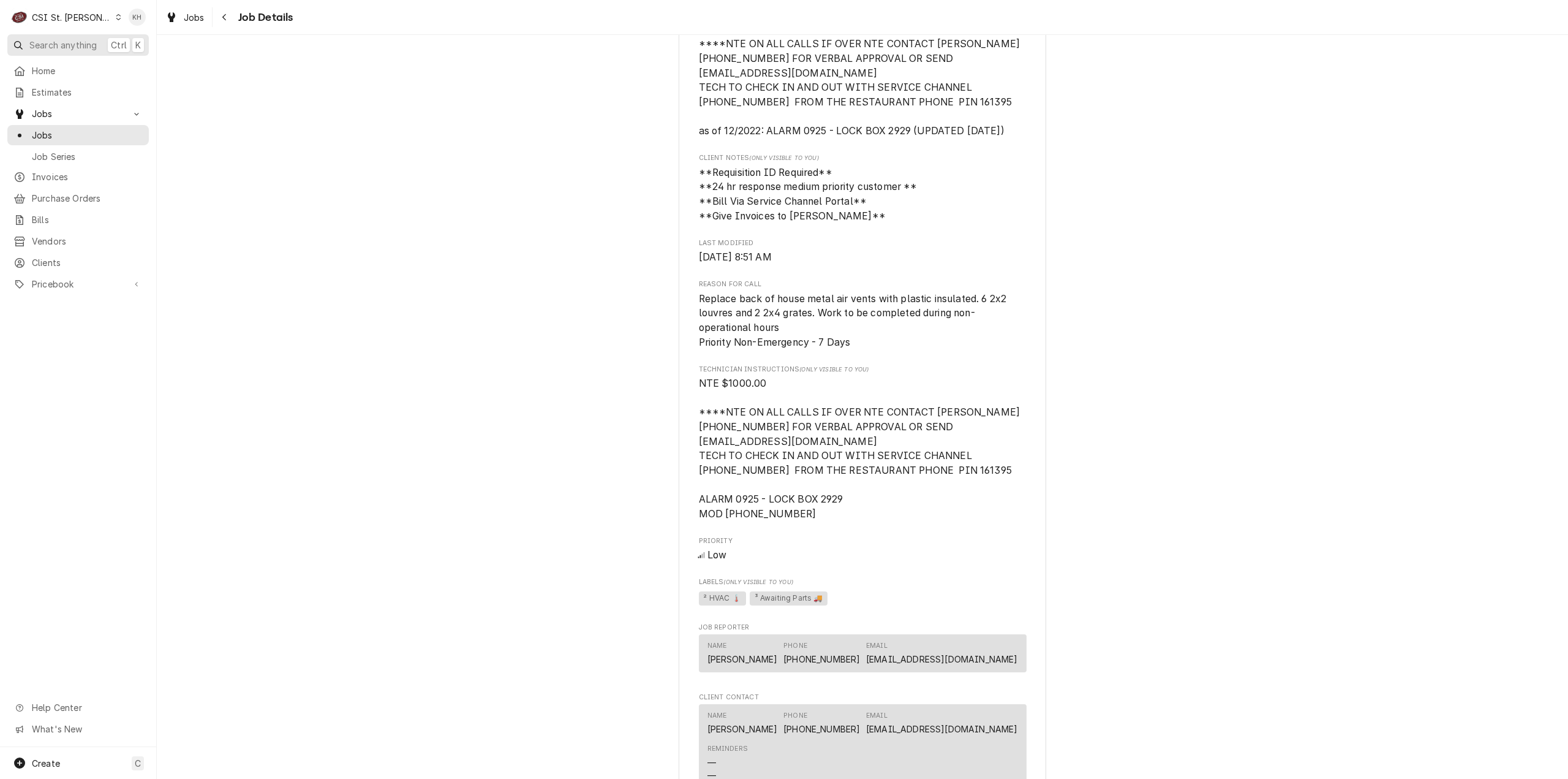
click at [74, 41] on span "Search anything" at bounding box center [63, 45] width 67 height 13
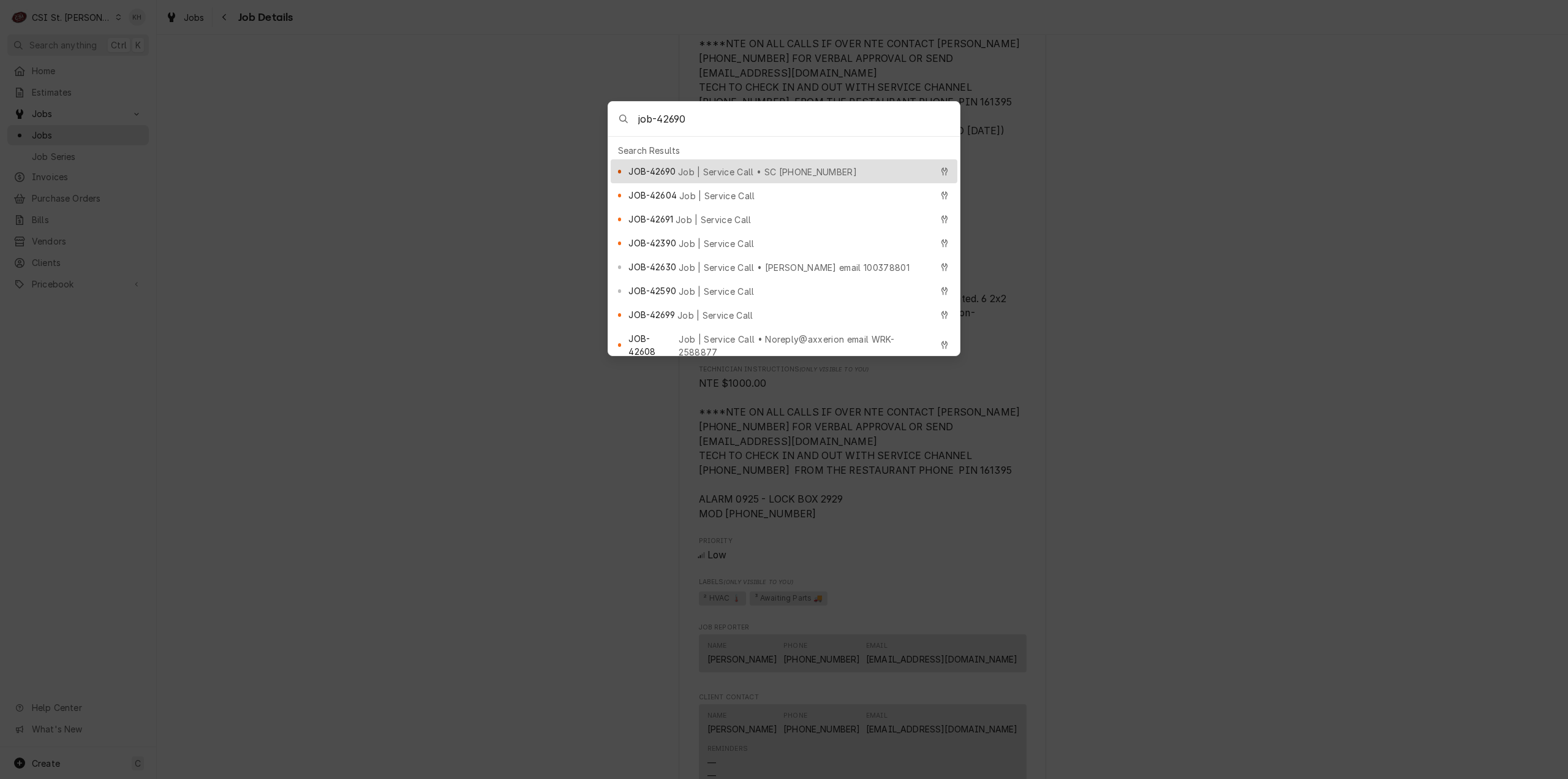
type input "job-42690"
click at [758, 169] on span "Job | Service Call • SC [PHONE_NUMBER]" at bounding box center [767, 172] width 179 height 13
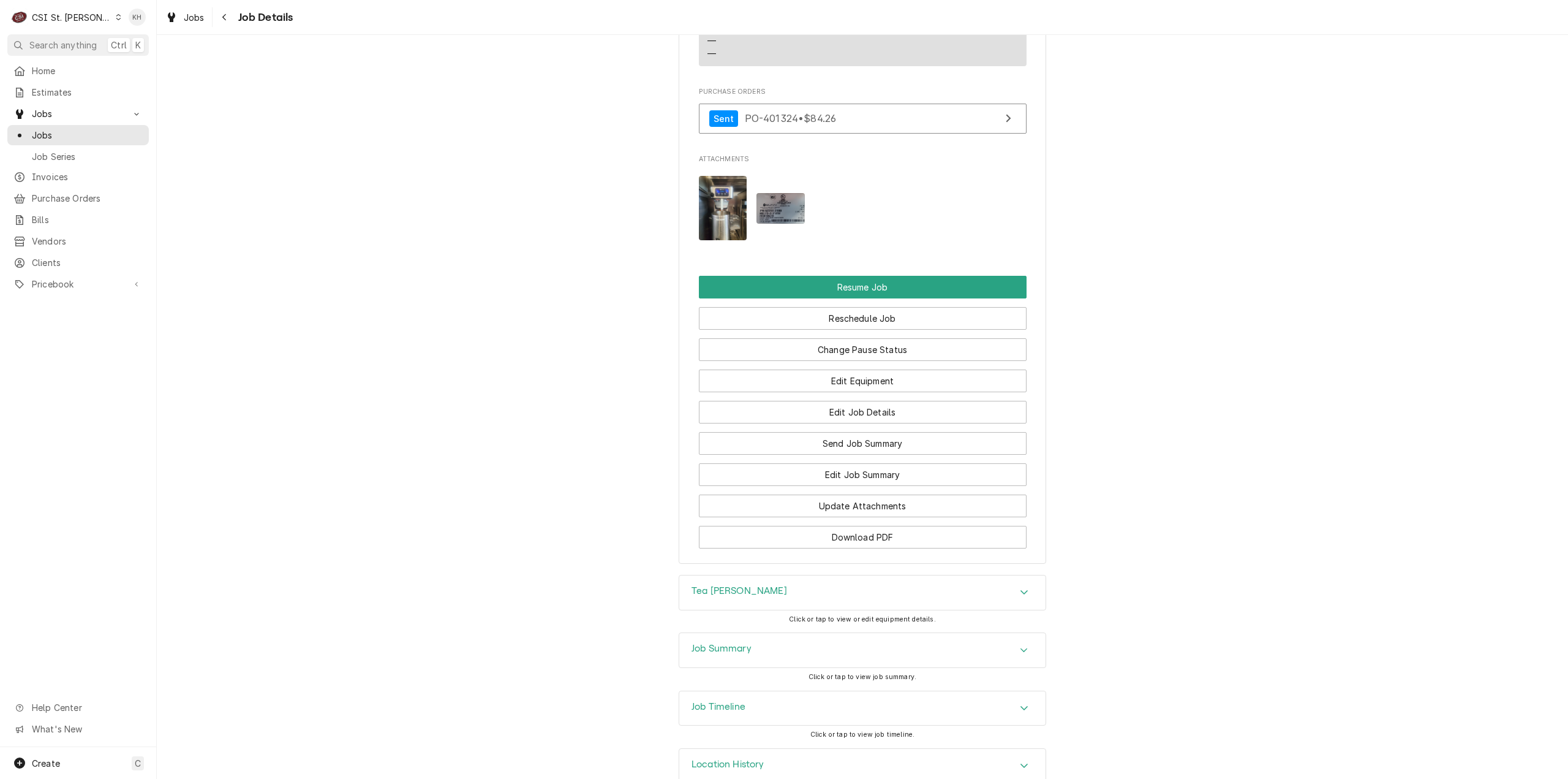
scroll to position [1664, 0]
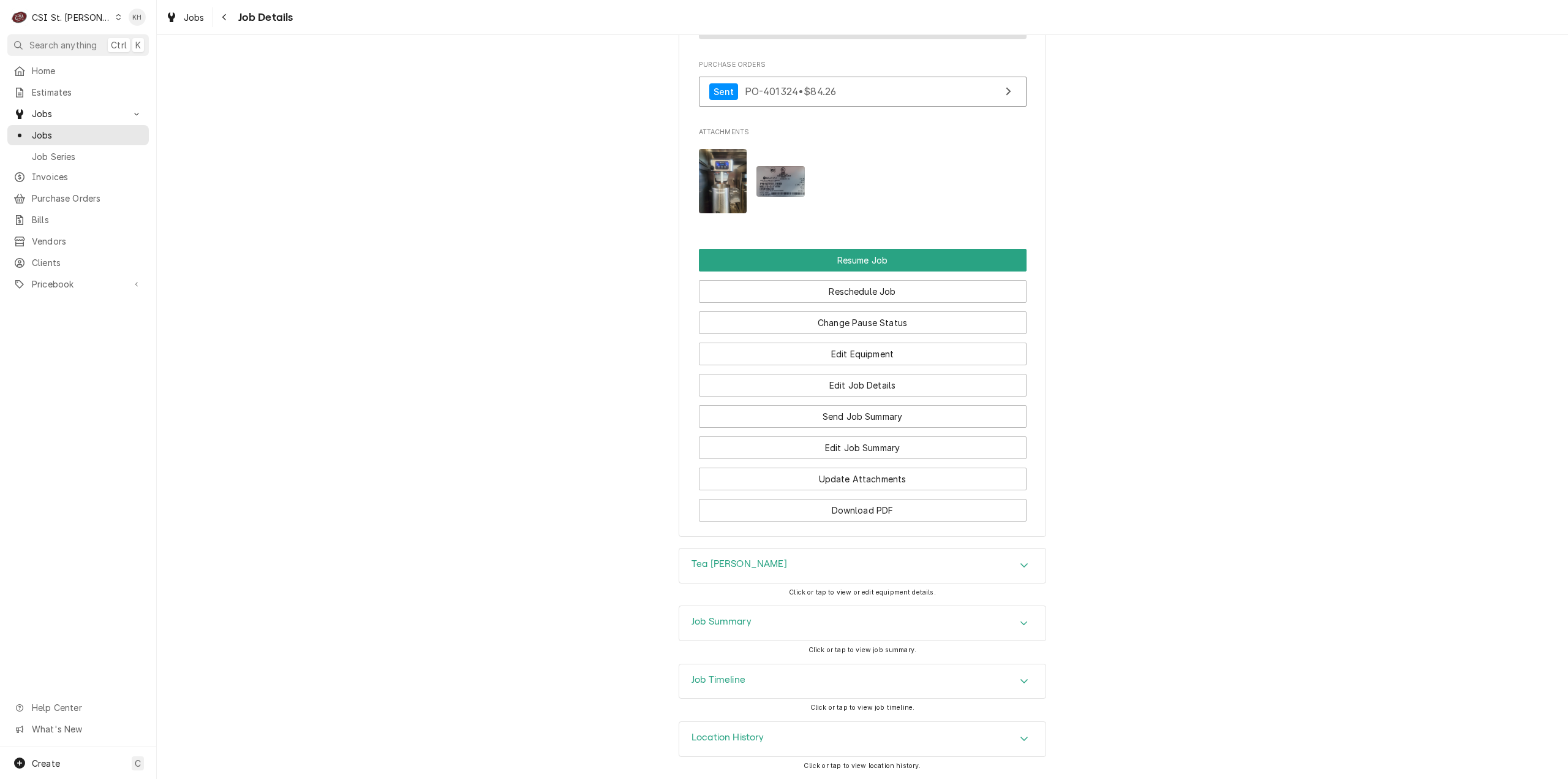
click at [735, 669] on div "Job Timeline" at bounding box center [862, 681] width 366 height 34
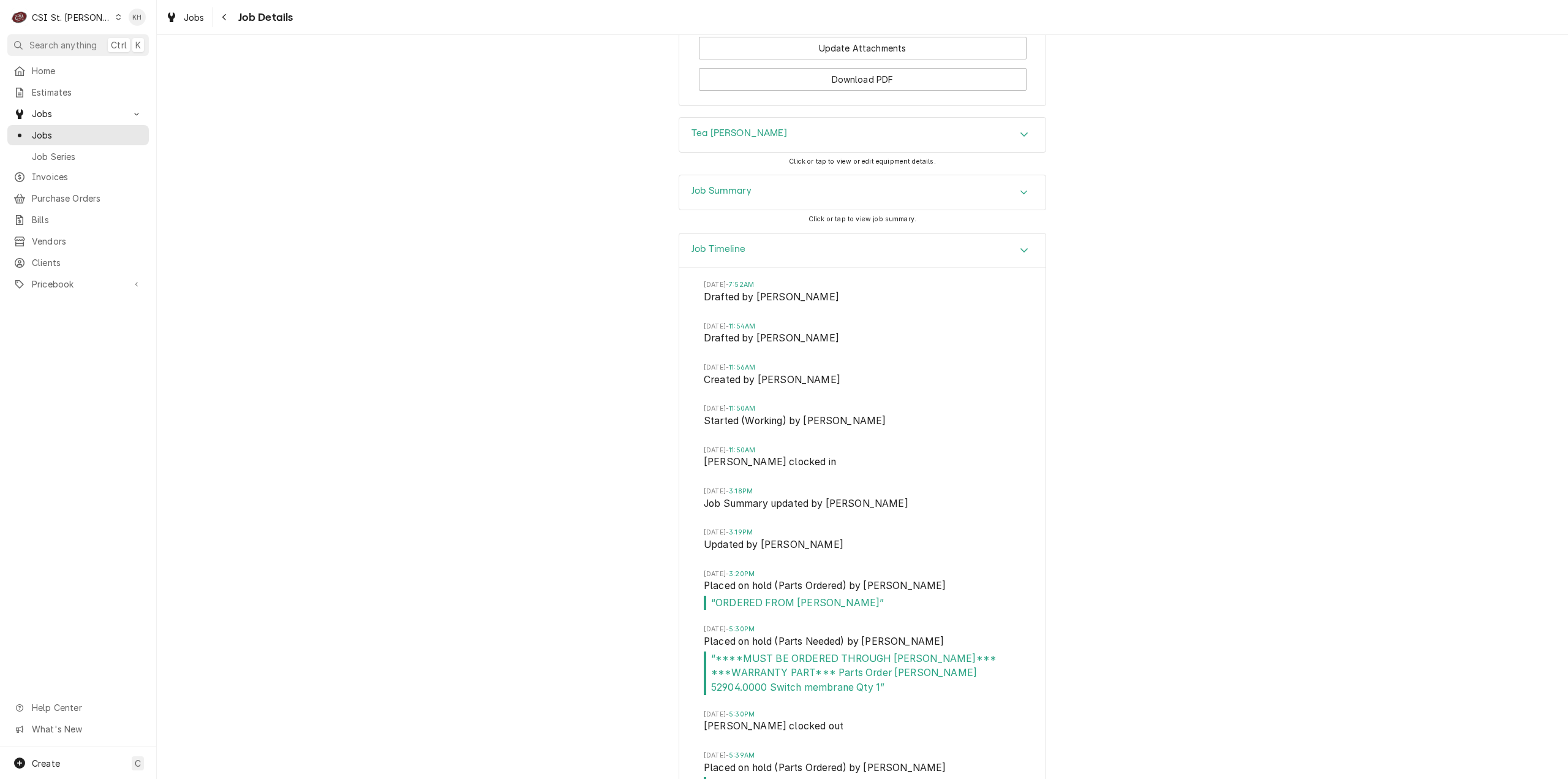
scroll to position [2207, 0]
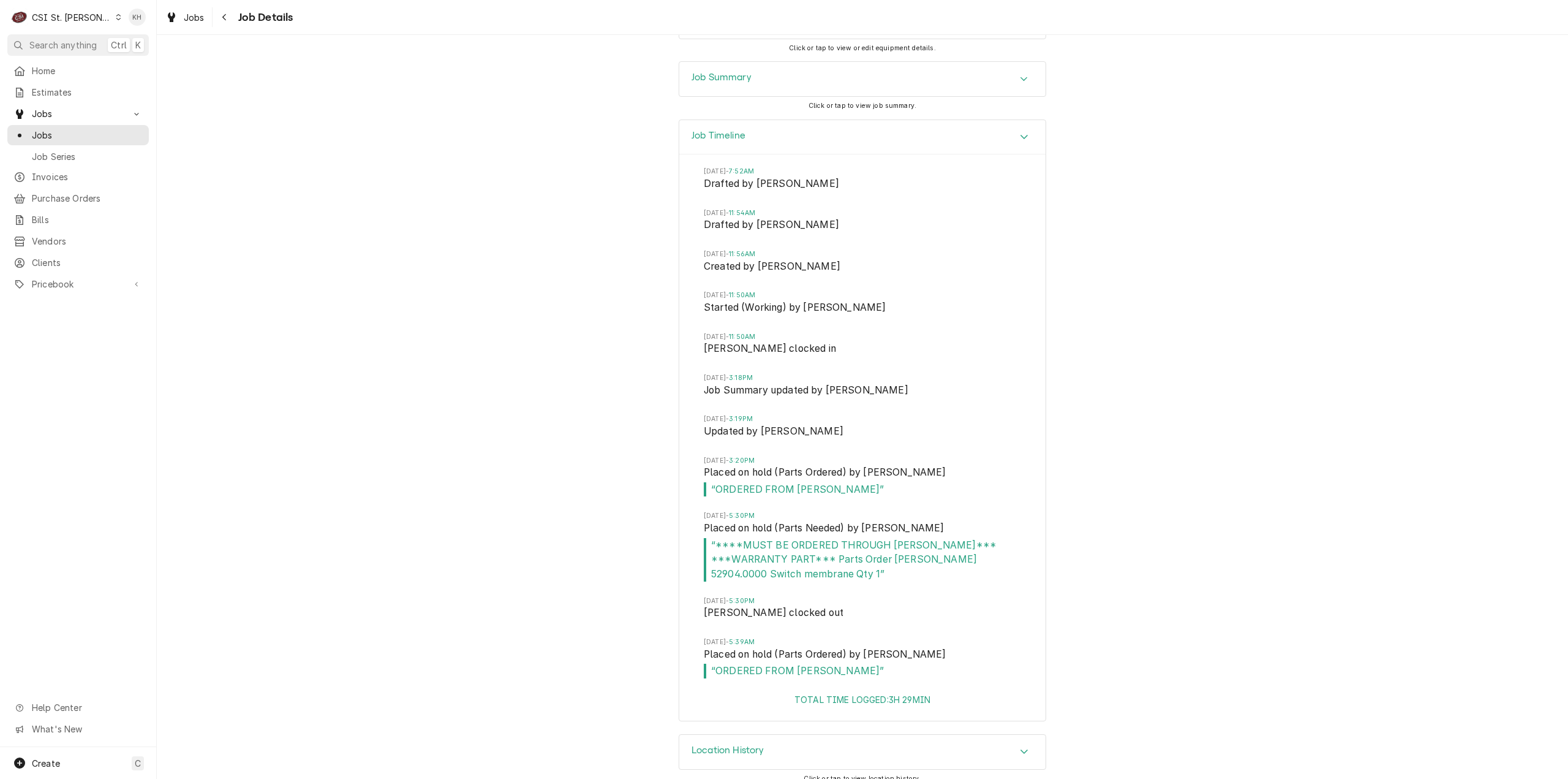
click at [56, 49] on span "Search anything" at bounding box center [63, 45] width 67 height 13
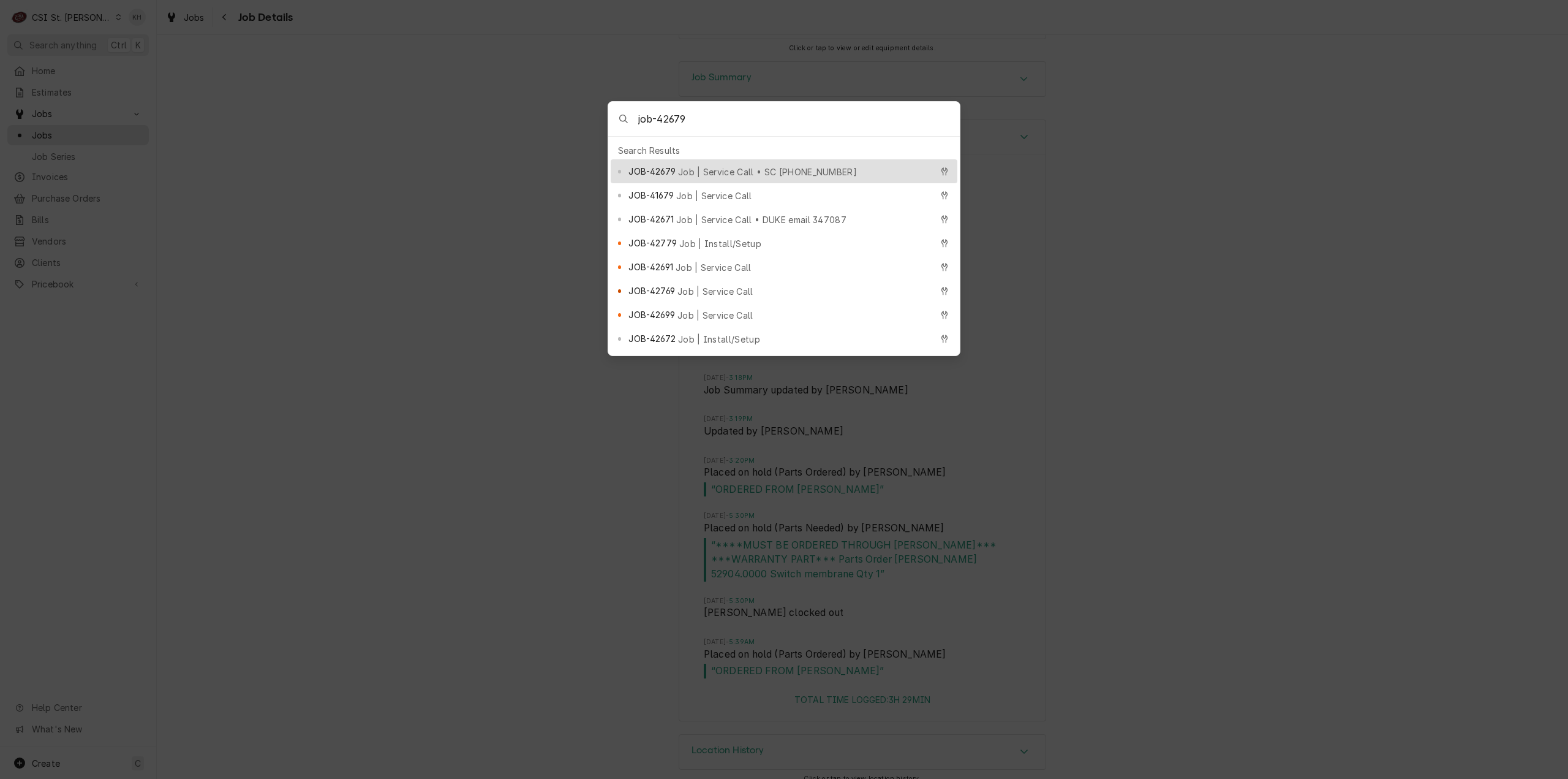
type input "job-42679"
click at [766, 160] on div "JOB-42679 Job | Service Call • SC 325873297" at bounding box center [784, 171] width 347 height 24
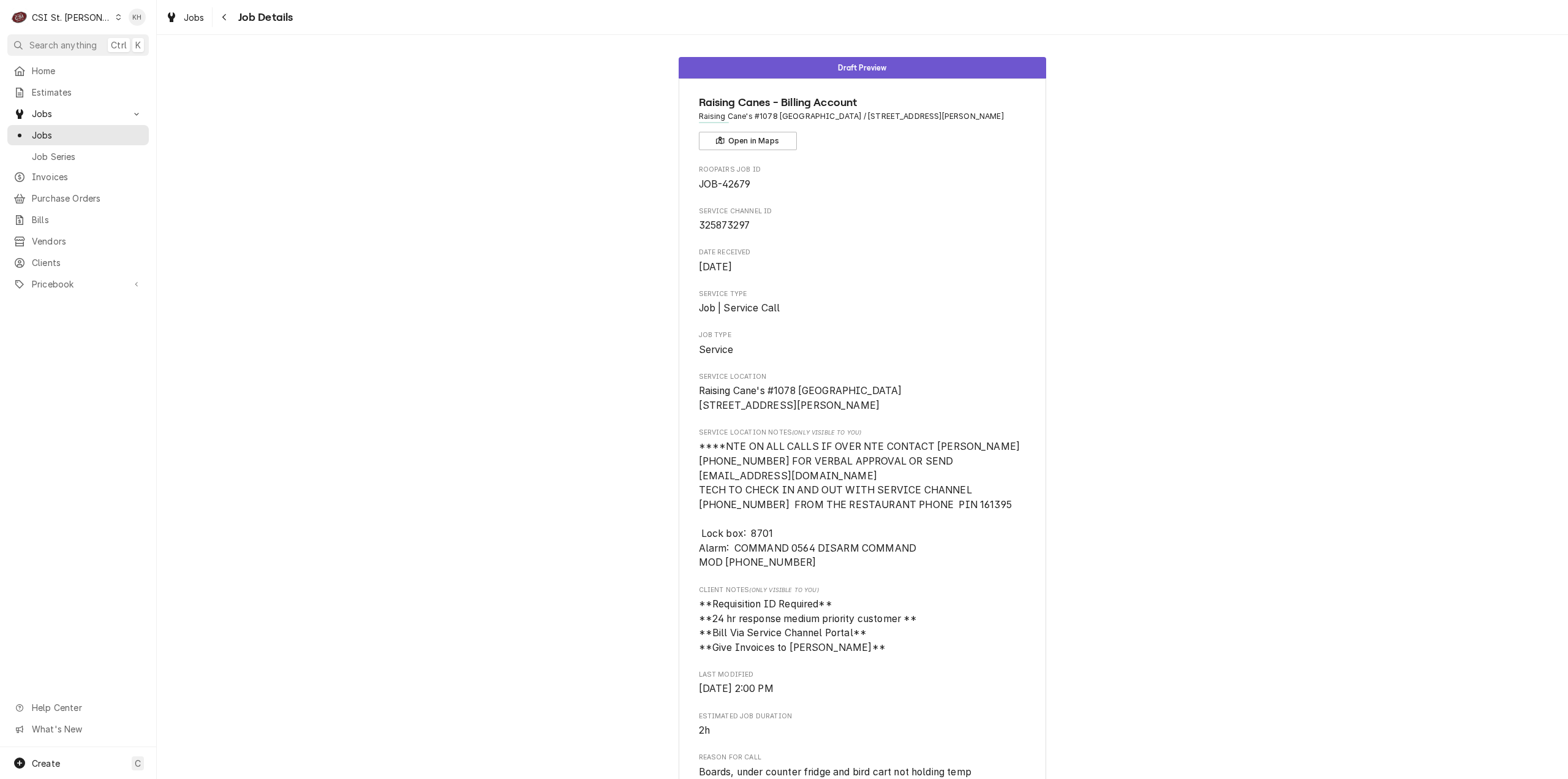
drag, startPoint x: 542, startPoint y: 318, endPoint x: 633, endPoint y: 331, distance: 91.9
click at [561, 311] on div "Draft Preview Raising Canes - Billing Account Raising Cane's #1078 [GEOGRAPHIC_…" at bounding box center [862, 738] width 1411 height 1381
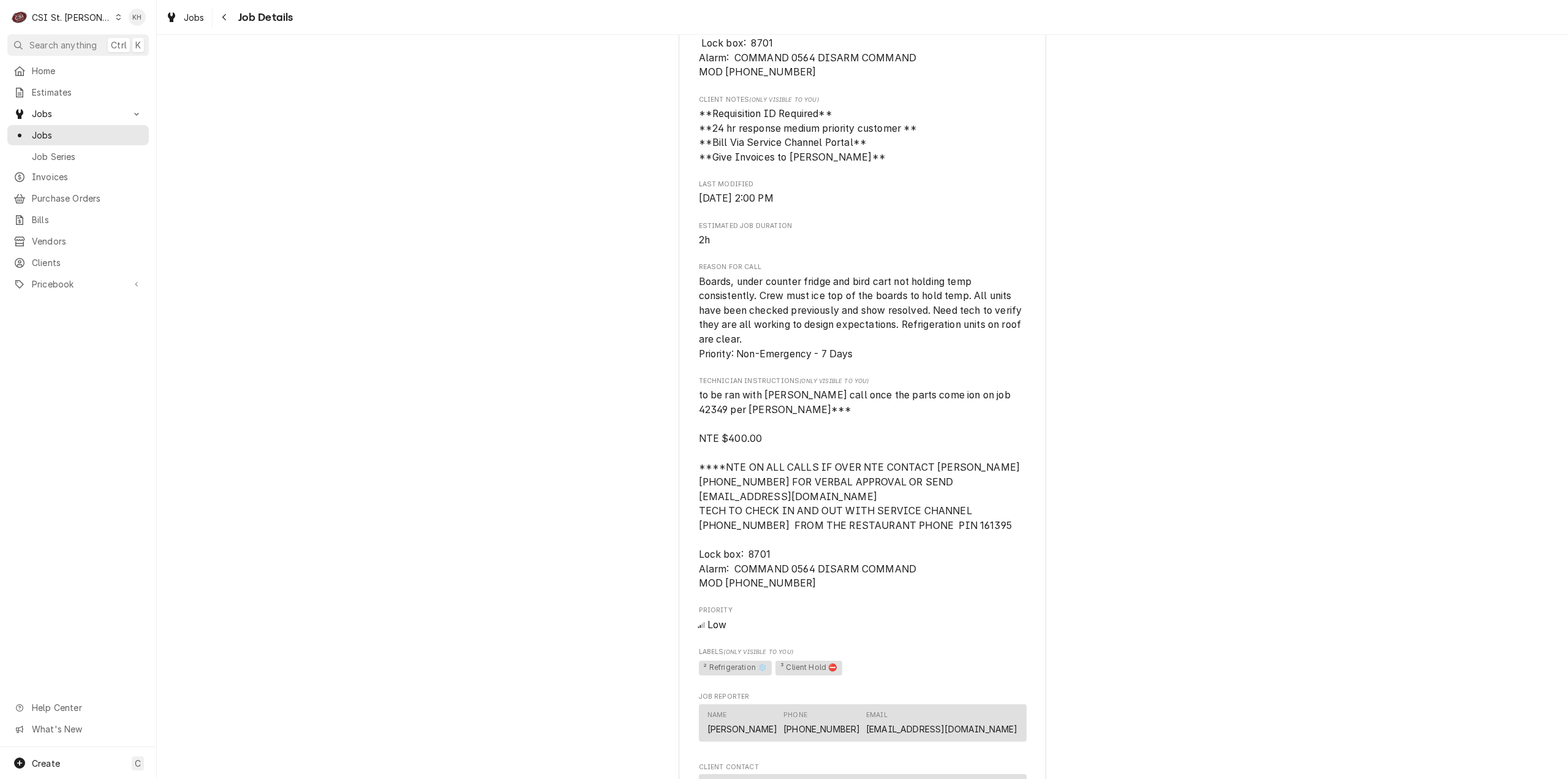
scroll to position [778, 0]
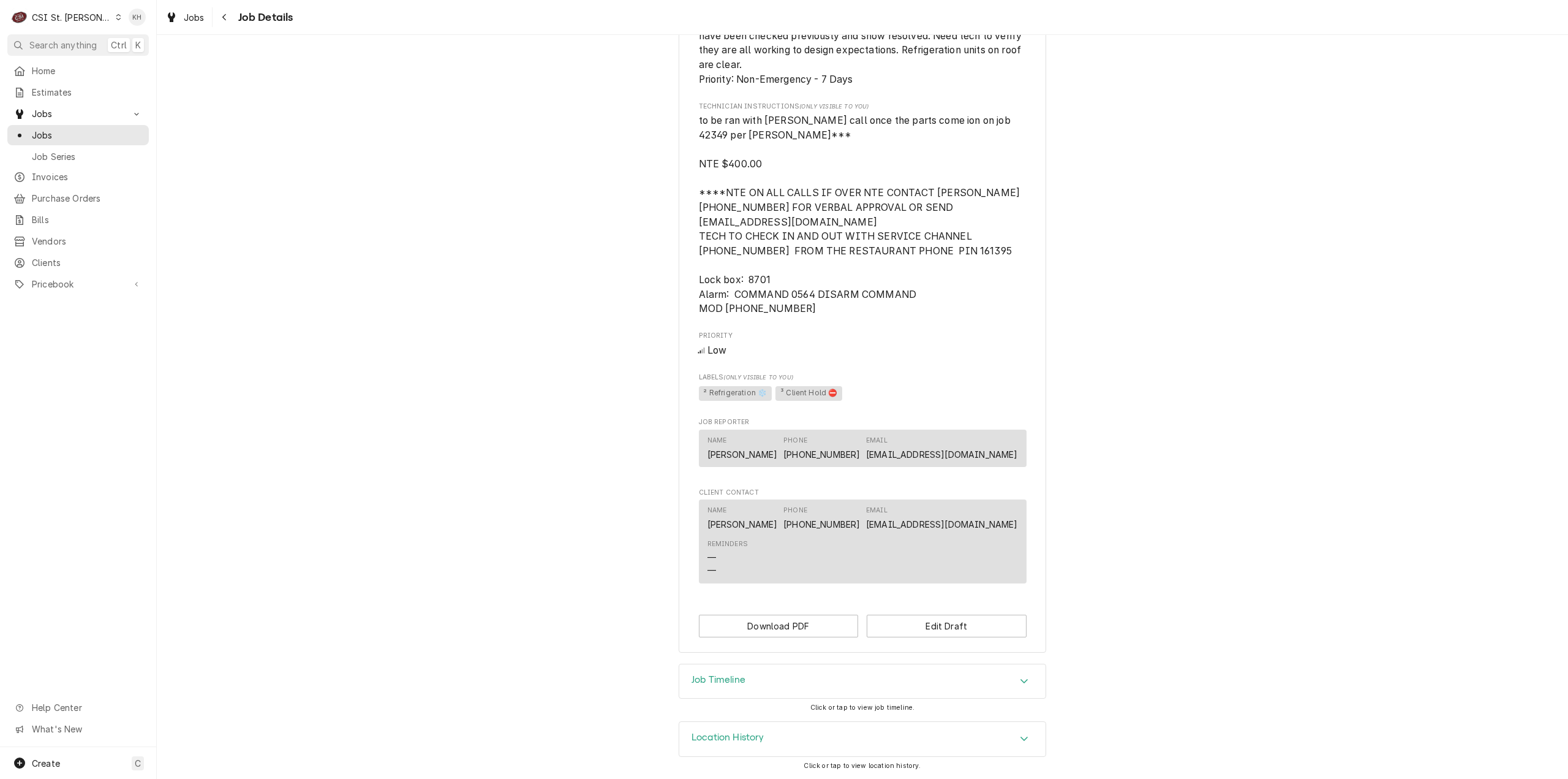
click at [738, 681] on h3 "Job Timeline" at bounding box center [718, 680] width 54 height 12
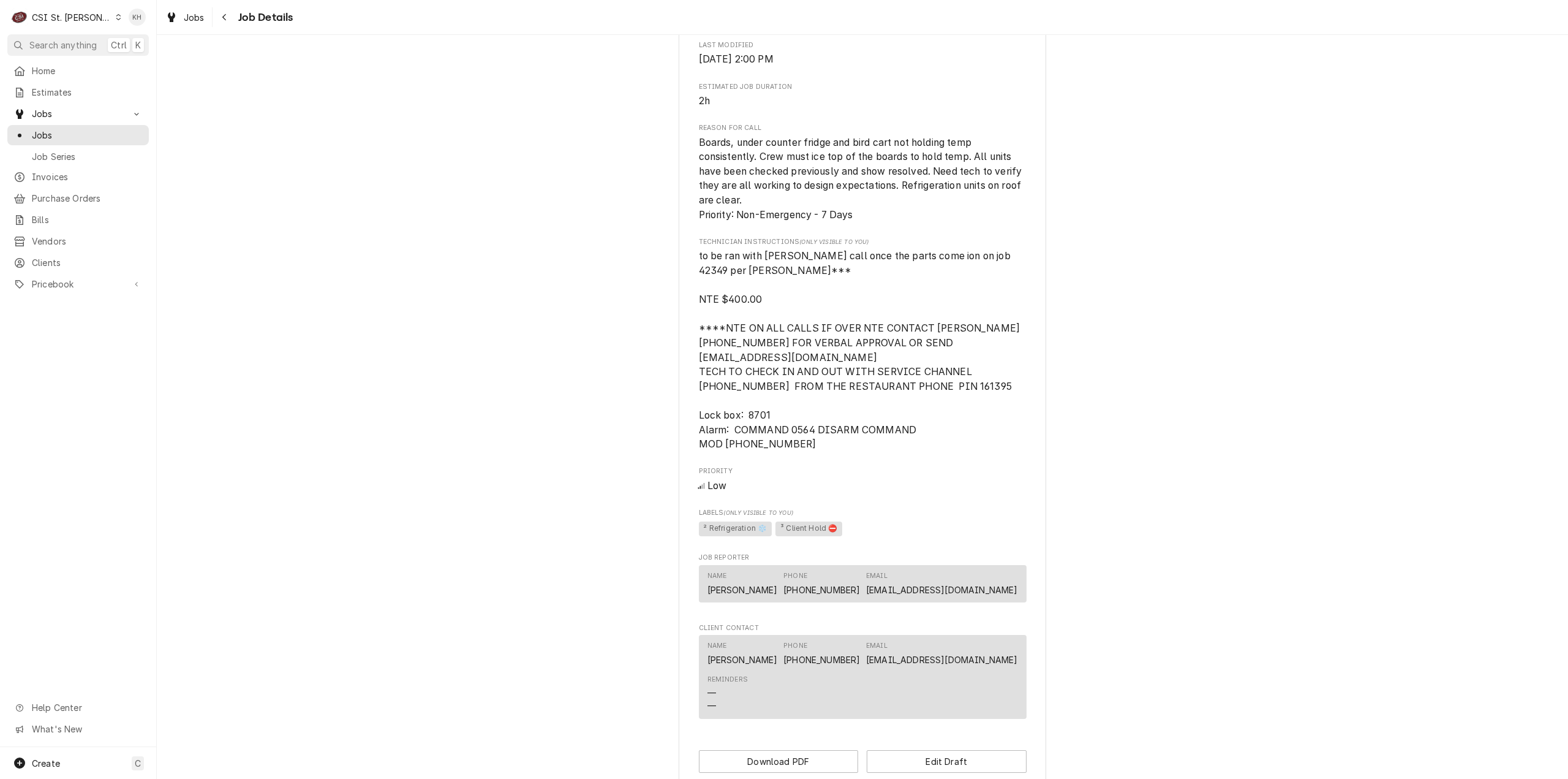
scroll to position [477, 0]
